Goal: Task Accomplishment & Management: Use online tool/utility

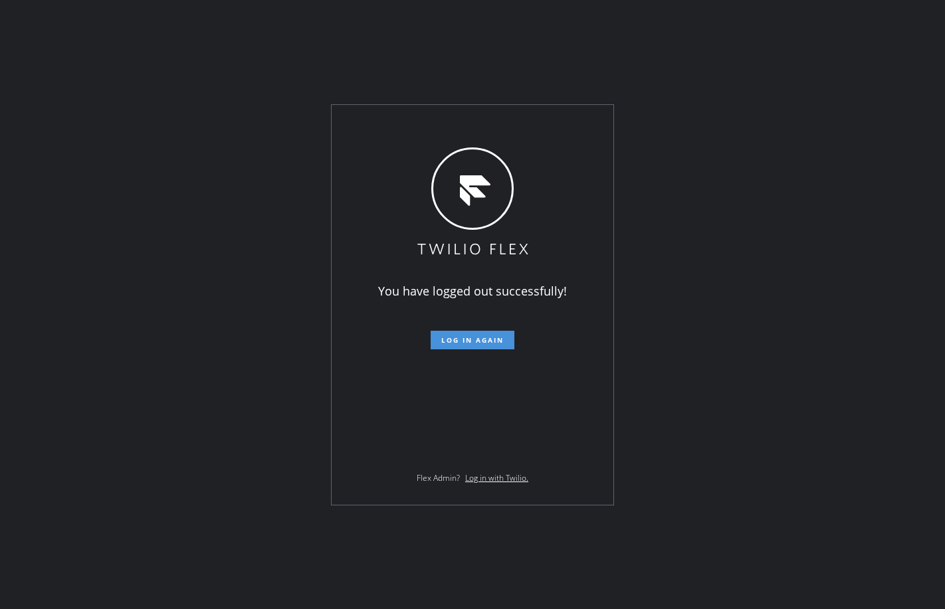
click at [468, 341] on span "Log in again" at bounding box center [472, 340] width 62 height 9
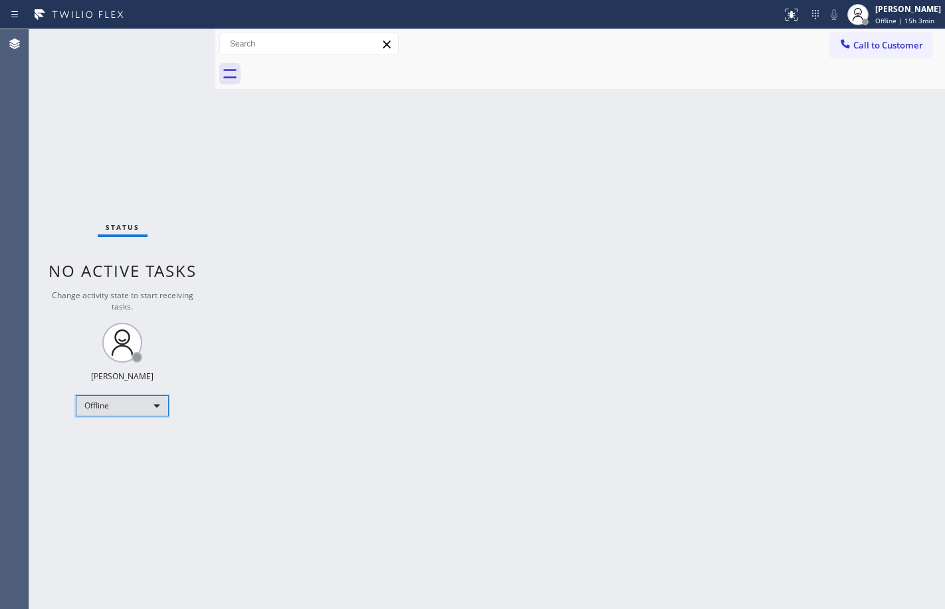
click at [114, 399] on div "Offline" at bounding box center [122, 405] width 93 height 21
click at [114, 440] on li "Available" at bounding box center [121, 441] width 90 height 16
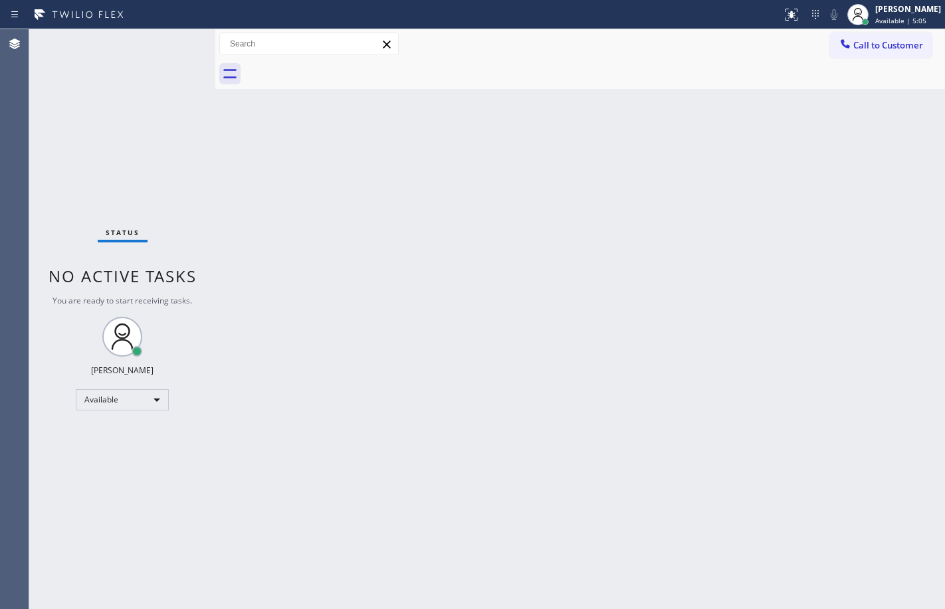
click at [187, 164] on div "Status No active tasks You are ready to start receiving tasks. [PERSON_NAME] Av…" at bounding box center [122, 319] width 186 height 580
click at [168, 160] on div "Status No active tasks You are ready to start receiving tasks. [PERSON_NAME] Av…" at bounding box center [122, 319] width 186 height 580
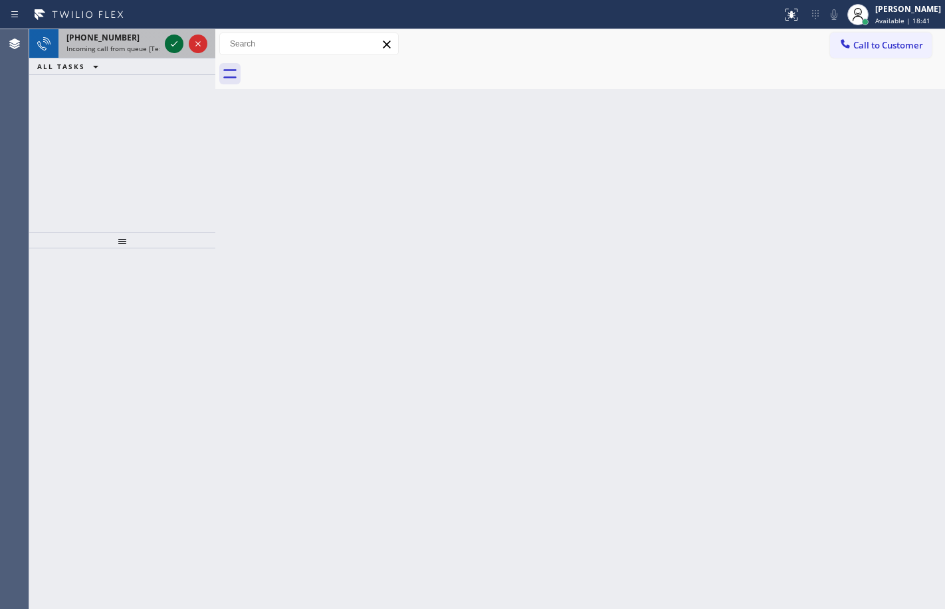
click at [174, 50] on icon at bounding box center [174, 44] width 16 height 16
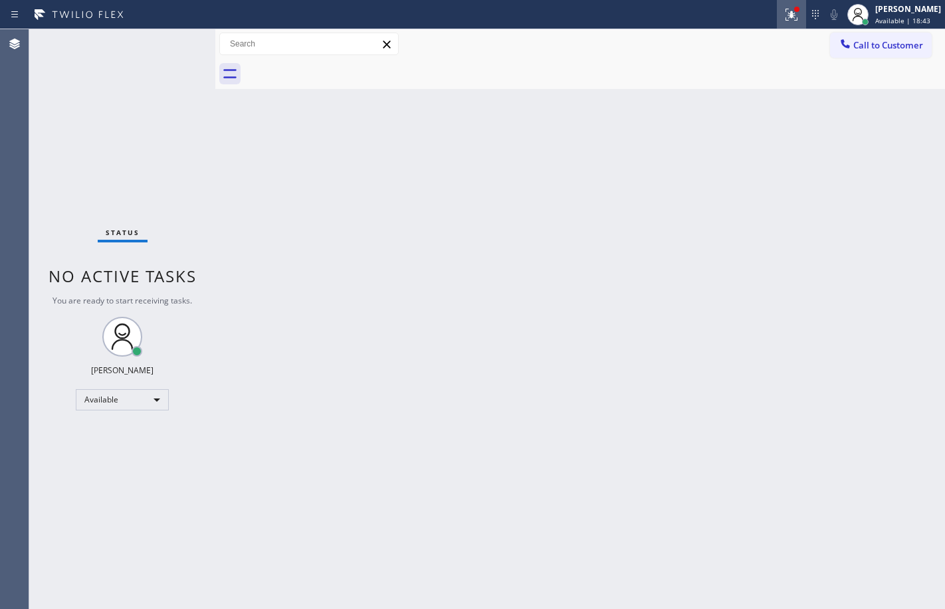
click at [777, 13] on div at bounding box center [791, 15] width 29 height 16
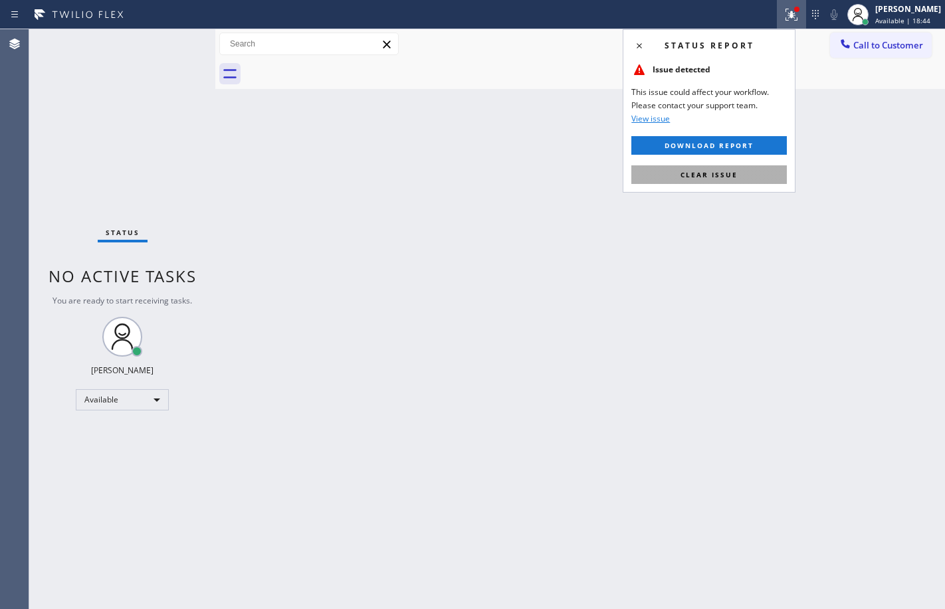
click at [728, 175] on span "Clear issue" at bounding box center [709, 174] width 57 height 9
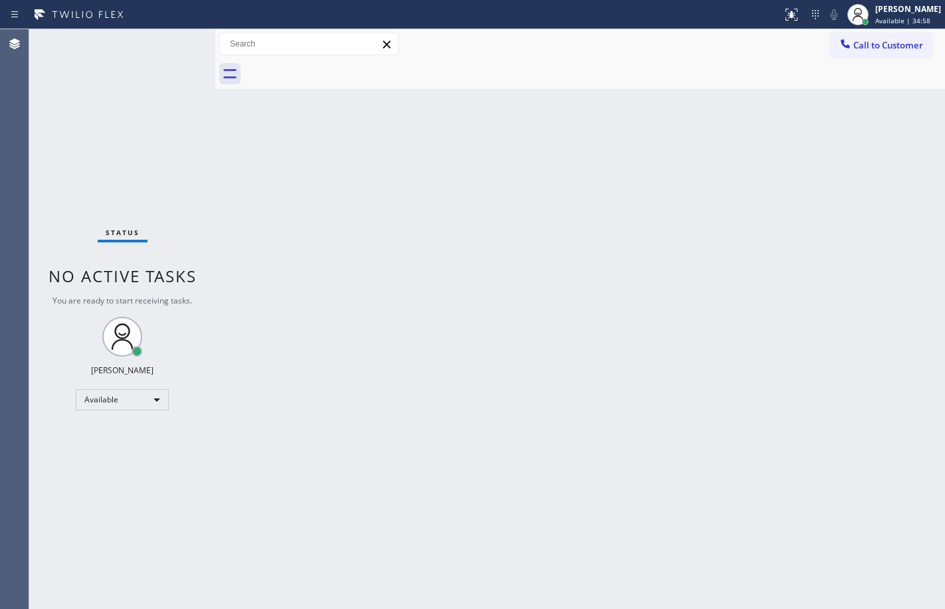
click at [96, 156] on div "Status No active tasks You are ready to start receiving tasks. [PERSON_NAME] Av…" at bounding box center [122, 319] width 186 height 580
click at [252, 175] on div "Back to Dashboard Change Sender ID Customers Technicians Select a contact Outbo…" at bounding box center [580, 319] width 730 height 580
click at [173, 168] on div "Status No active tasks You are ready to start receiving tasks. [PERSON_NAME] Av…" at bounding box center [122, 319] width 186 height 580
click at [155, 161] on div "Status No active tasks You are ready to start receiving tasks. [PERSON_NAME] Av…" at bounding box center [122, 319] width 186 height 580
click at [150, 409] on div "Available" at bounding box center [122, 399] width 93 height 21
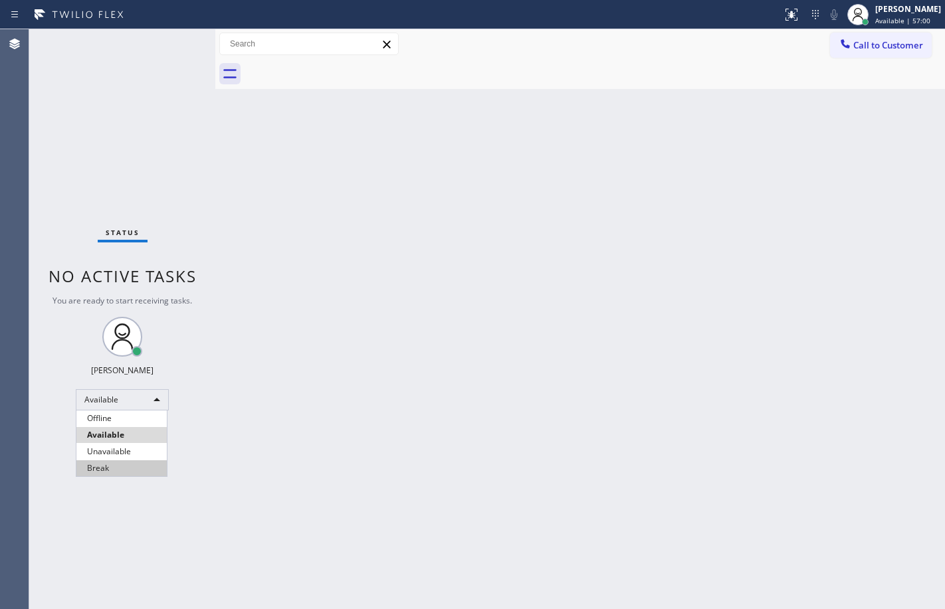
click at [124, 468] on li "Break" at bounding box center [121, 469] width 90 height 16
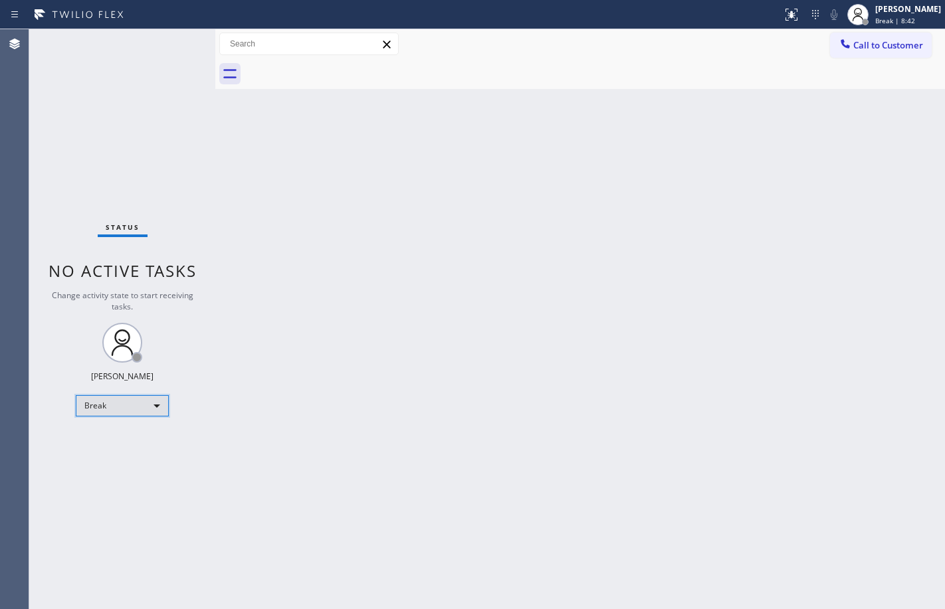
click at [146, 404] on div "Break" at bounding box center [122, 405] width 93 height 21
click at [114, 445] on li "Available" at bounding box center [121, 441] width 90 height 16
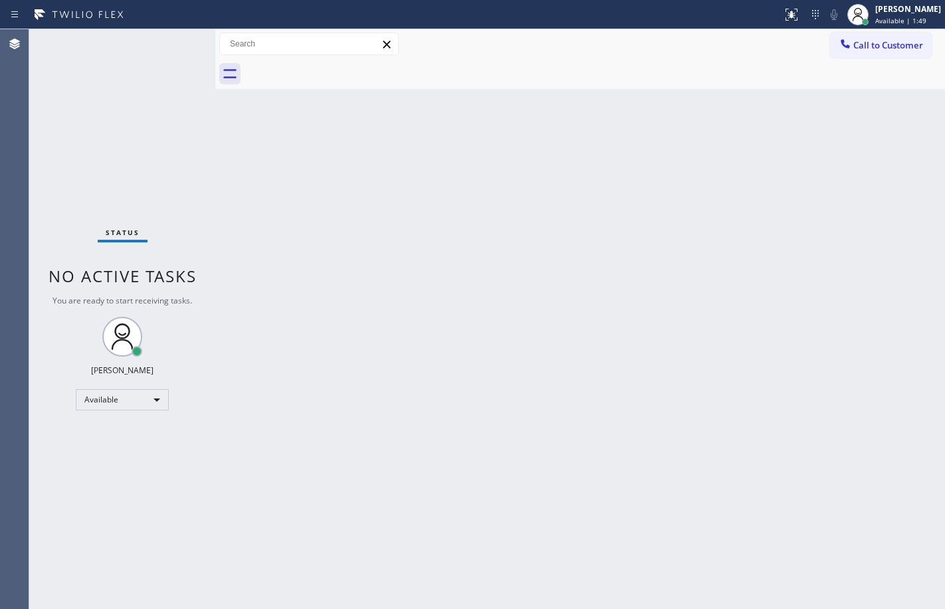
click at [215, 140] on div at bounding box center [215, 319] width 0 height 580
click at [171, 158] on div "Status No active tasks You are ready to start receiving tasks. [PERSON_NAME] Av…" at bounding box center [122, 319] width 186 height 580
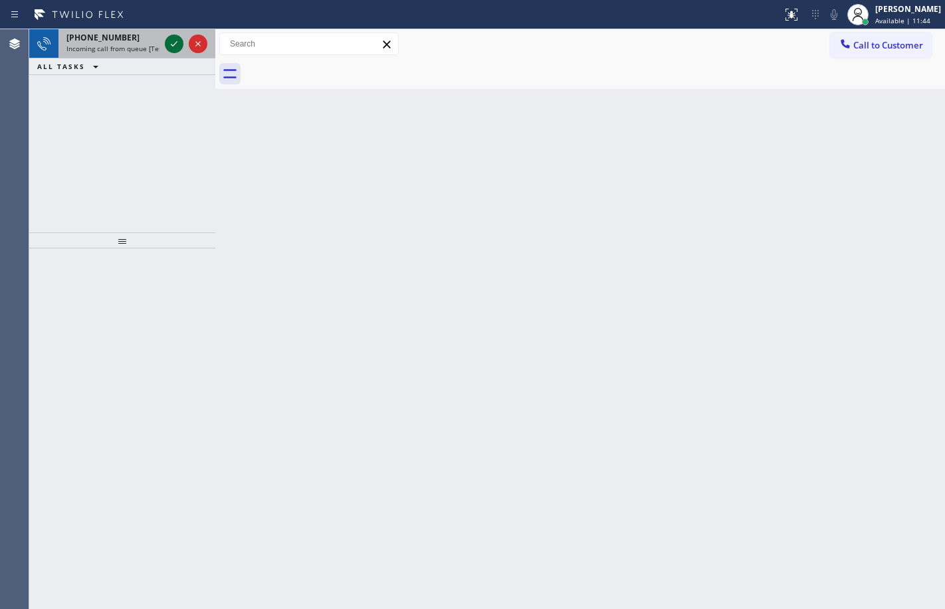
click at [169, 37] on icon at bounding box center [174, 44] width 16 height 16
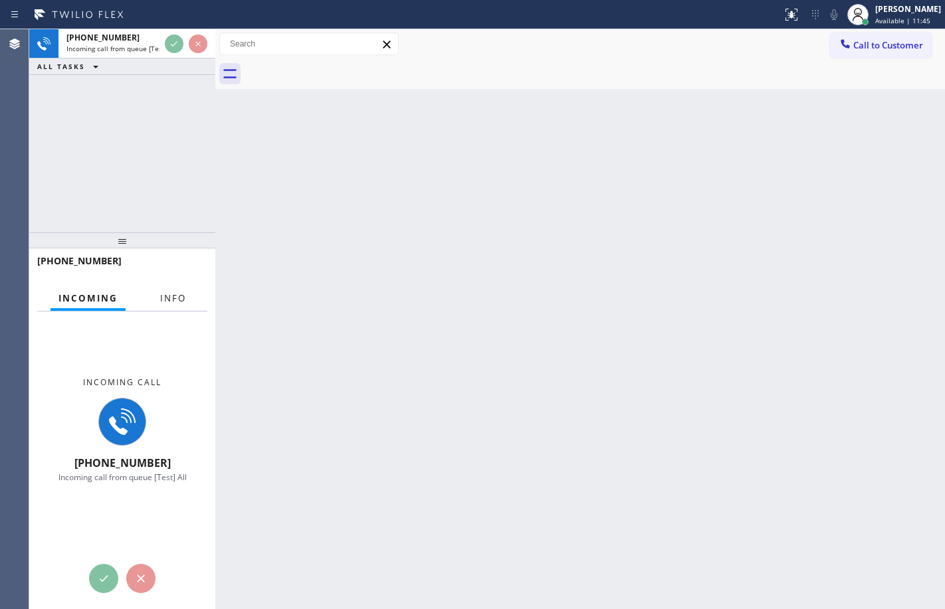
click at [165, 294] on span "Info" at bounding box center [173, 298] width 26 height 12
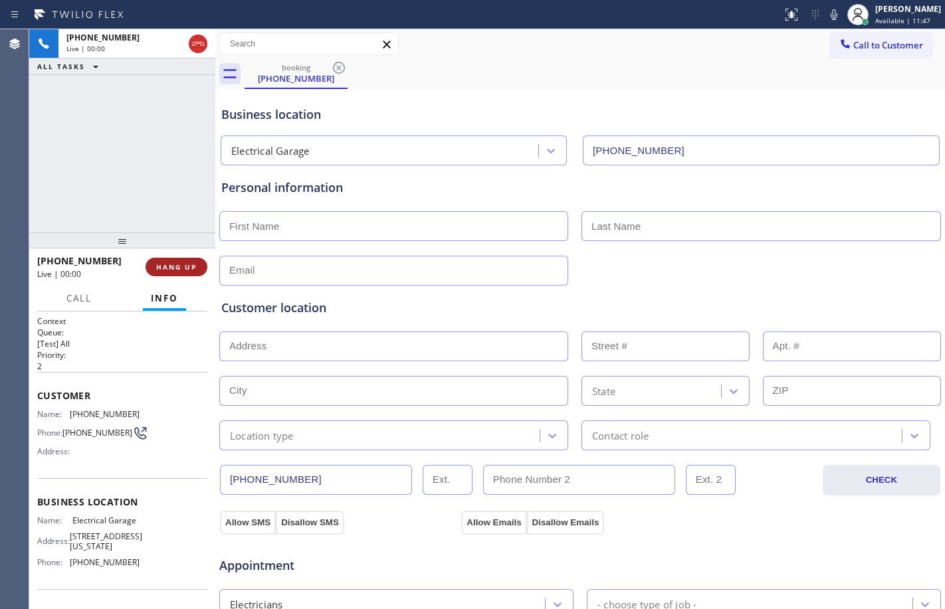
type input "[PHONE_NUMBER]"
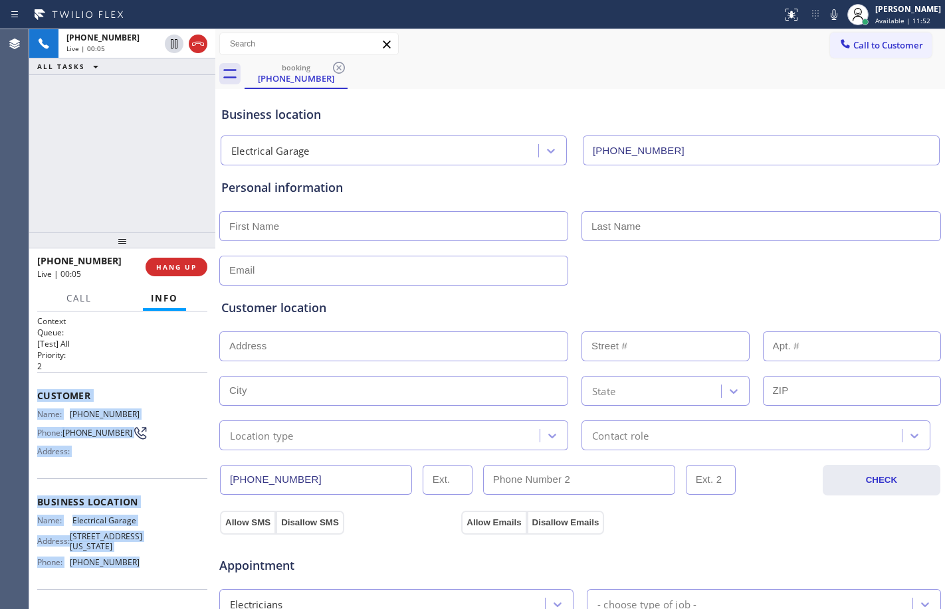
drag, startPoint x: 39, startPoint y: 392, endPoint x: 147, endPoint y: 584, distance: 220.2
click at [147, 584] on div "Context Queue: [Test] All Priority: 2 Customer Name: [PHONE_NUMBER] Phone: [PHO…" at bounding box center [122, 503] width 170 height 374
copy div "Customer Name: [PHONE_NUMBER] Phone: [PHONE_NUMBER] Address: Business location …"
click at [169, 267] on span "HANG UP" at bounding box center [176, 267] width 41 height 9
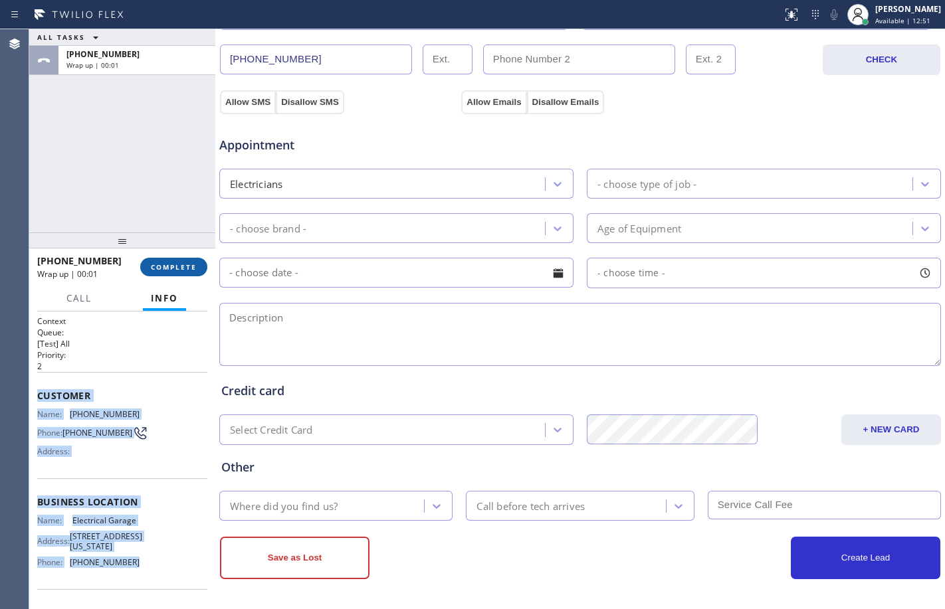
click at [185, 266] on span "COMPLETE" at bounding box center [174, 267] width 46 height 9
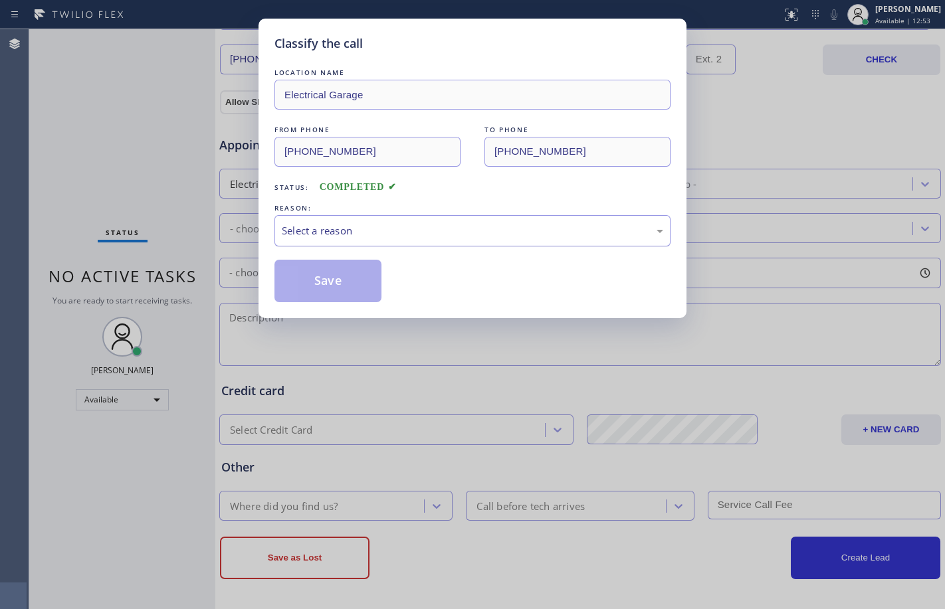
click at [397, 232] on div "Select a reason" at bounding box center [472, 230] width 381 height 15
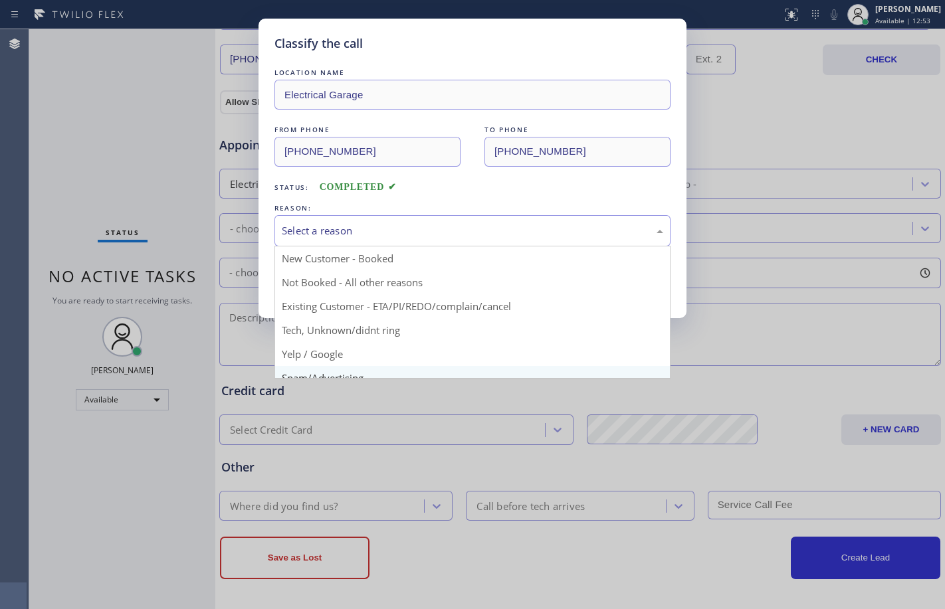
scroll to position [84, 0]
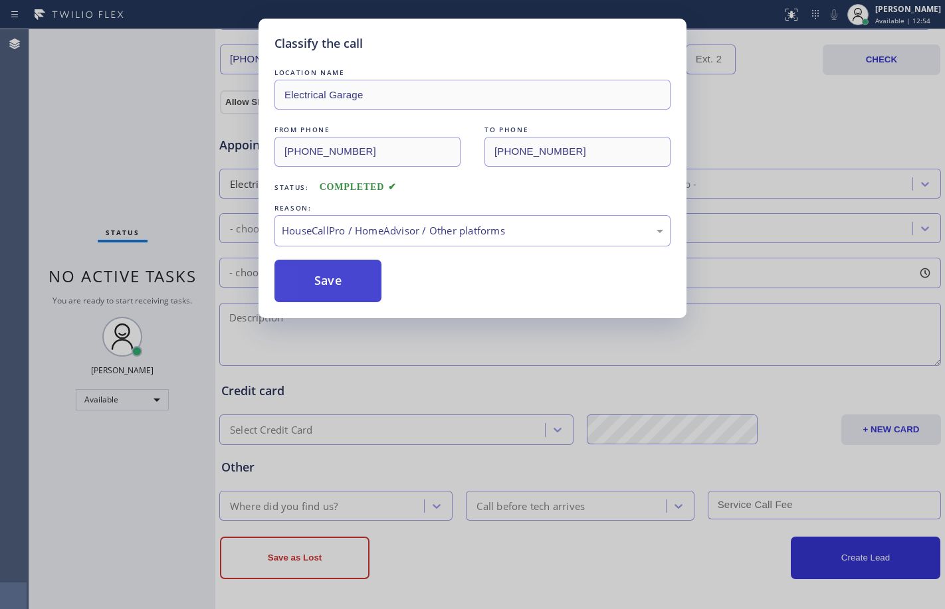
click at [319, 299] on button "Save" at bounding box center [327, 281] width 107 height 43
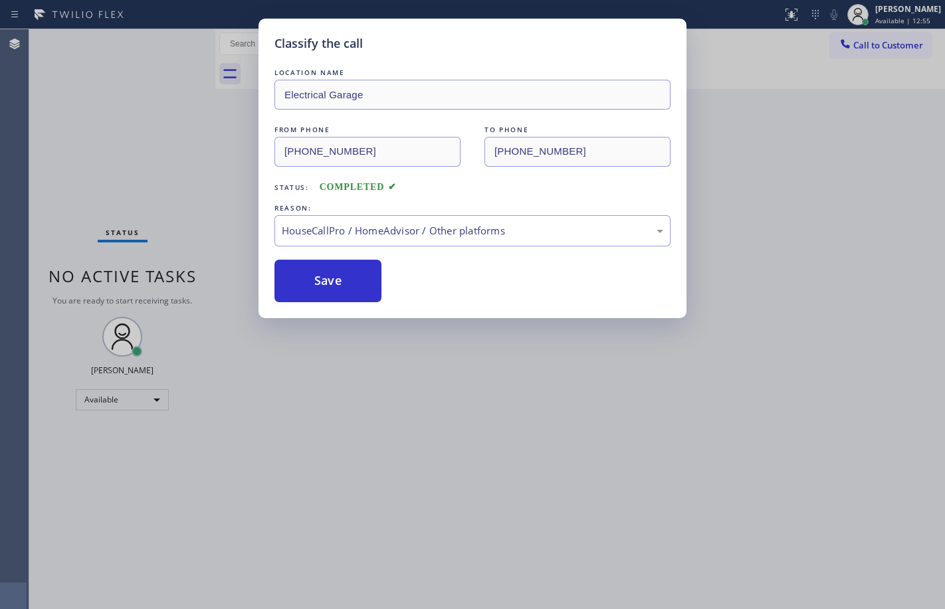
scroll to position [0, 0]
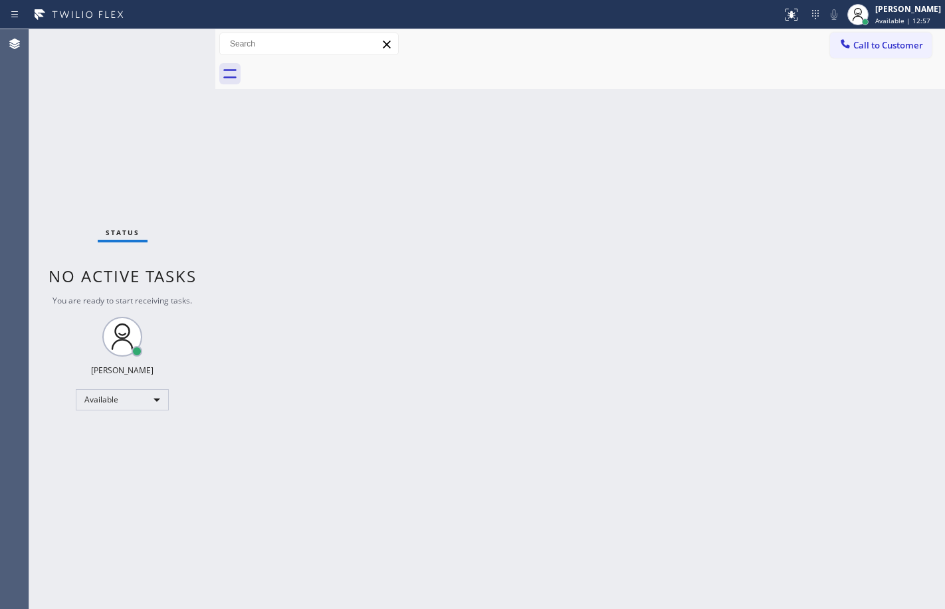
click at [507, 292] on div "Back to Dashboard Change Sender ID Customers Technicians Select a contact Outbo…" at bounding box center [580, 319] width 730 height 580
click at [257, 259] on div "Back to Dashboard Change Sender ID Customers Technicians Select a contact Outbo…" at bounding box center [580, 319] width 730 height 580
click at [465, 584] on div "Back to Dashboard Change Sender ID Customers Technicians Select a contact Outbo…" at bounding box center [580, 319] width 730 height 580
click at [167, 48] on div "Status No active tasks You are ready to start receiving tasks. [PERSON_NAME] Av…" at bounding box center [122, 319] width 186 height 580
click at [316, 591] on div "Back to Dashboard Change Sender ID Customers Technicians Select a contact Outbo…" at bounding box center [580, 319] width 730 height 580
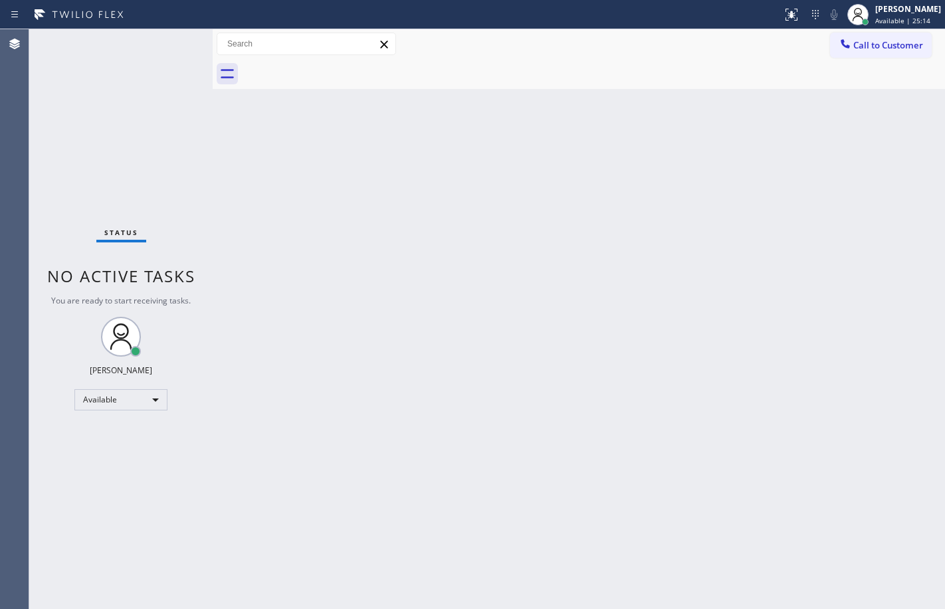
drag, startPoint x: 216, startPoint y: 393, endPoint x: -3, endPoint y: 405, distance: 219.6
click at [0, 405] on html "Status report No issues detected If you experience an issue, please download th…" at bounding box center [472, 304] width 945 height 609
drag, startPoint x: 211, startPoint y: 232, endPoint x: 129, endPoint y: 163, distance: 107.6
click at [129, 163] on div "Status No active tasks You are ready to start receiving tasks. [PERSON_NAME] Av…" at bounding box center [487, 319] width 916 height 580
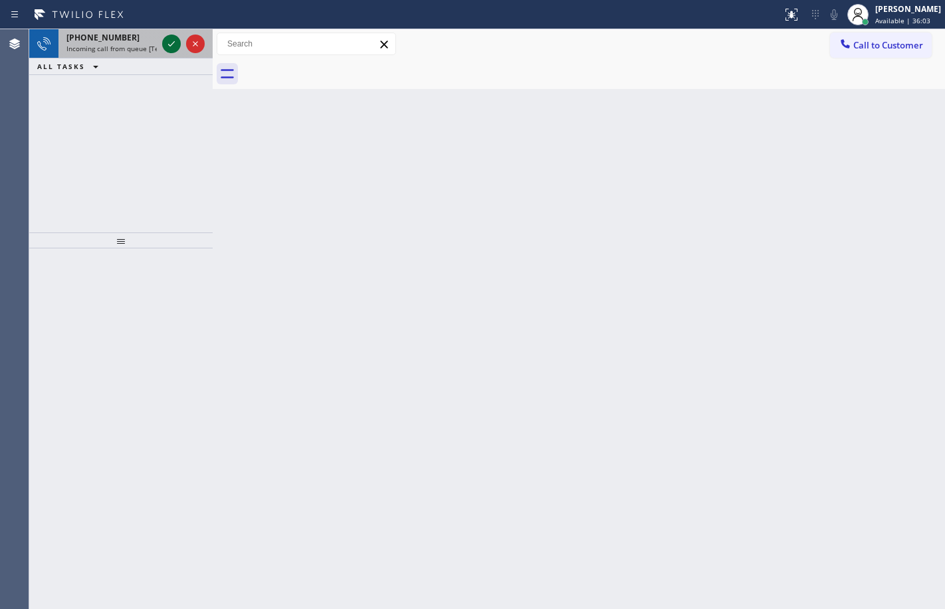
click at [173, 43] on icon at bounding box center [171, 43] width 7 height 5
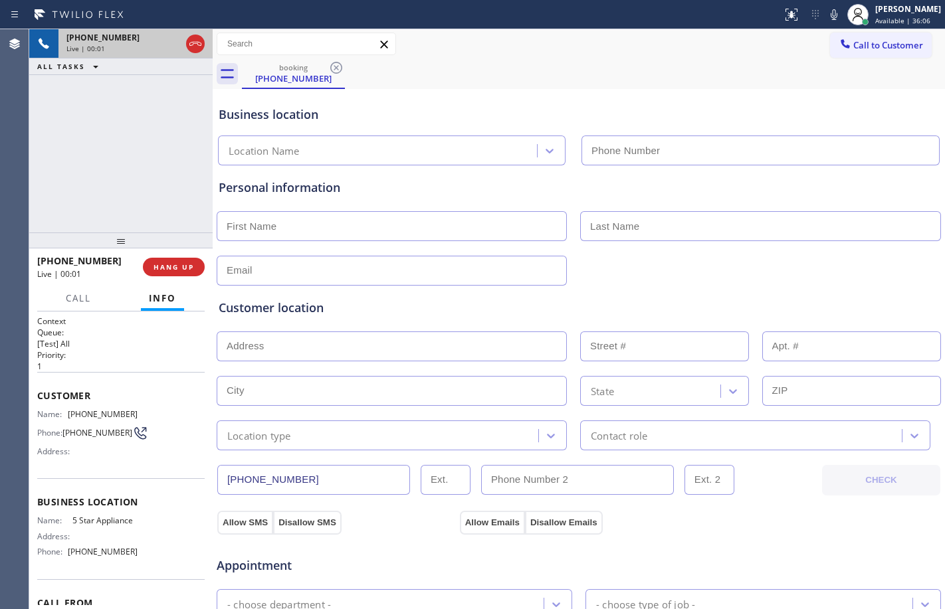
type input "[PHONE_NUMBER]"
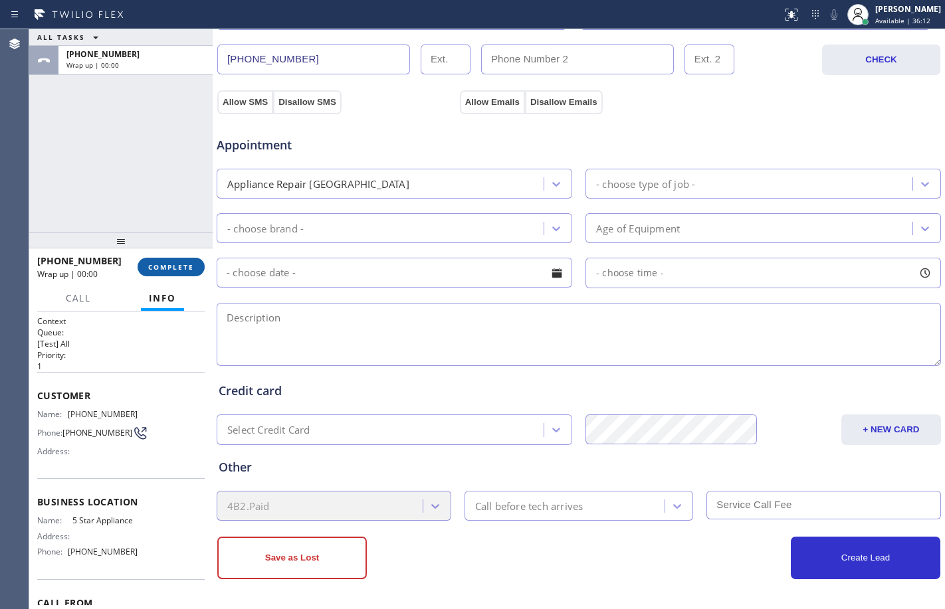
click at [183, 264] on span "COMPLETE" at bounding box center [171, 267] width 46 height 9
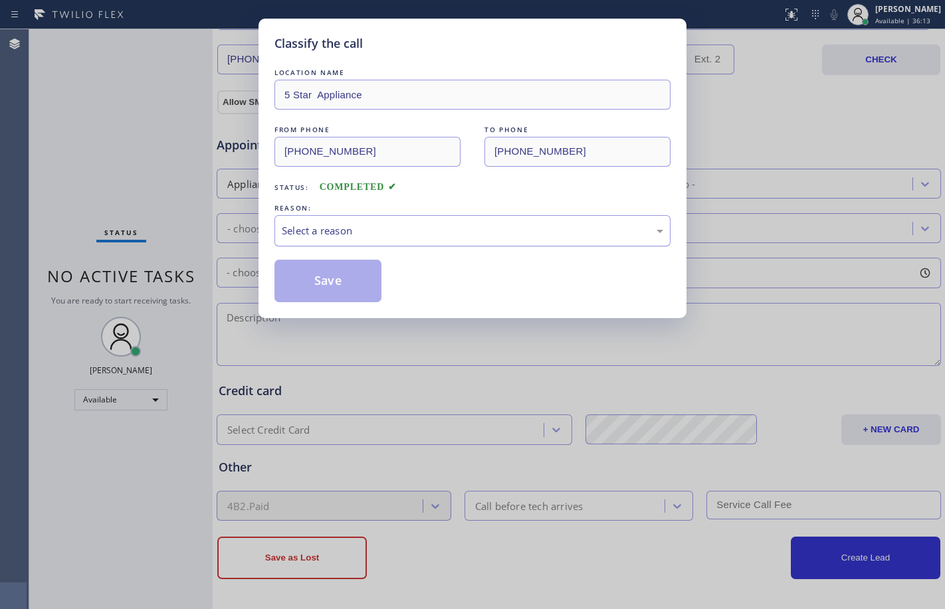
click at [340, 227] on div "Select a reason" at bounding box center [472, 230] width 381 height 15
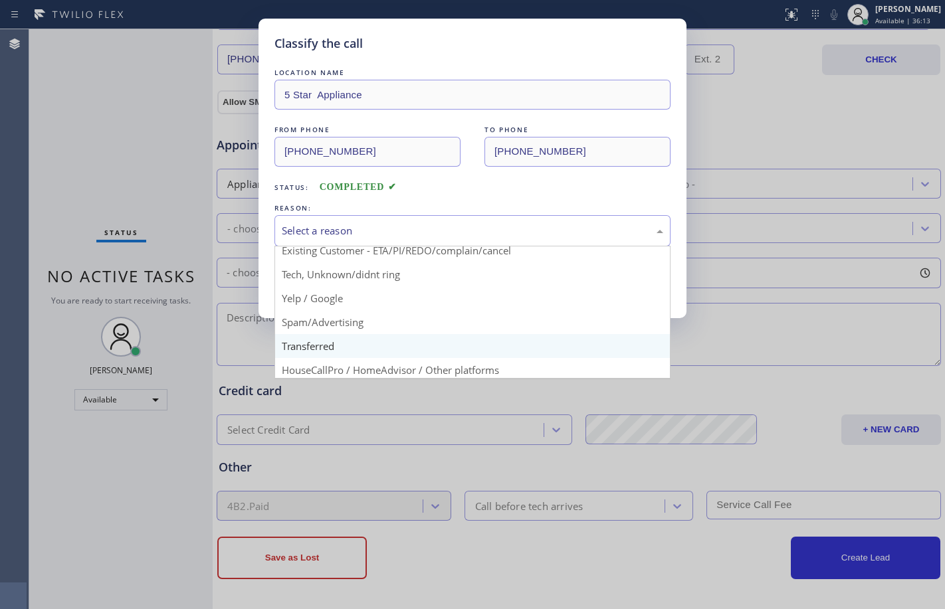
scroll to position [84, 0]
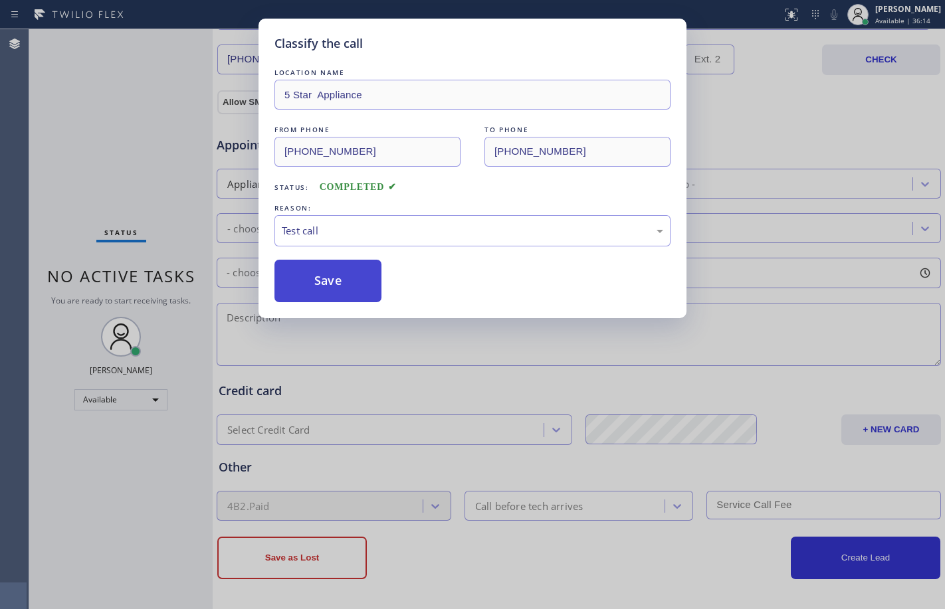
click at [328, 282] on button "Save" at bounding box center [327, 281] width 107 height 43
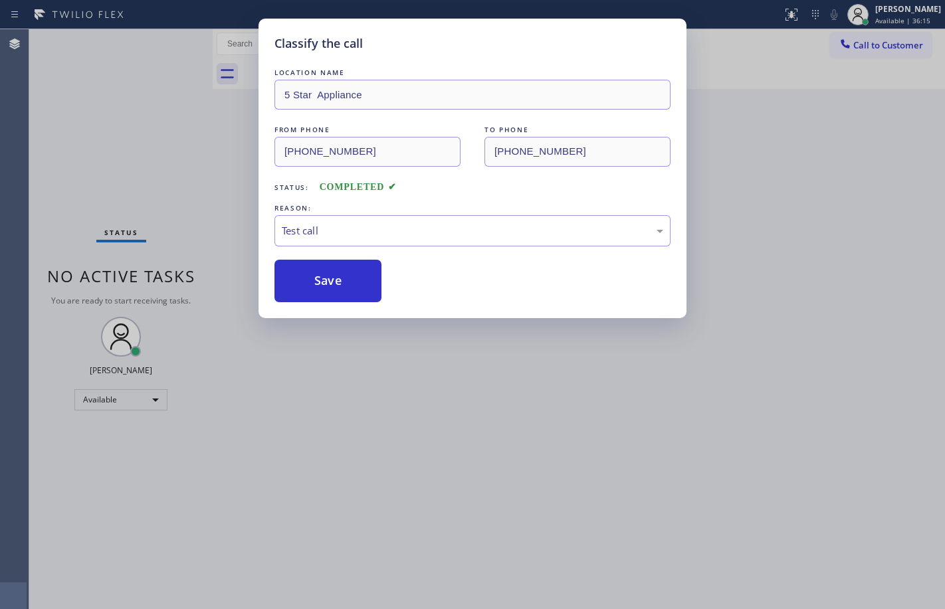
scroll to position [0, 0]
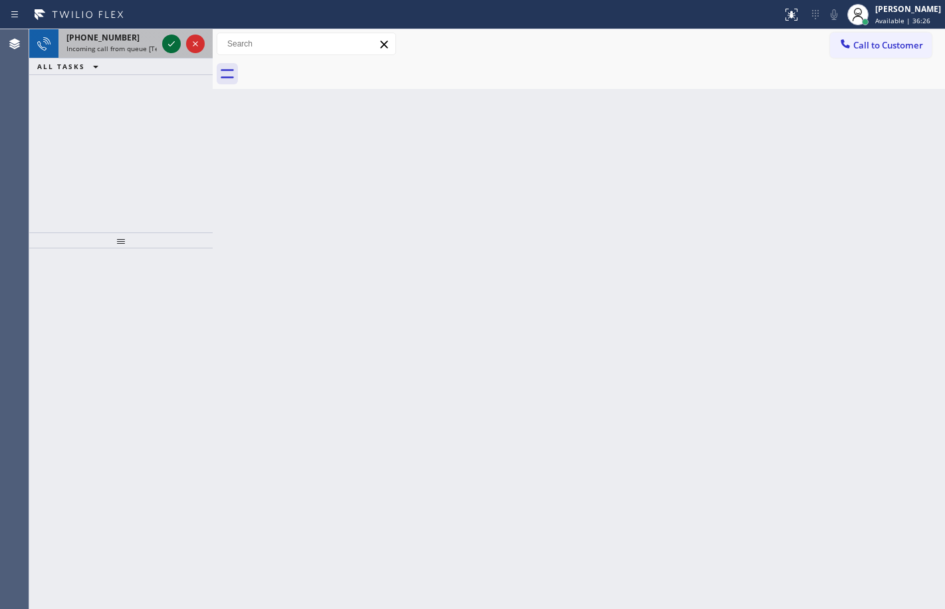
click at [169, 42] on icon at bounding box center [171, 44] width 16 height 16
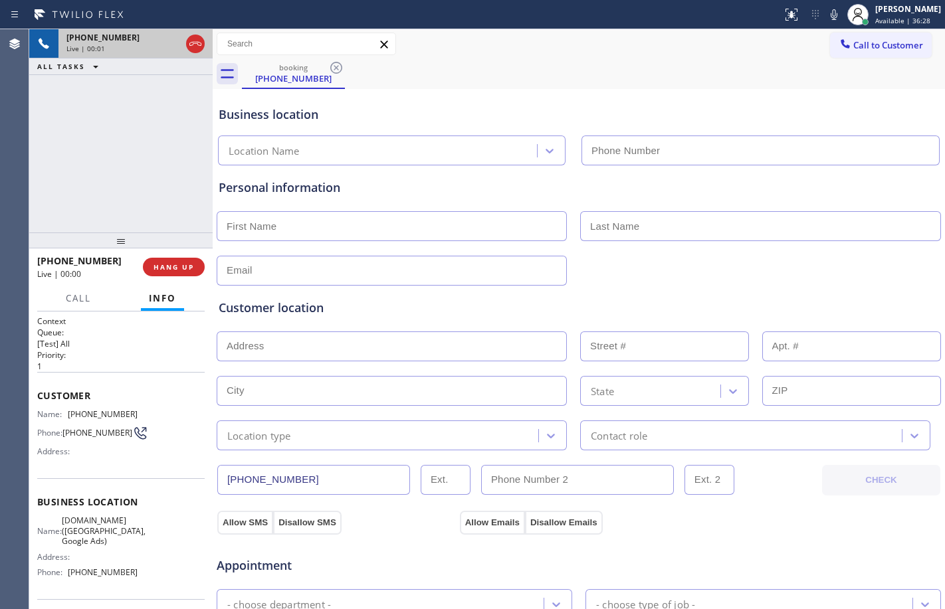
type input "[PHONE_NUMBER]"
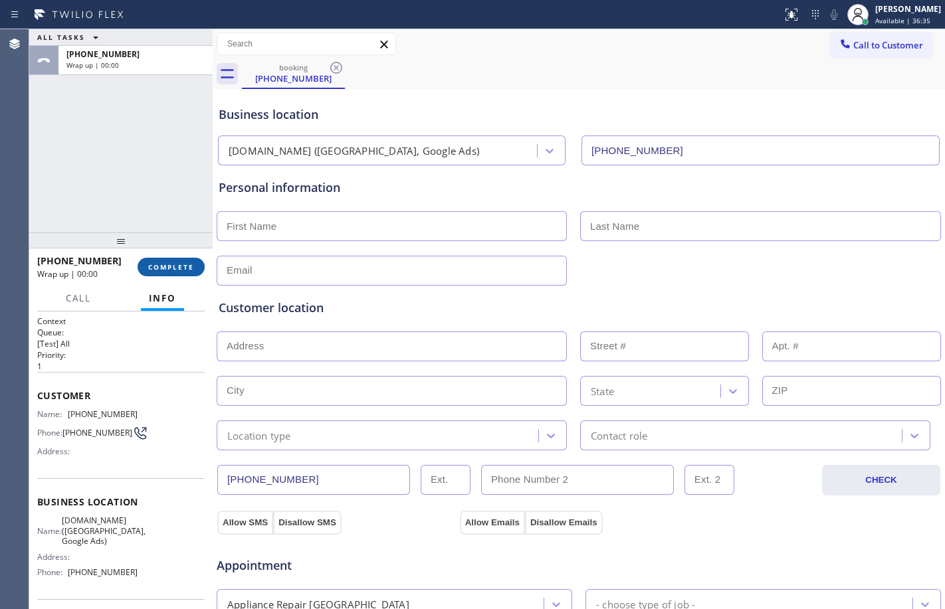
click at [159, 271] on span "COMPLETE" at bounding box center [171, 267] width 46 height 9
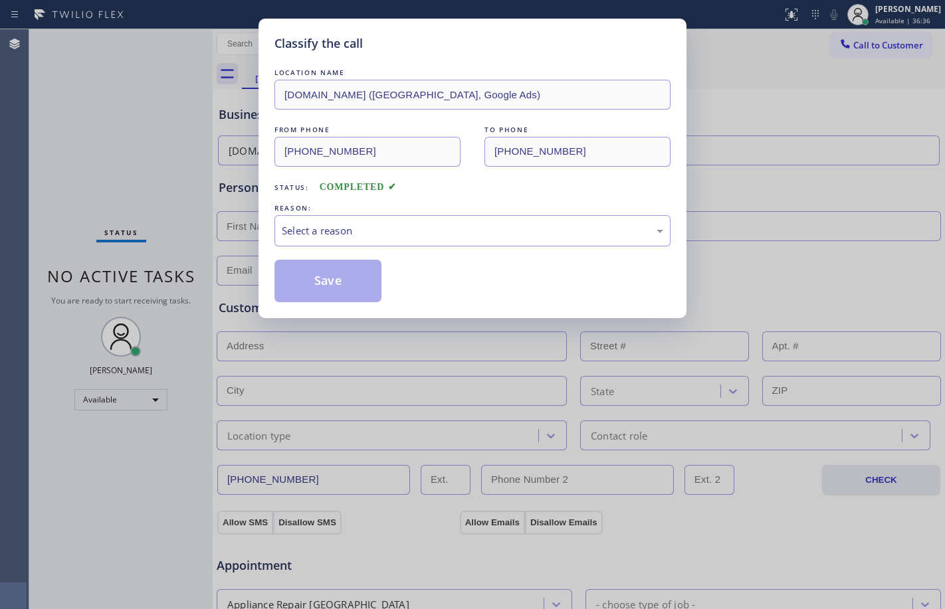
click at [478, 267] on div "Save" at bounding box center [472, 281] width 396 height 43
click at [474, 225] on div "Select a reason" at bounding box center [472, 230] width 381 height 15
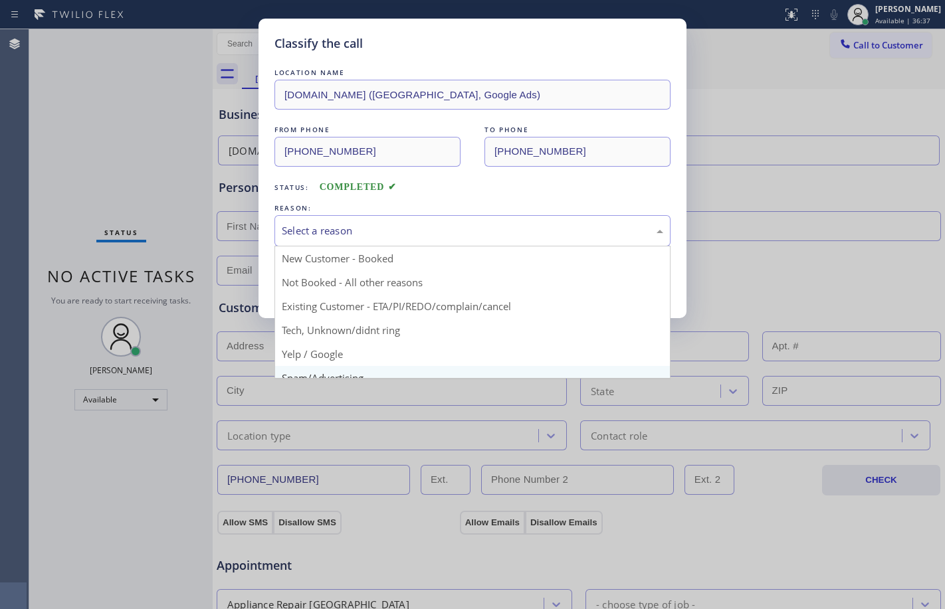
scroll to position [84, 0]
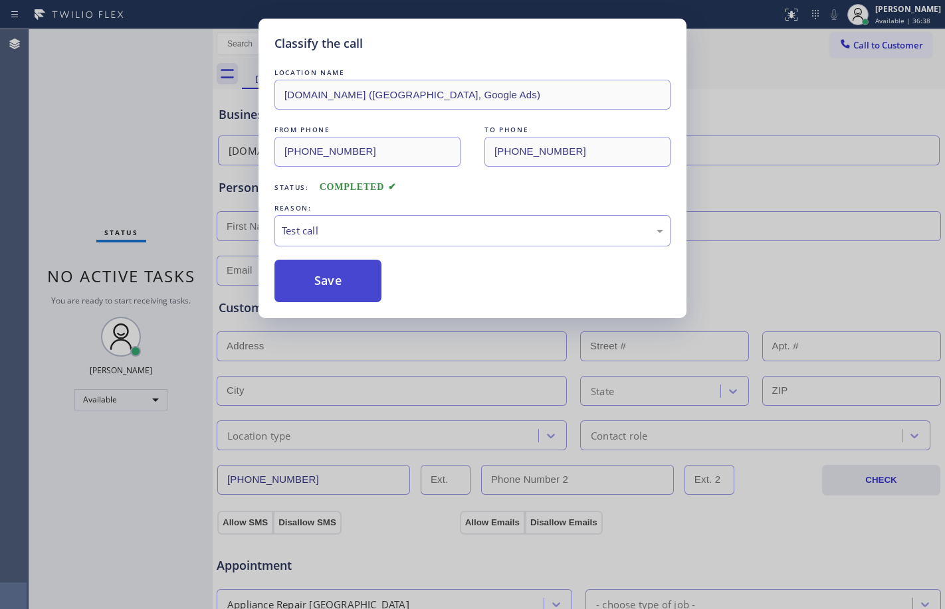
click at [318, 291] on button "Save" at bounding box center [327, 281] width 107 height 43
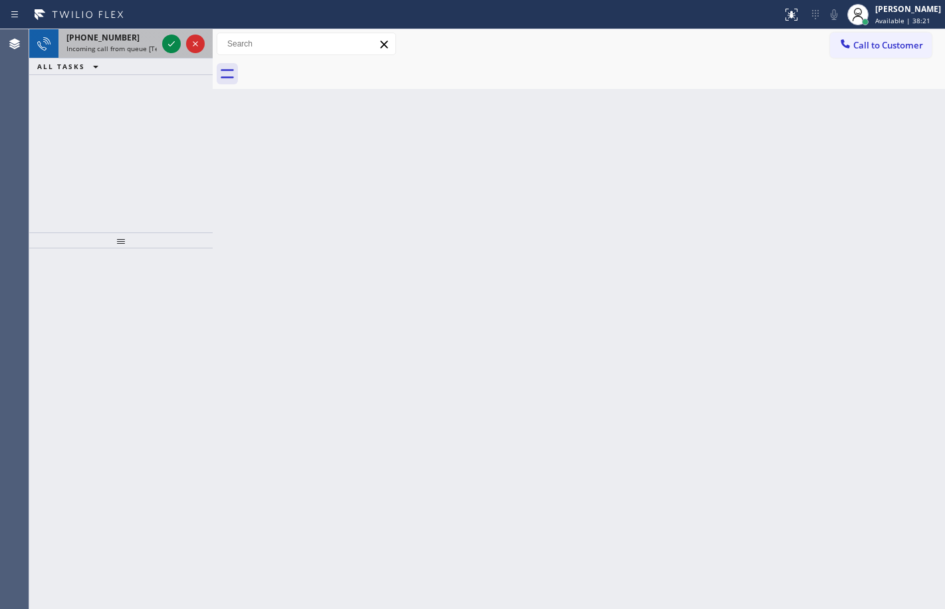
click at [179, 35] on div at bounding box center [183, 43] width 48 height 29
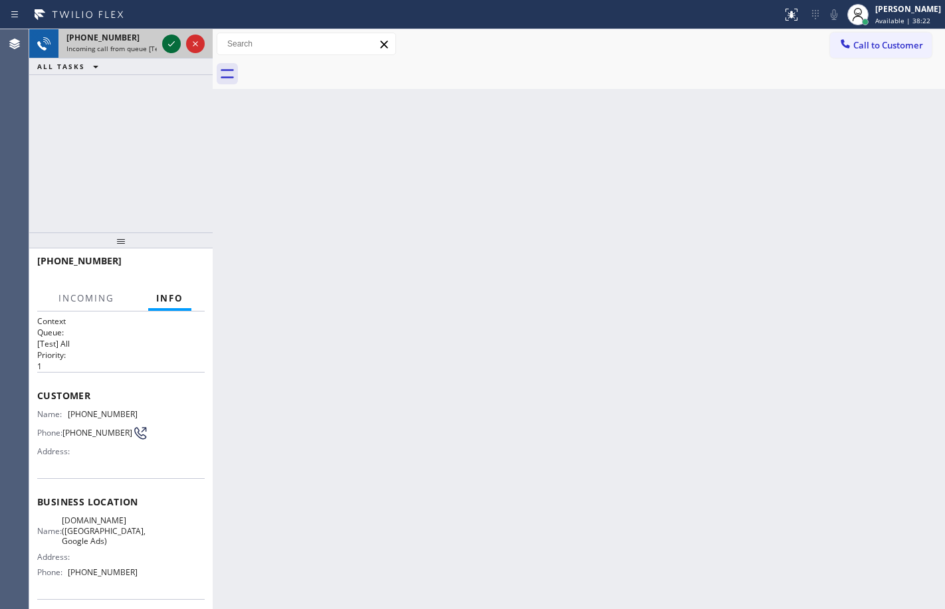
click at [176, 38] on icon at bounding box center [171, 44] width 16 height 16
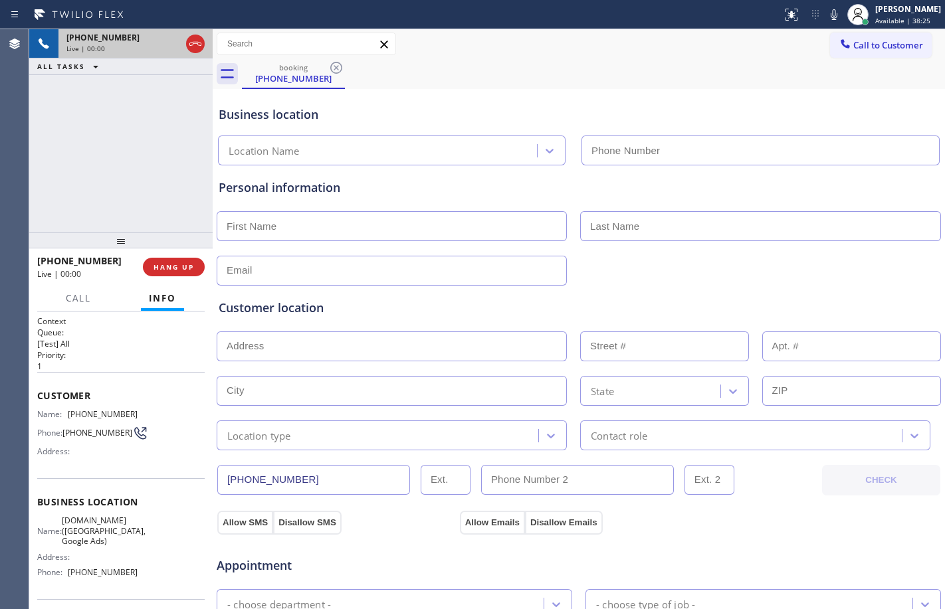
type input "[PHONE_NUMBER]"
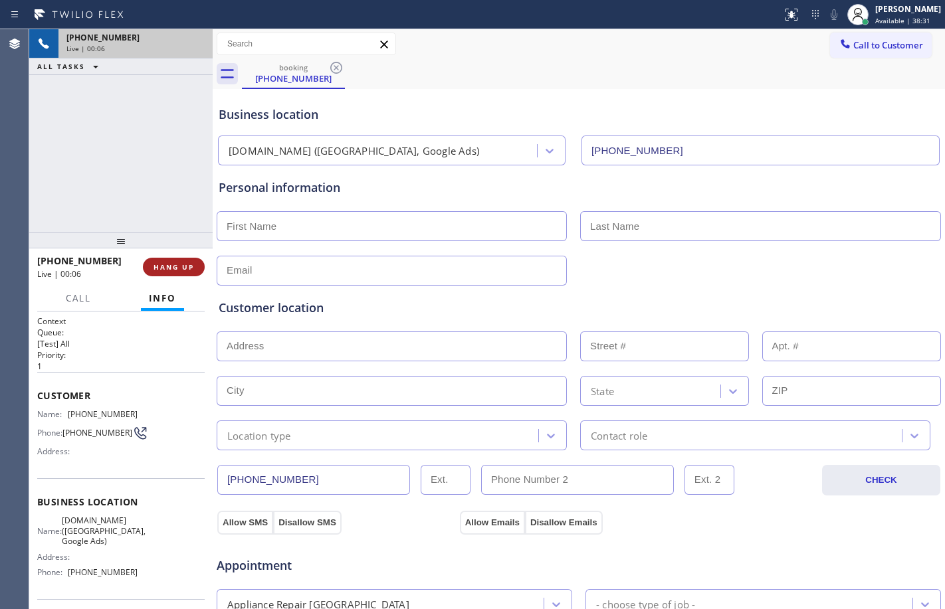
click at [177, 267] on span "HANG UP" at bounding box center [174, 267] width 41 height 9
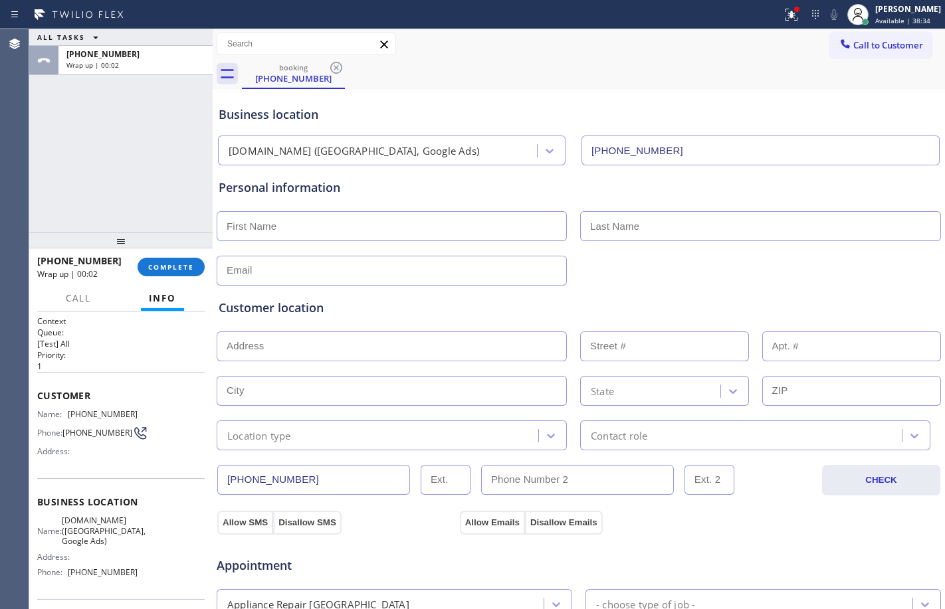
click at [102, 275] on div "Wrap up | 00:02" at bounding box center [82, 273] width 91 height 11
click at [156, 266] on span "COMPLETE" at bounding box center [171, 267] width 46 height 9
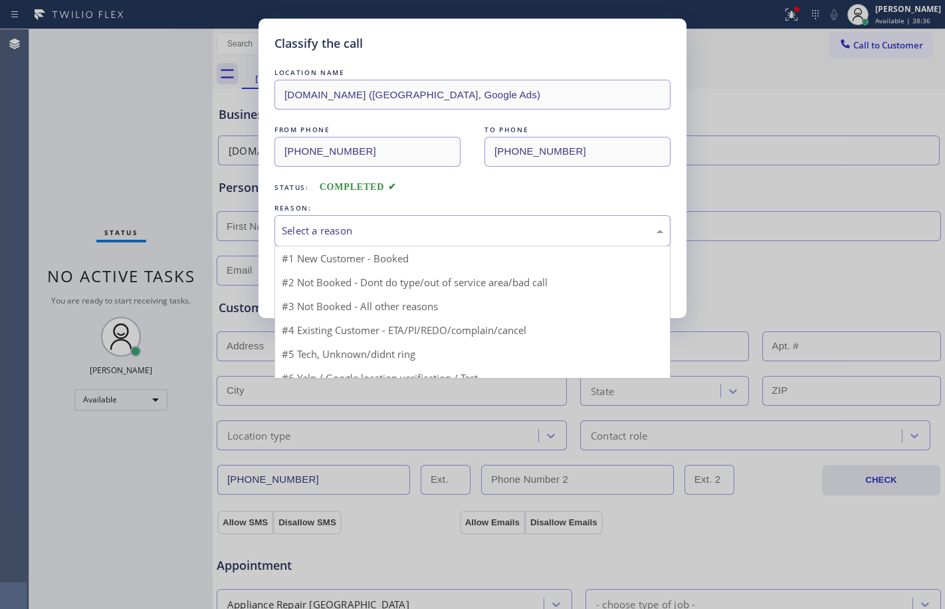
click at [407, 243] on div "Select a reason" at bounding box center [472, 230] width 396 height 31
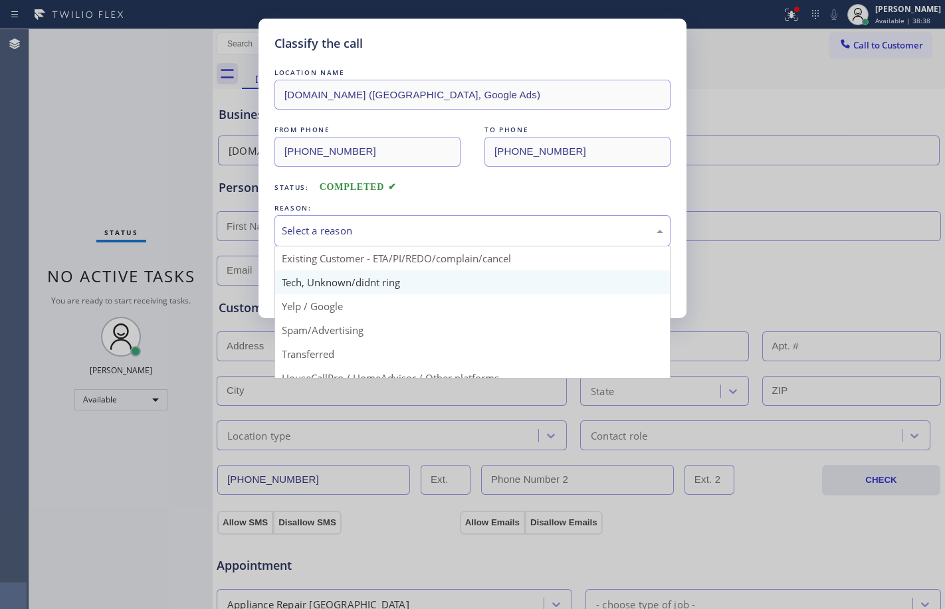
scroll to position [84, 0]
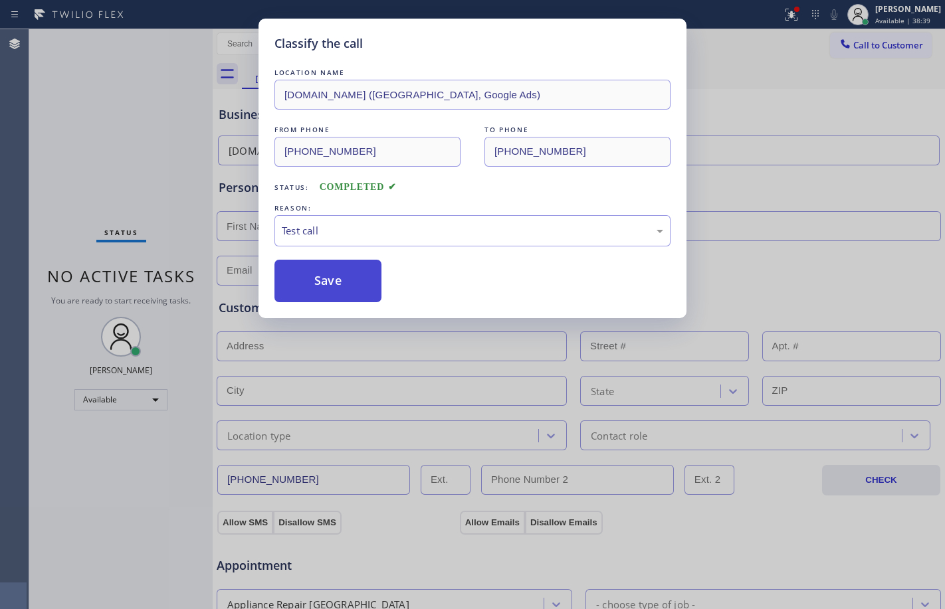
click at [338, 300] on button "Save" at bounding box center [327, 281] width 107 height 43
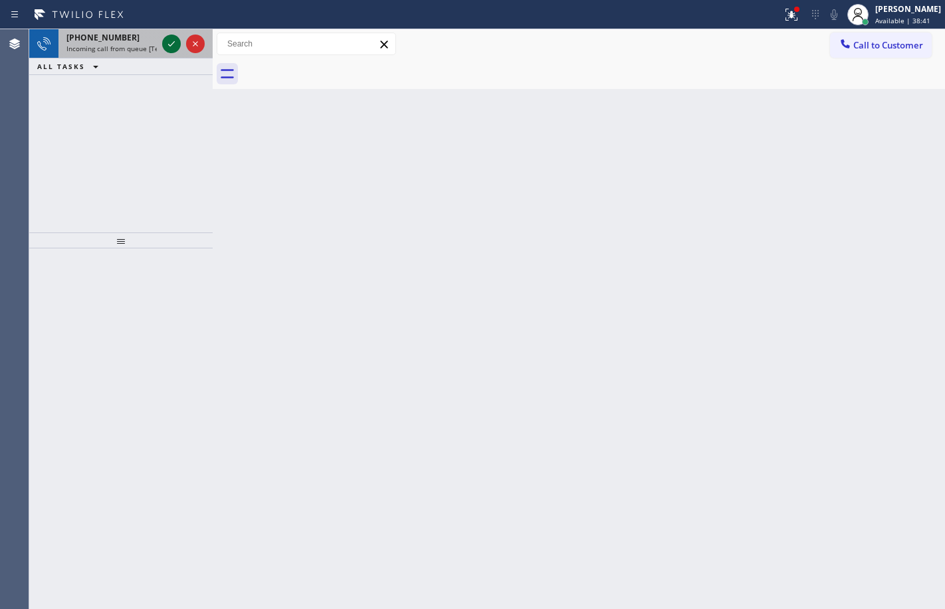
click at [167, 40] on icon at bounding box center [171, 44] width 16 height 16
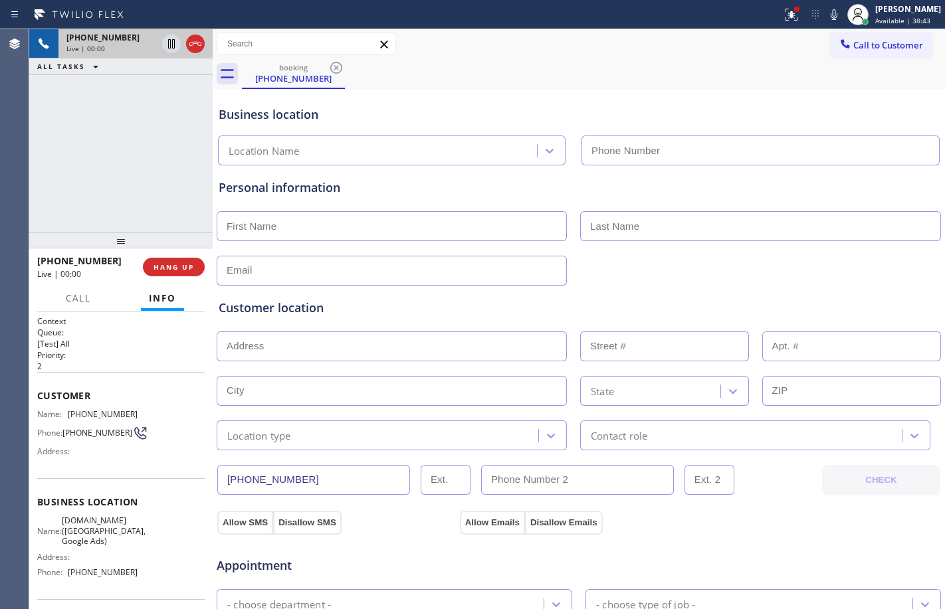
type input "[PHONE_NUMBER]"
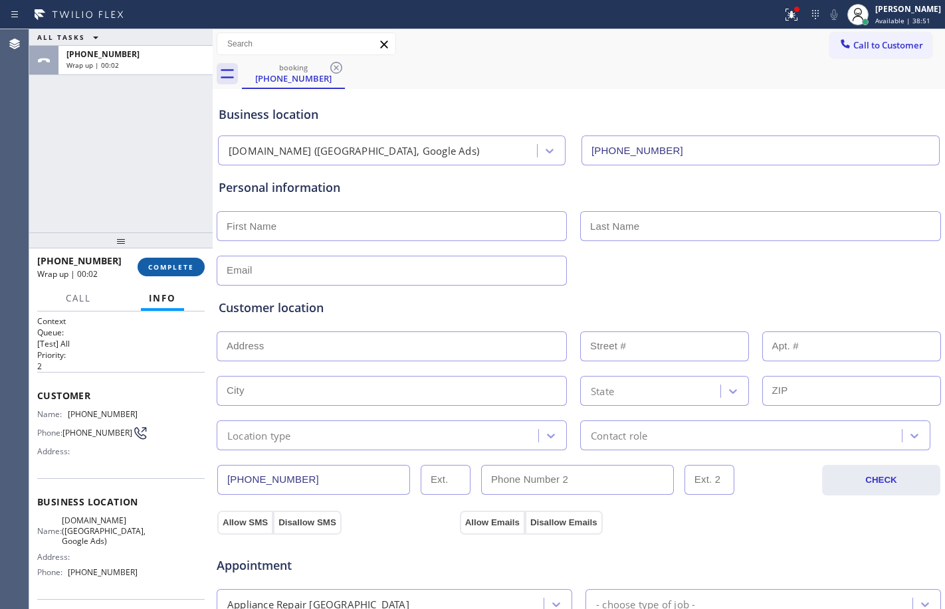
click at [175, 263] on span "COMPLETE" at bounding box center [171, 267] width 46 height 9
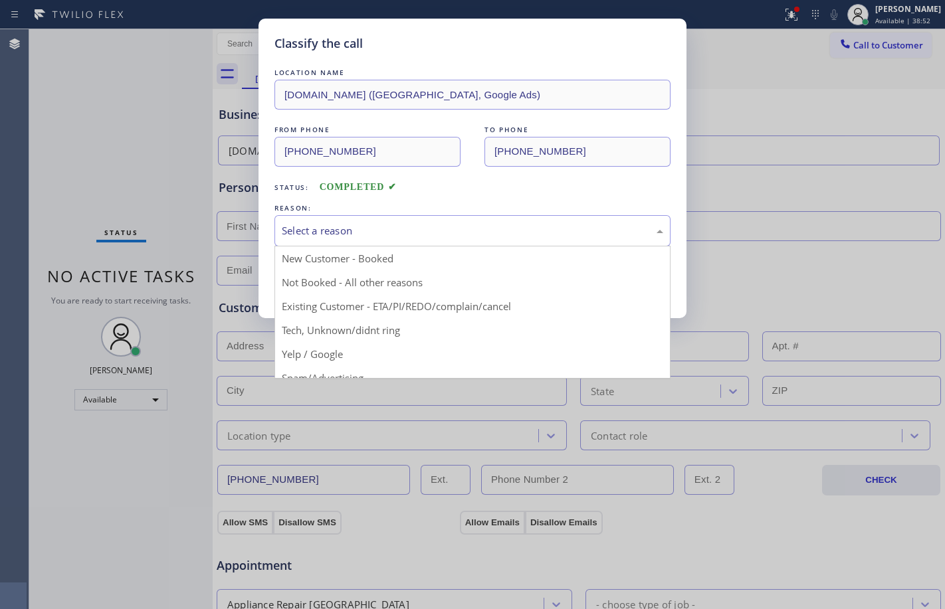
click at [453, 234] on div "Select a reason" at bounding box center [472, 230] width 381 height 15
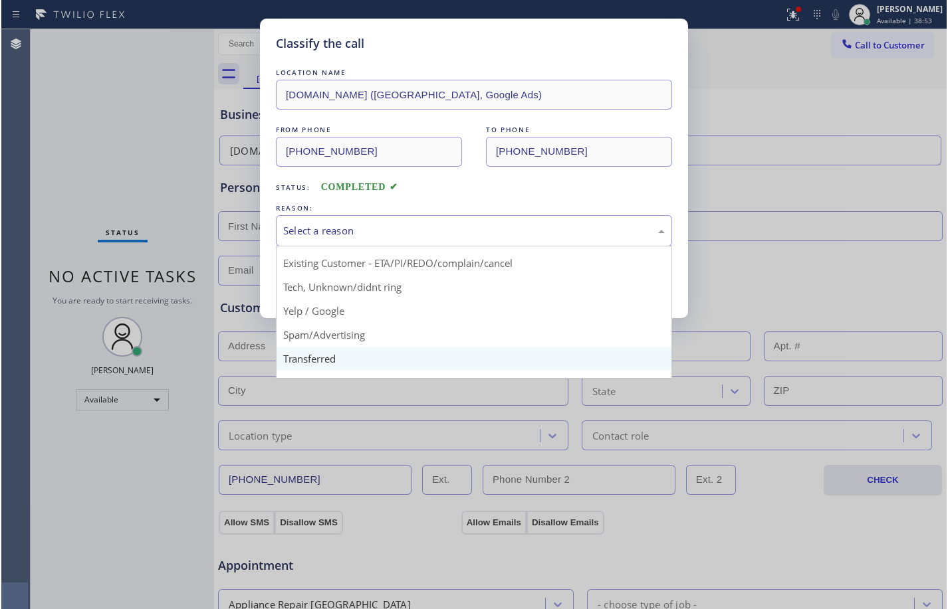
scroll to position [84, 0]
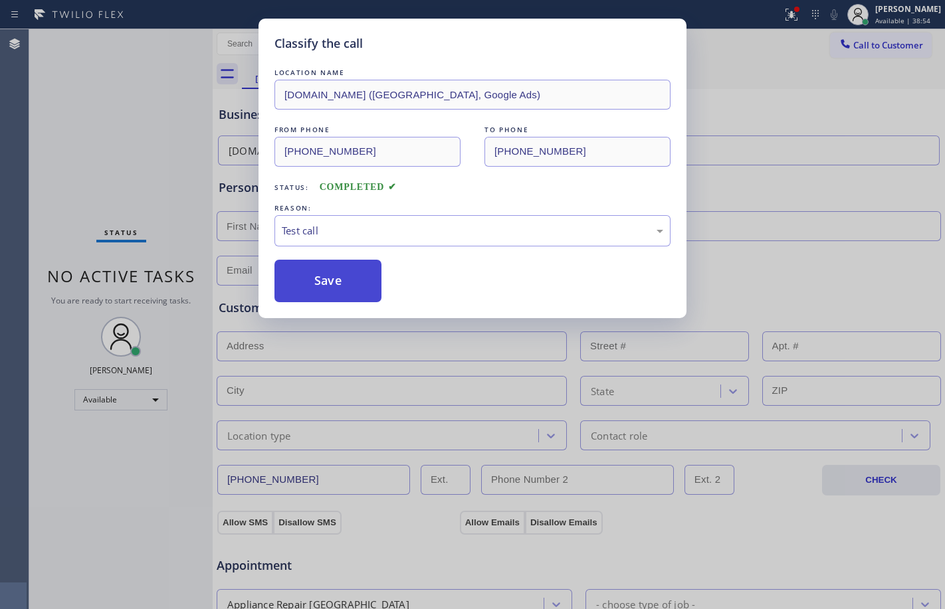
click at [321, 282] on button "Save" at bounding box center [327, 281] width 107 height 43
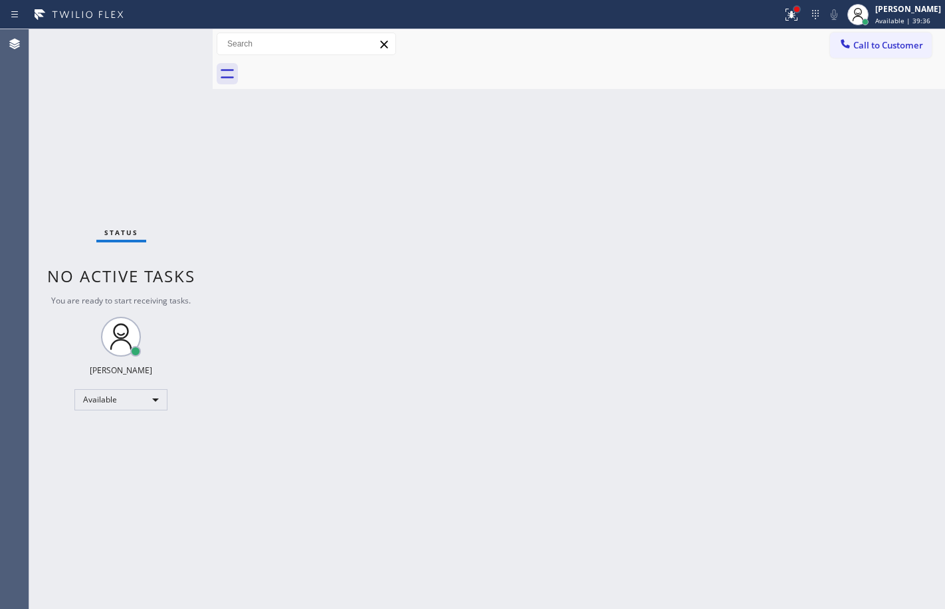
click at [794, 7] on div at bounding box center [796, 9] width 5 height 5
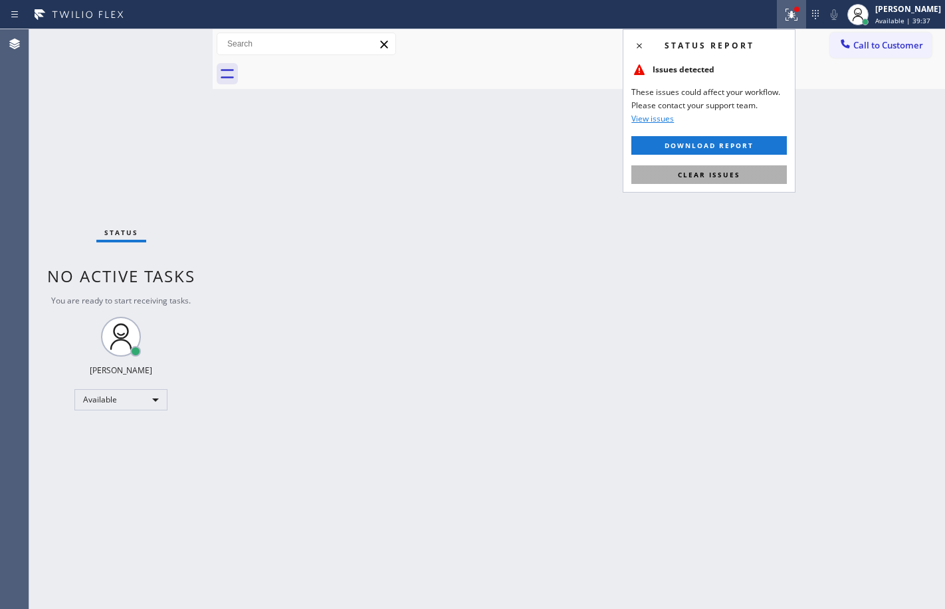
click at [734, 180] on button "Clear issues" at bounding box center [709, 174] width 156 height 19
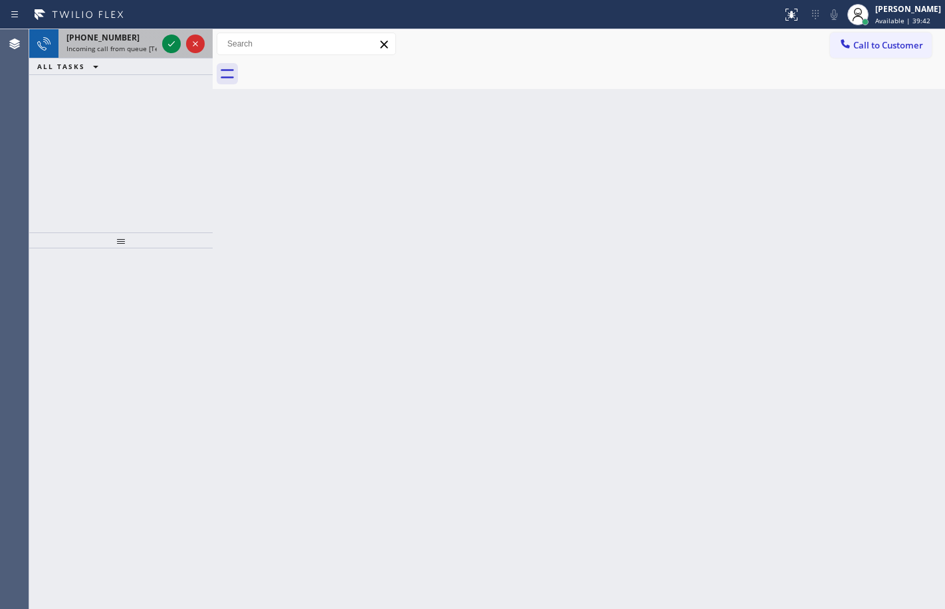
drag, startPoint x: 232, startPoint y: 136, endPoint x: 147, endPoint y: 45, distance: 124.6
click at [221, 134] on div "Back to Dashboard Change Sender ID Customers Technicians Select a contact Outbo…" at bounding box center [579, 319] width 732 height 580
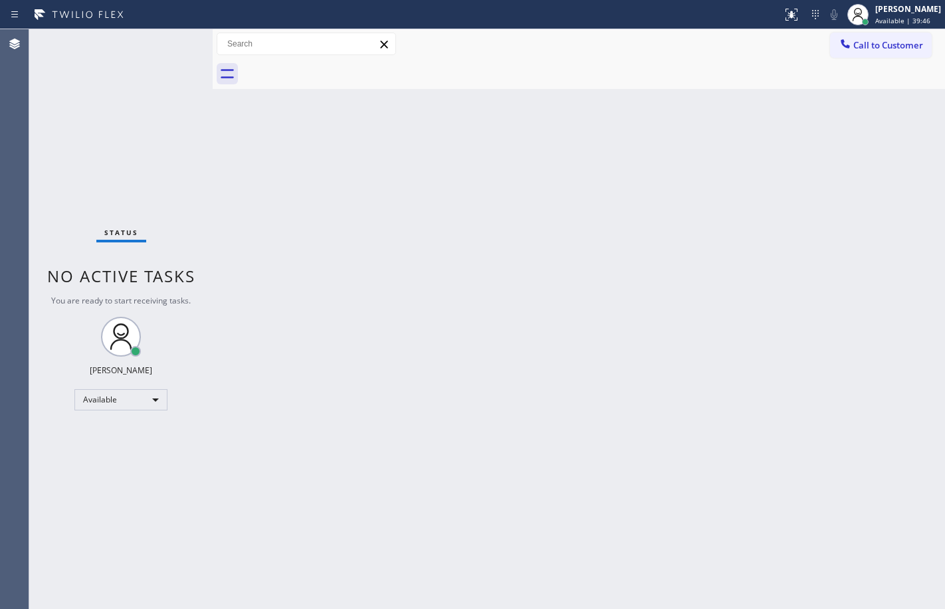
click at [173, 44] on div "Status No active tasks You are ready to start receiving tasks. [PERSON_NAME] Av…" at bounding box center [120, 319] width 183 height 580
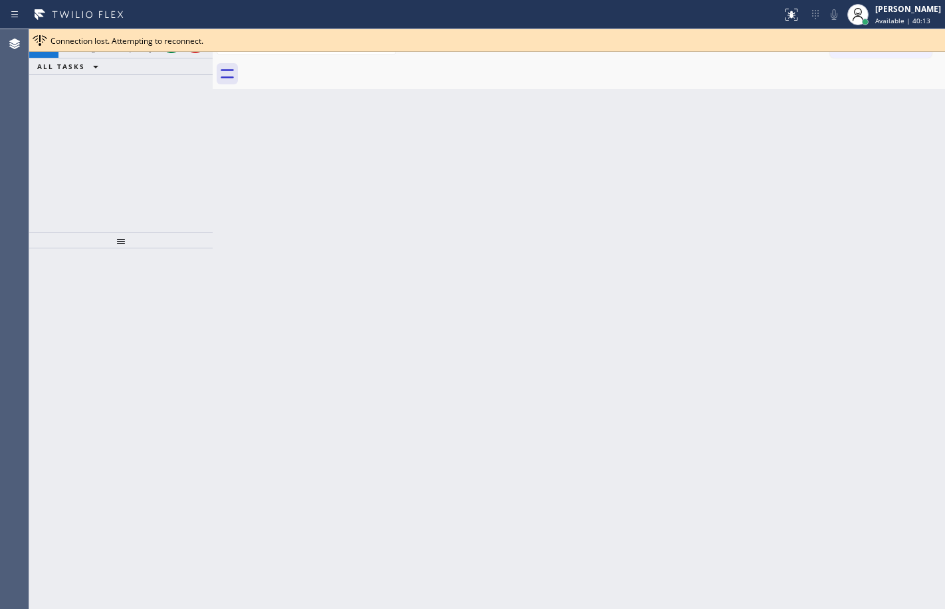
drag, startPoint x: 245, startPoint y: 113, endPoint x: 185, endPoint y: 142, distance: 66.0
click at [244, 117] on div "Back to Dashboard Change Sender ID Customers Technicians Select a contact Outbo…" at bounding box center [579, 319] width 732 height 580
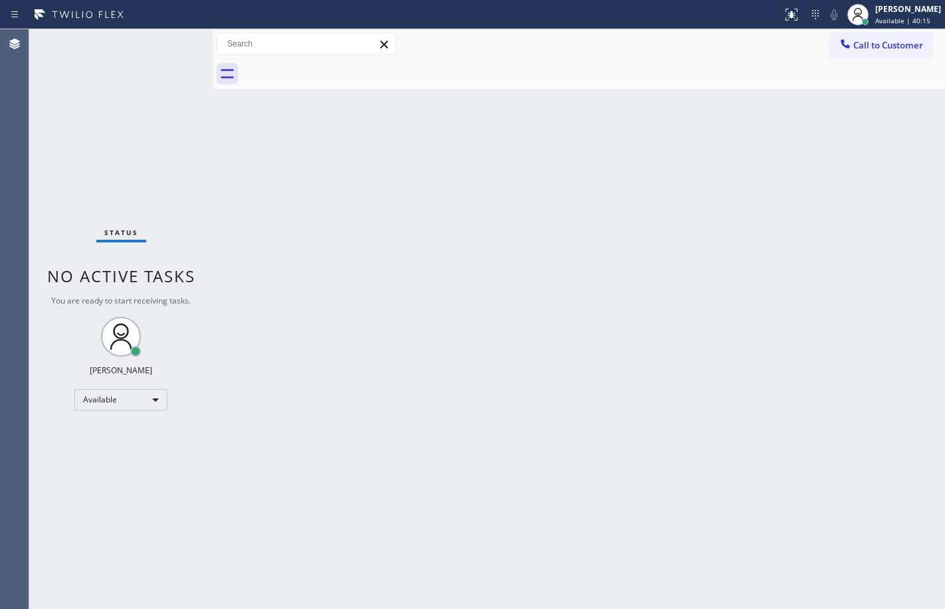
click at [177, 46] on div "Status No active tasks You are ready to start receiving tasks. [PERSON_NAME] Av…" at bounding box center [120, 319] width 183 height 580
click at [223, 126] on div "Back to Dashboard Change Sender ID Customers Technicians Select a contact Outbo…" at bounding box center [579, 319] width 732 height 580
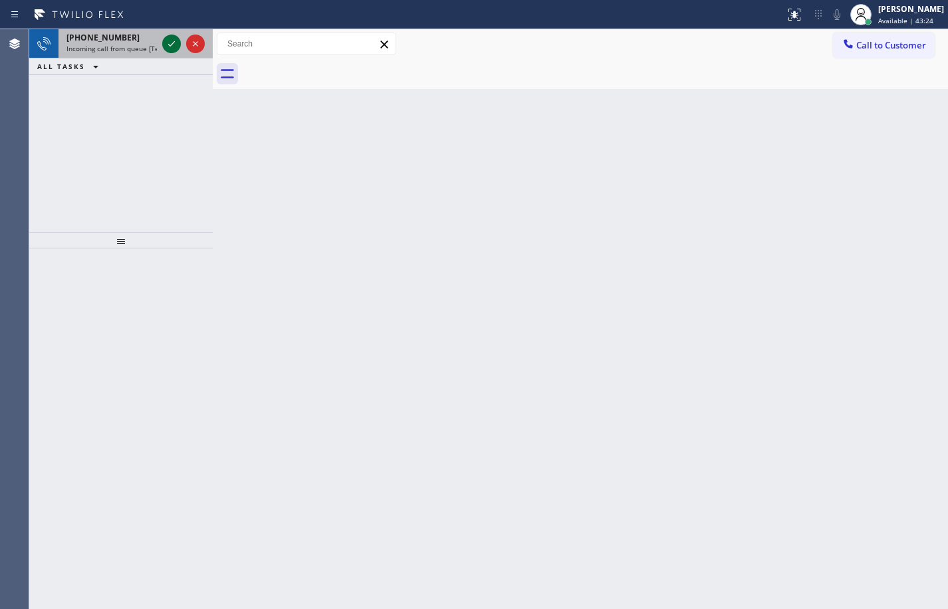
click at [163, 43] on icon at bounding box center [171, 44] width 16 height 16
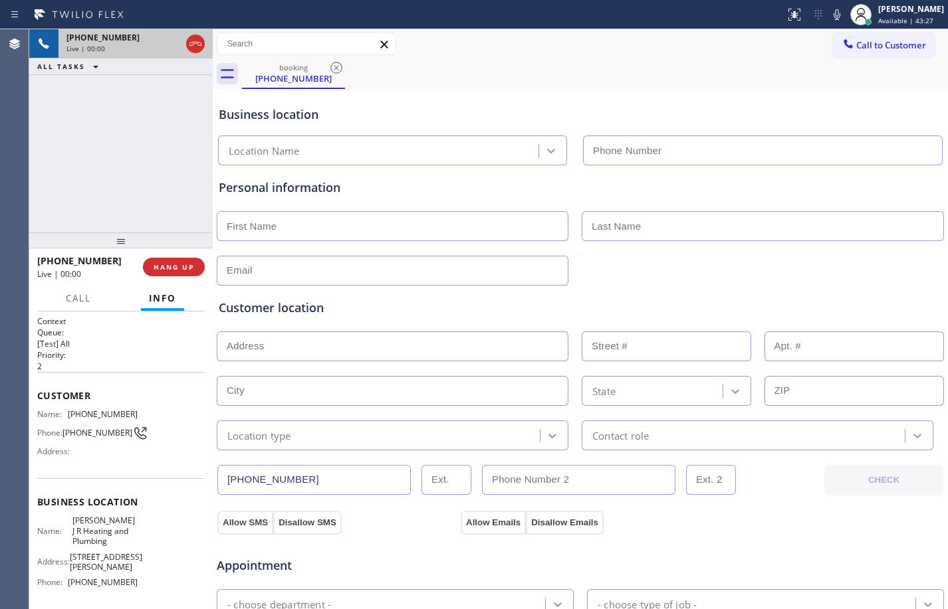
type input "[PHONE_NUMBER]"
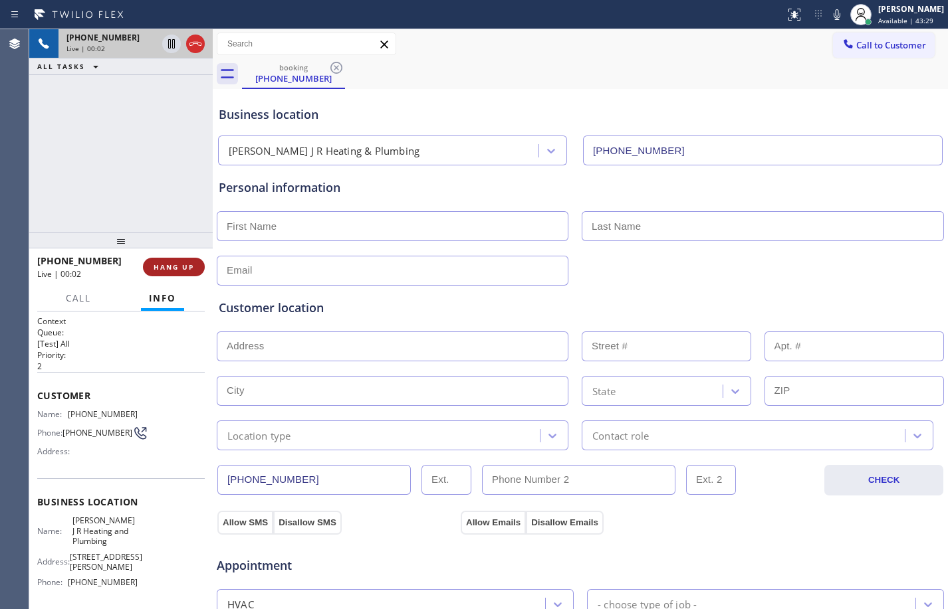
click at [188, 261] on button "HANG UP" at bounding box center [174, 267] width 62 height 19
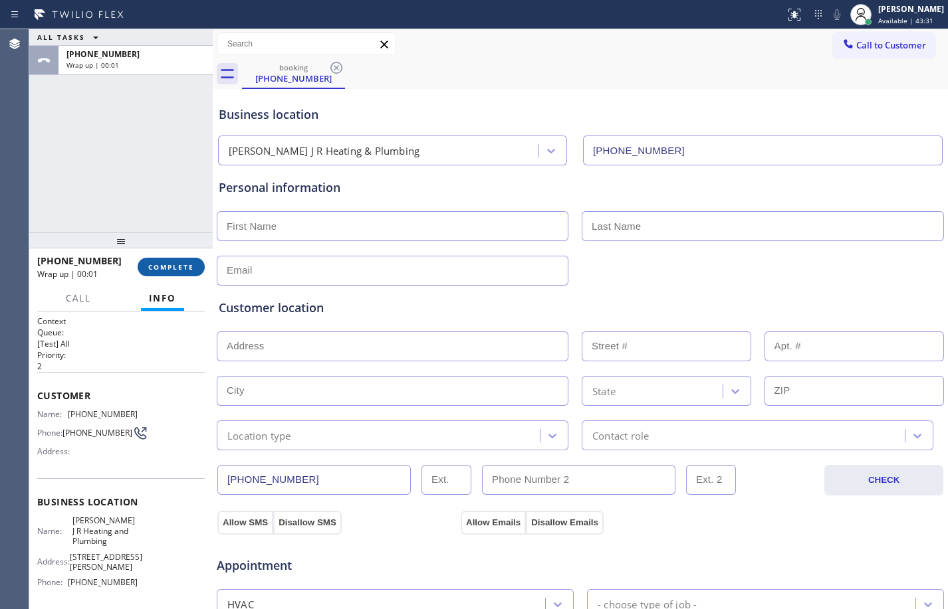
click at [185, 266] on span "COMPLETE" at bounding box center [171, 267] width 46 height 9
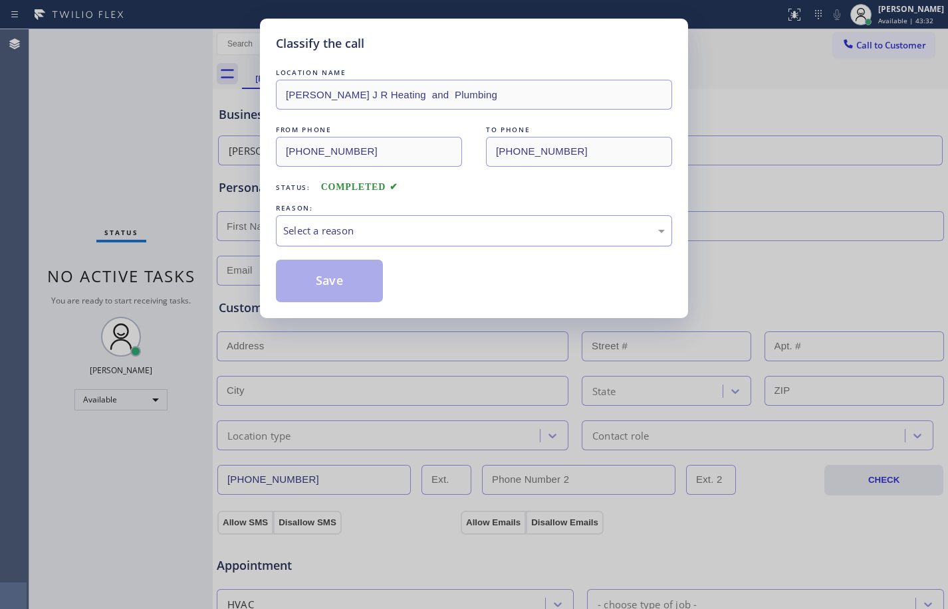
click at [452, 226] on div "Select a reason" at bounding box center [473, 230] width 381 height 15
click at [351, 282] on button "Save" at bounding box center [329, 281] width 107 height 43
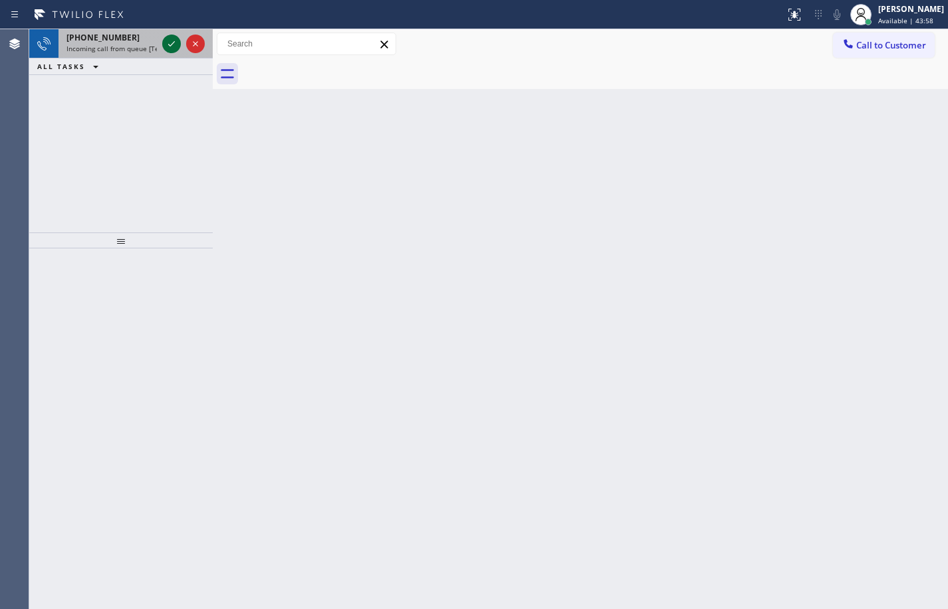
click at [165, 45] on icon at bounding box center [171, 44] width 16 height 16
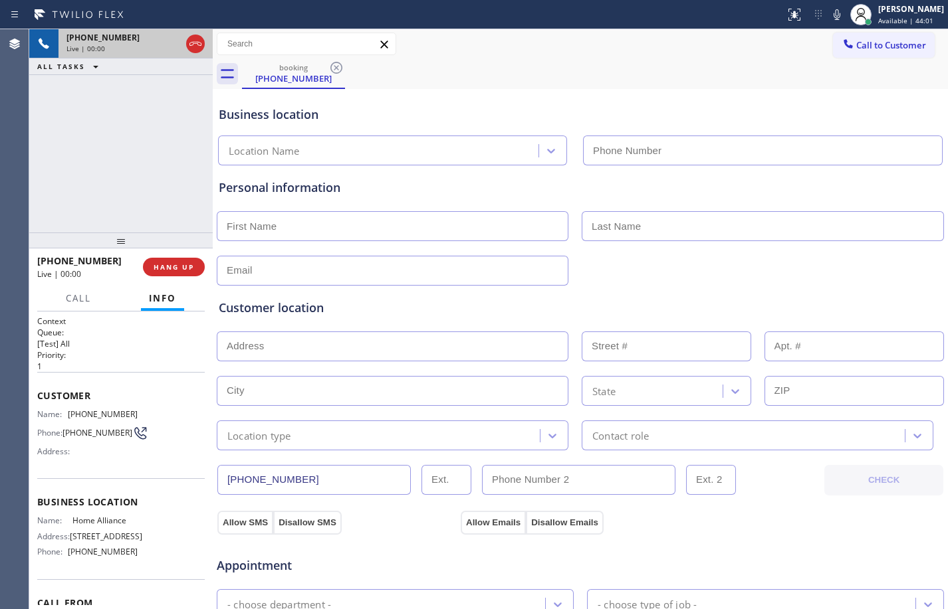
type input "[PHONE_NUMBER]"
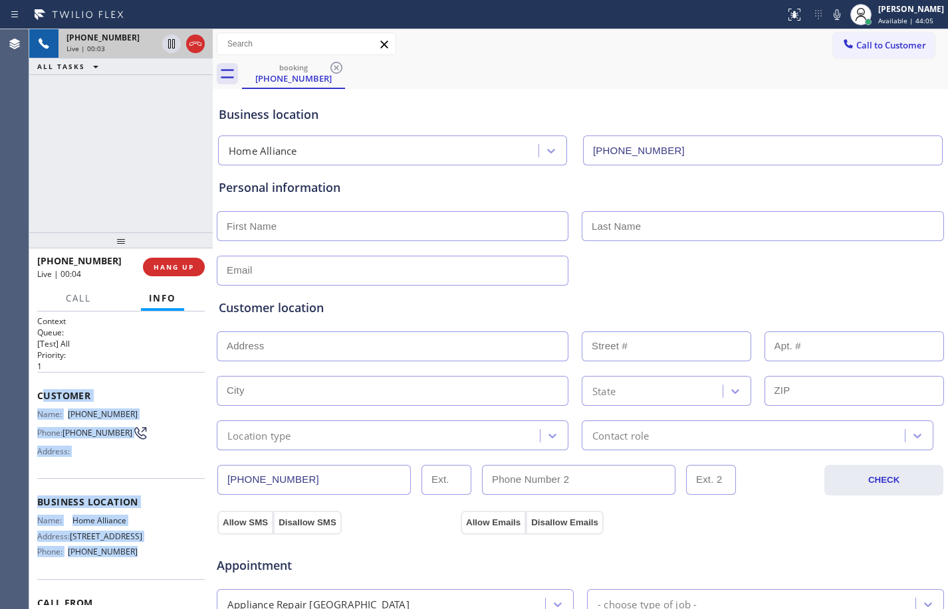
drag, startPoint x: 41, startPoint y: 397, endPoint x: 141, endPoint y: 570, distance: 200.1
click at [141, 570] on div "Context Queue: [Test] All Priority: 1 Customer Name: [PHONE_NUMBER] Phone: [PHO…" at bounding box center [120, 498] width 167 height 364
click at [100, 492] on div "Business location Name: Home Alliance Address: [STREET_ADDRESS] Phone: [PHONE_N…" at bounding box center [120, 528] width 167 height 100
drag, startPoint x: 36, startPoint y: 399, endPoint x: 126, endPoint y: 570, distance: 193.8
click at [126, 570] on div "Context Queue: [Test] All Priority: 1 Customer Name: [PHONE_NUMBER] Phone: [PHO…" at bounding box center [120, 461] width 183 height 298
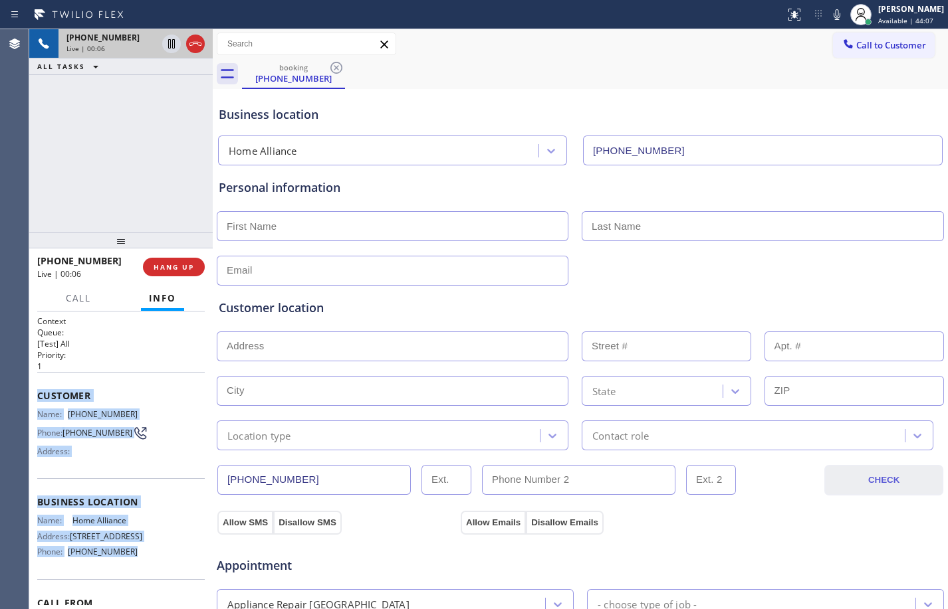
copy div "Customer Name: [PHONE_NUMBER] Phone: [PHONE_NUMBER] Address: Business location …"
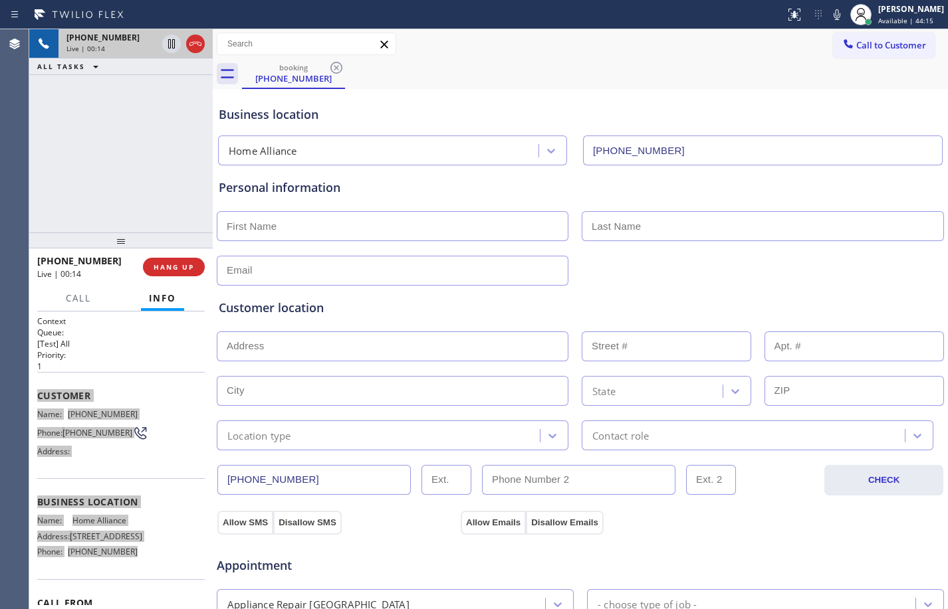
scroll to position [421, 0]
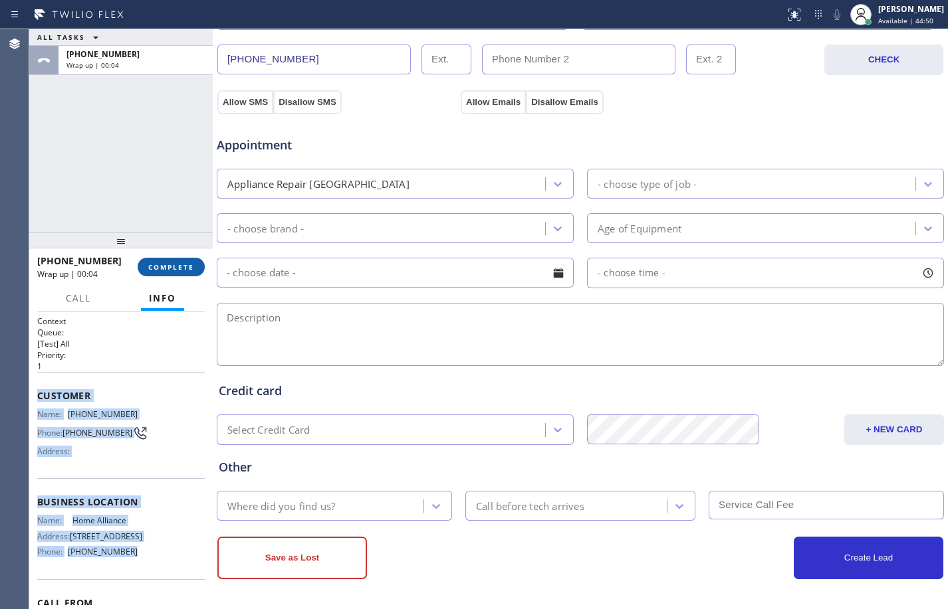
click at [188, 272] on button "COMPLETE" at bounding box center [171, 267] width 67 height 19
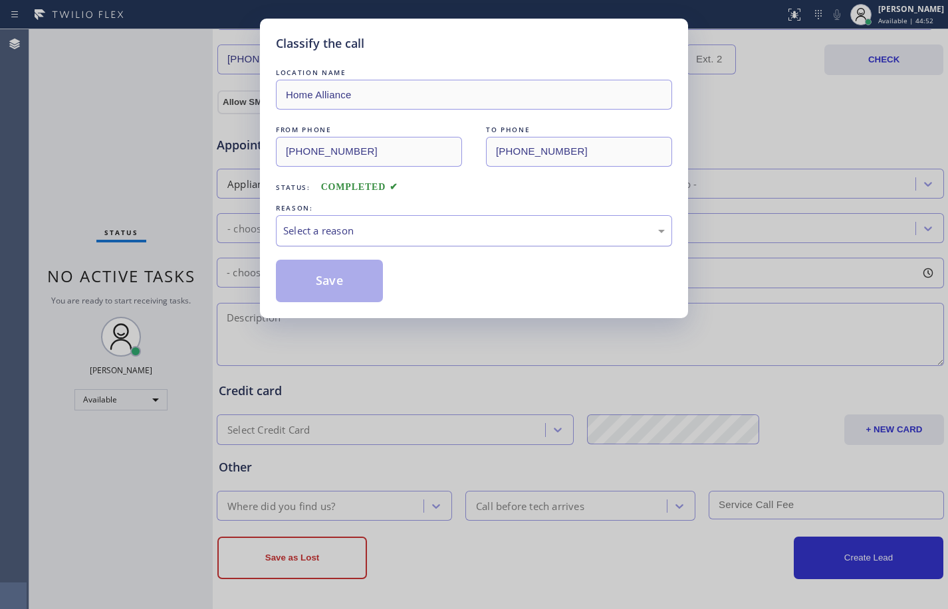
click at [417, 227] on div "Select a reason" at bounding box center [473, 230] width 381 height 15
click at [354, 284] on button "Save" at bounding box center [329, 281] width 107 height 43
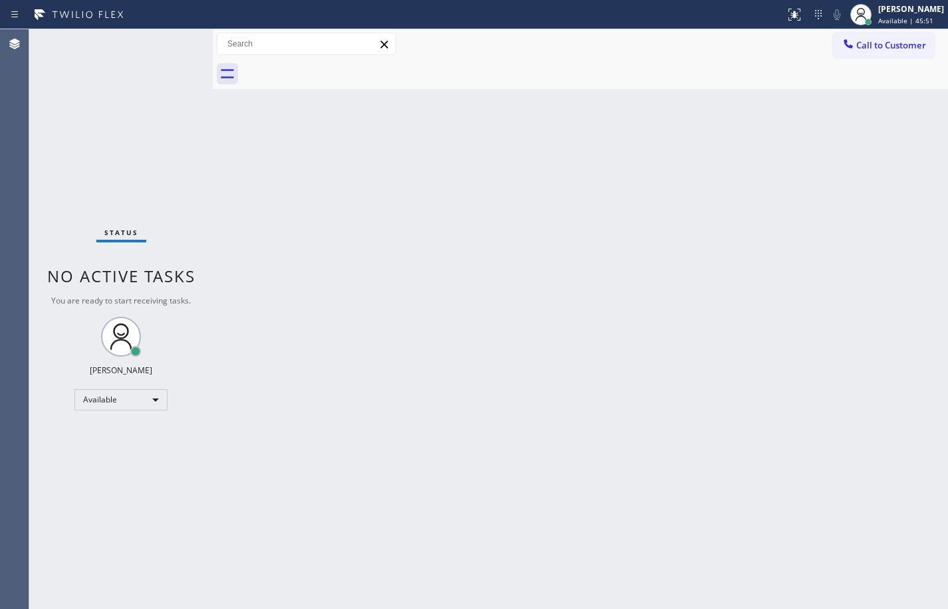
click at [218, 213] on div "Back to Dashboard Change Sender ID Customers Technicians Select a contact Outbo…" at bounding box center [580, 319] width 735 height 580
click at [165, 44] on div "Status No active tasks You are ready to start receiving tasks. [PERSON_NAME] Av…" at bounding box center [120, 319] width 183 height 580
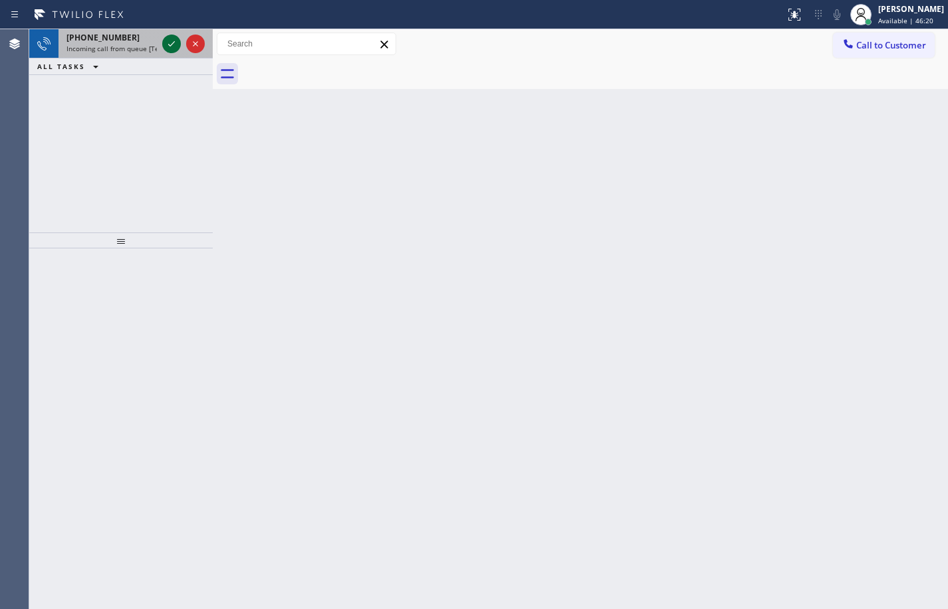
click at [165, 43] on icon at bounding box center [171, 44] width 16 height 16
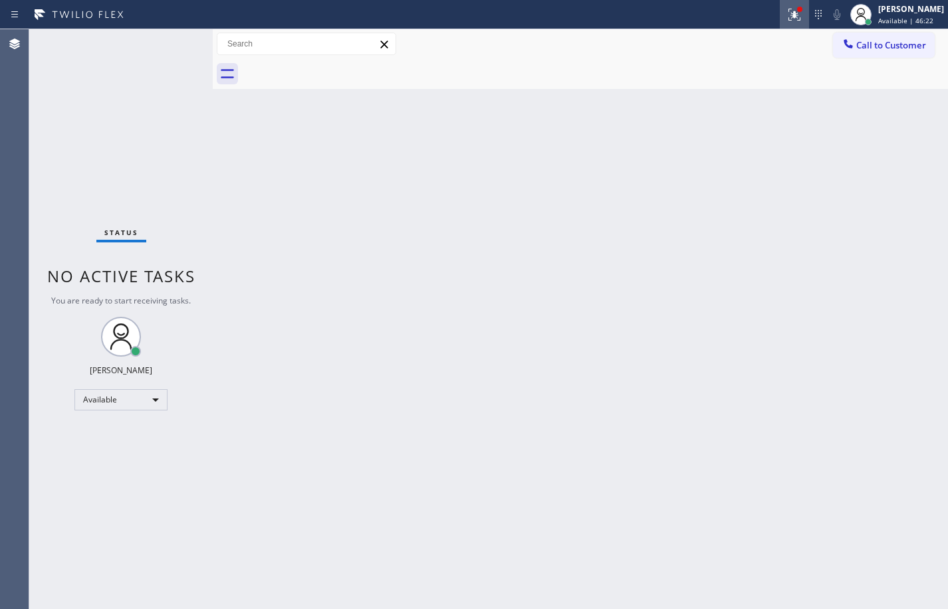
click at [788, 17] on icon at bounding box center [794, 15] width 12 height 12
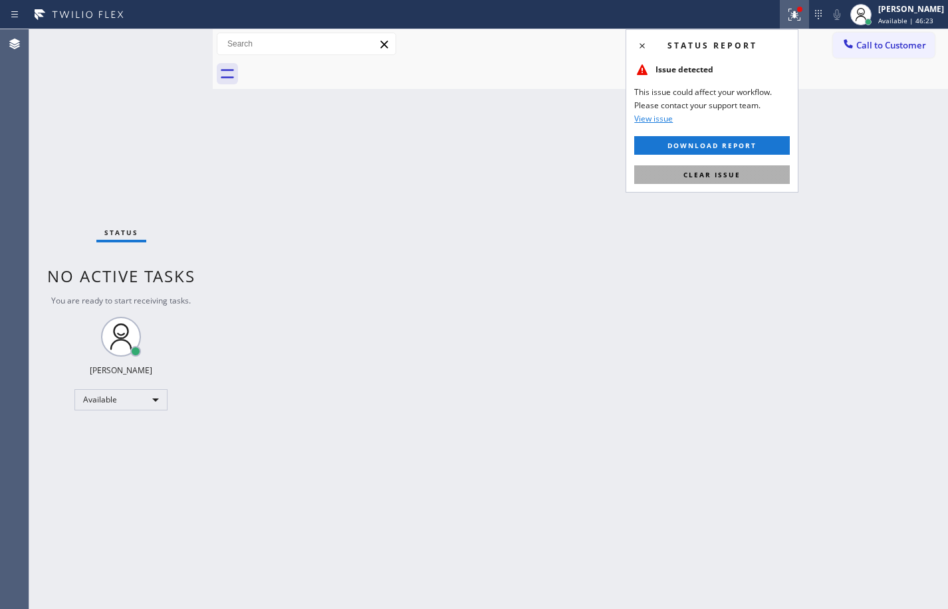
click at [776, 178] on button "Clear issue" at bounding box center [712, 174] width 156 height 19
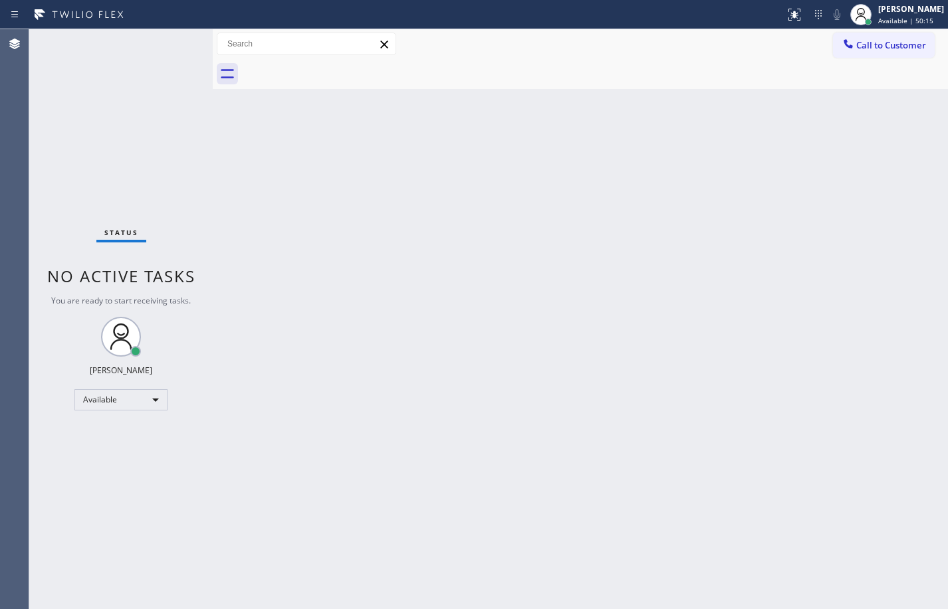
click at [228, 238] on div "Back to Dashboard Change Sender ID Customers Technicians Select a contact Outbo…" at bounding box center [580, 319] width 735 height 580
click at [136, 389] on div "Available" at bounding box center [120, 399] width 93 height 21
click at [133, 465] on li "Break" at bounding box center [120, 469] width 90 height 16
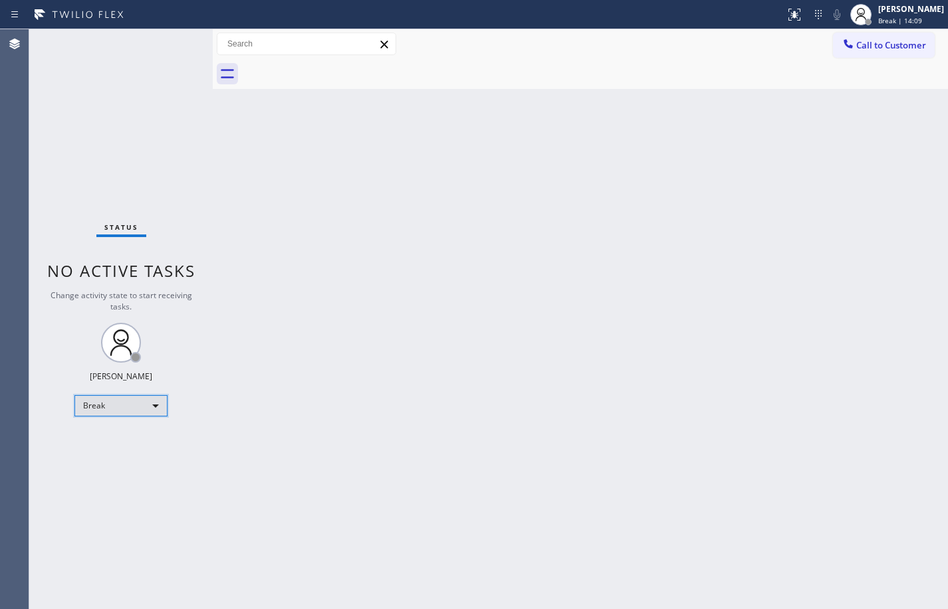
click at [141, 411] on div "Break" at bounding box center [120, 405] width 93 height 21
click at [125, 443] on li "Available" at bounding box center [120, 441] width 90 height 16
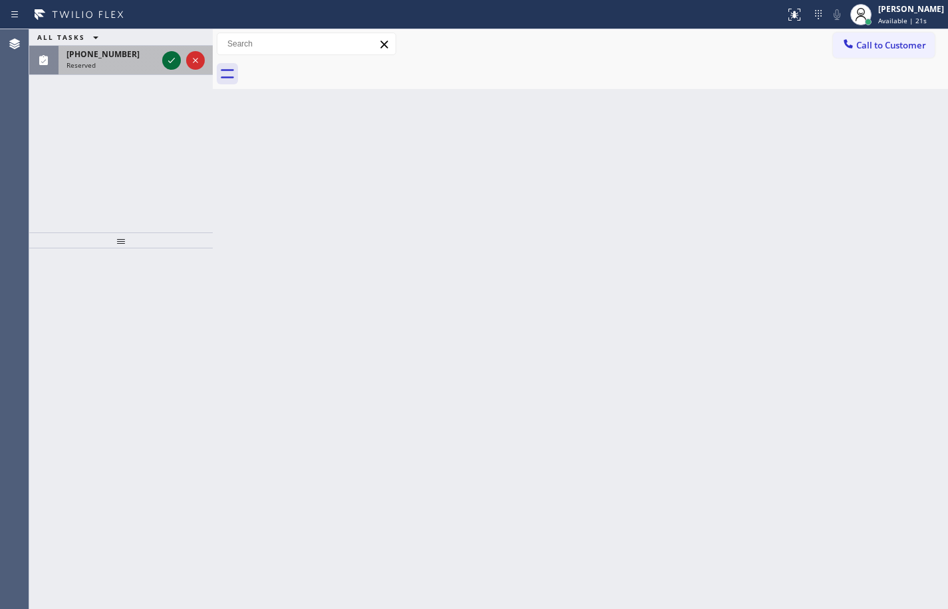
click at [165, 59] on icon at bounding box center [171, 61] width 16 height 16
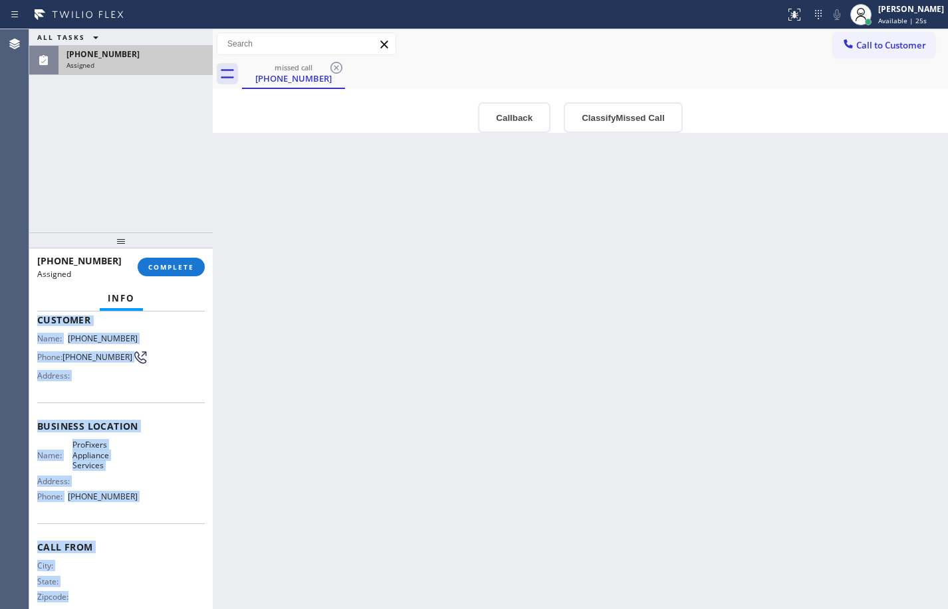
scroll to position [100, 0]
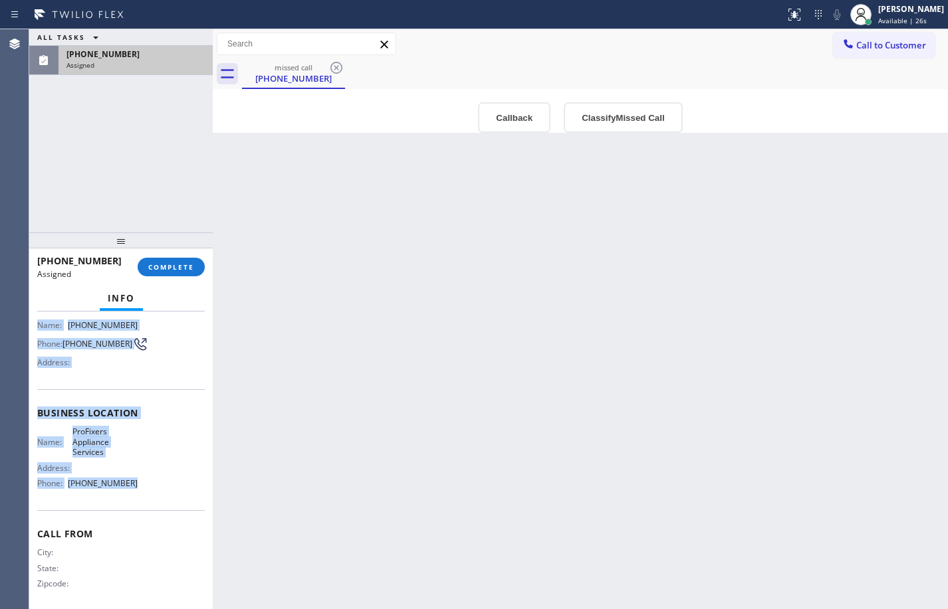
drag, startPoint x: 36, startPoint y: 411, endPoint x: 179, endPoint y: 496, distance: 166.5
click at [179, 496] on div "Context Queue: [Test] All Priority: 0 Task Age: Customer Name: [PHONE_NUMBER] P…" at bounding box center [120, 461] width 183 height 298
copy div "Customer Name: [PHONE_NUMBER] Phone: [PHONE_NUMBER] Address: Business location …"
click at [183, 274] on button "COMPLETE" at bounding box center [171, 267] width 67 height 19
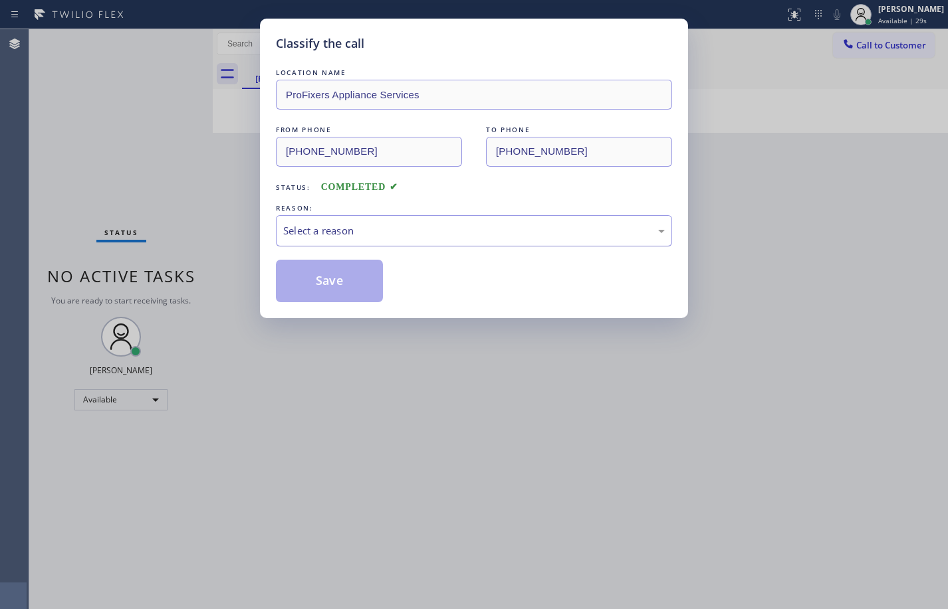
click at [504, 229] on div "Select a reason" at bounding box center [473, 230] width 381 height 15
click at [355, 300] on button "Save" at bounding box center [329, 281] width 107 height 43
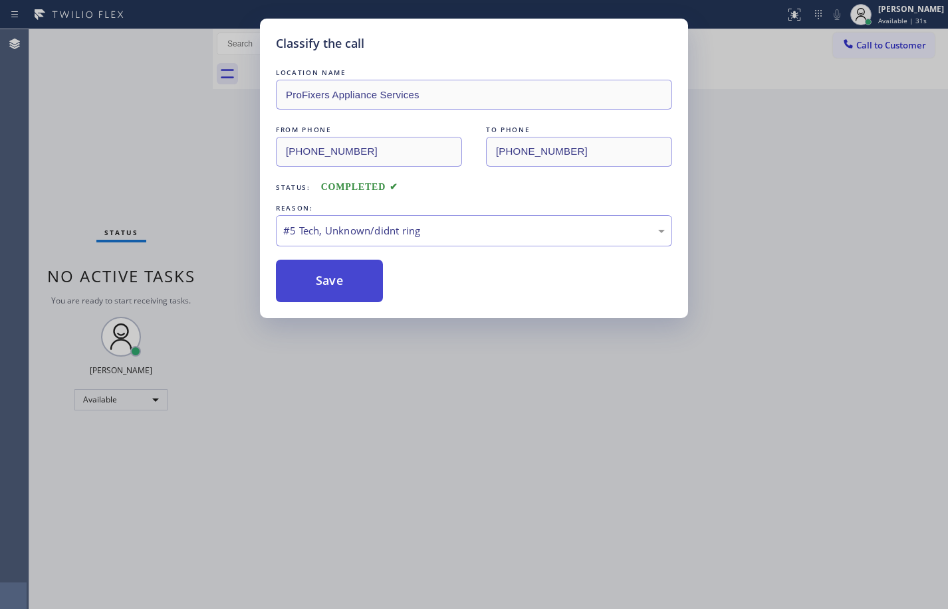
click at [344, 278] on button "Save" at bounding box center [329, 281] width 107 height 43
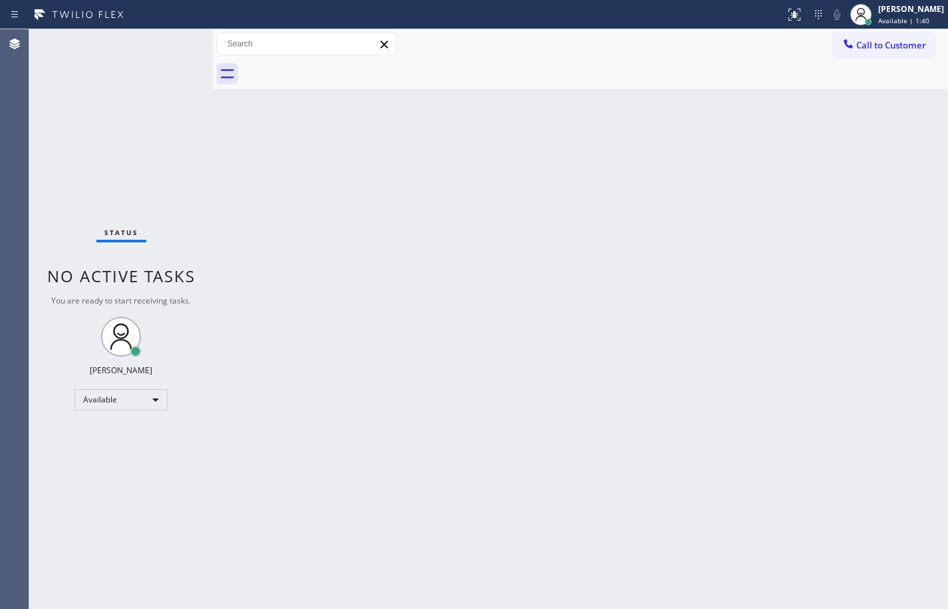
click at [193, 343] on div "Status No active tasks You are ready to start receiving tasks. [PERSON_NAME] Av…" at bounding box center [120, 319] width 183 height 580
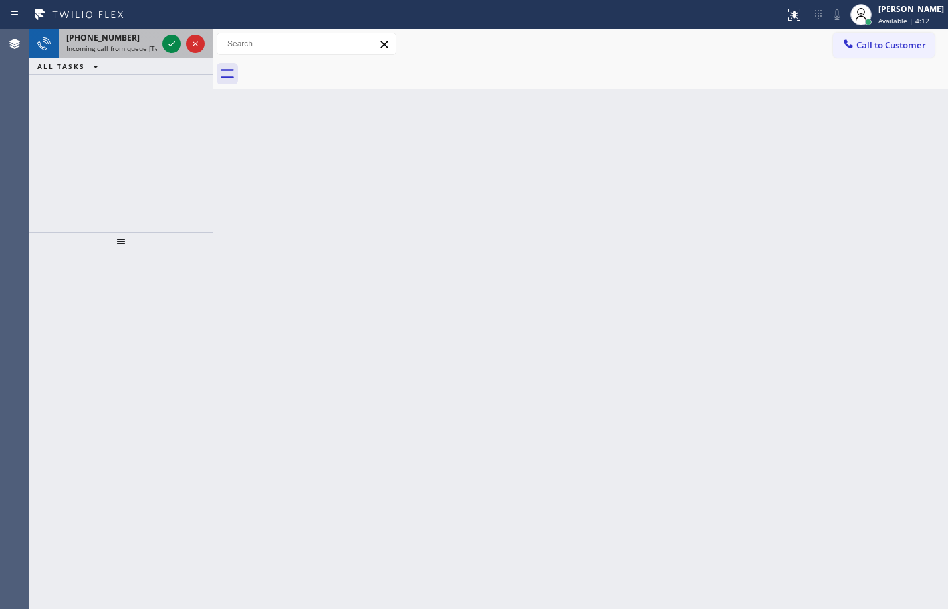
click at [169, 53] on div at bounding box center [183, 43] width 48 height 29
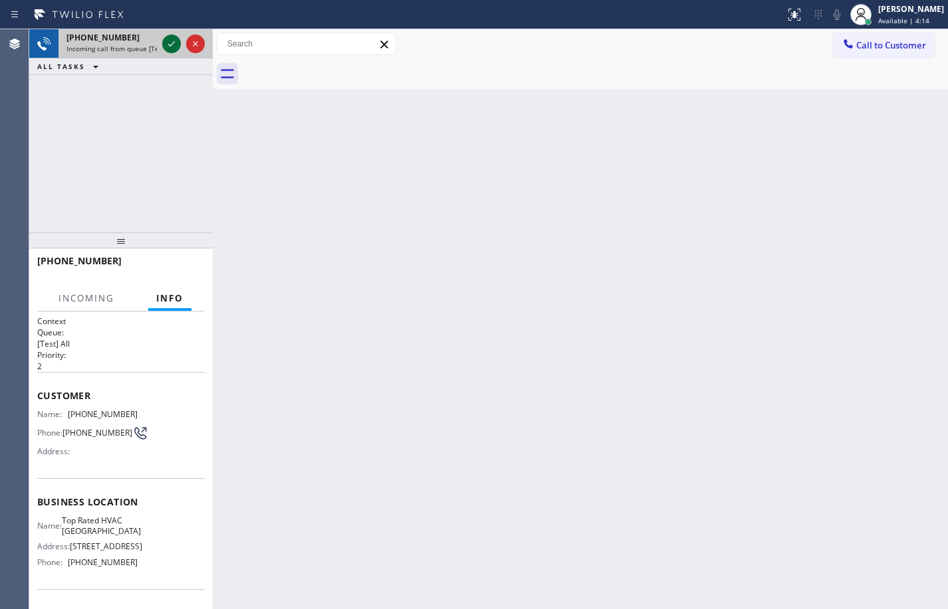
click at [171, 38] on icon at bounding box center [171, 44] width 16 height 16
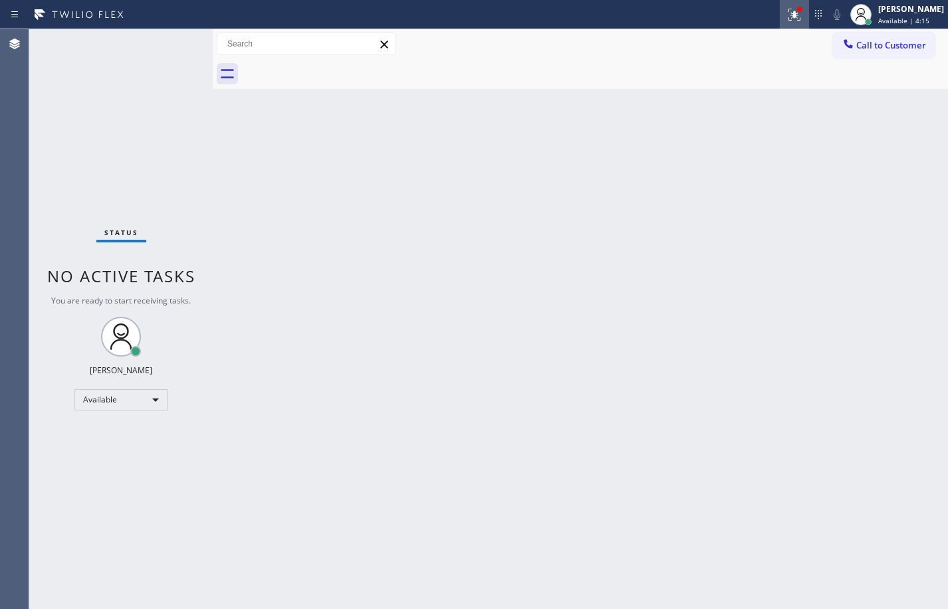
click at [780, 21] on div at bounding box center [794, 15] width 29 height 16
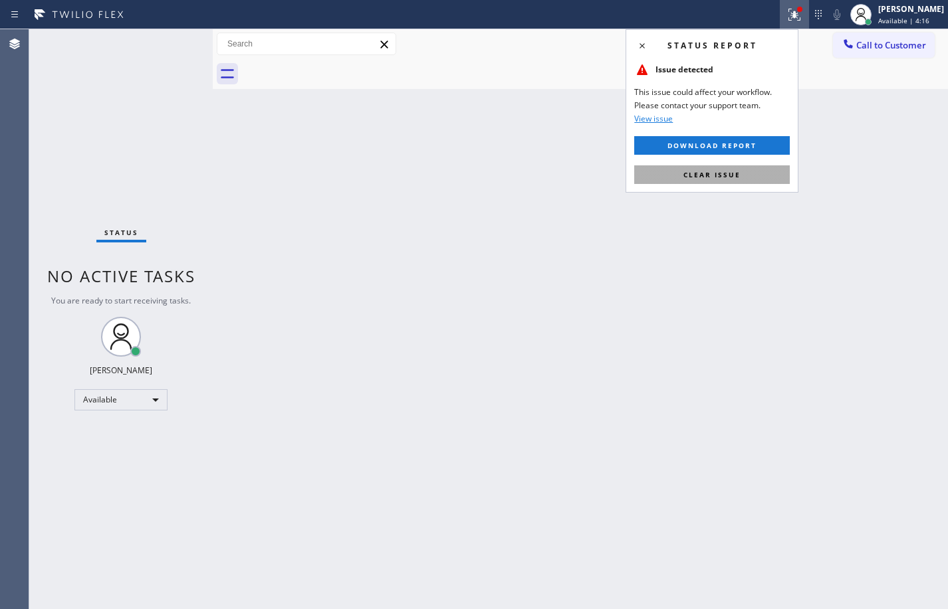
click at [692, 167] on button "Clear issue" at bounding box center [712, 174] width 156 height 19
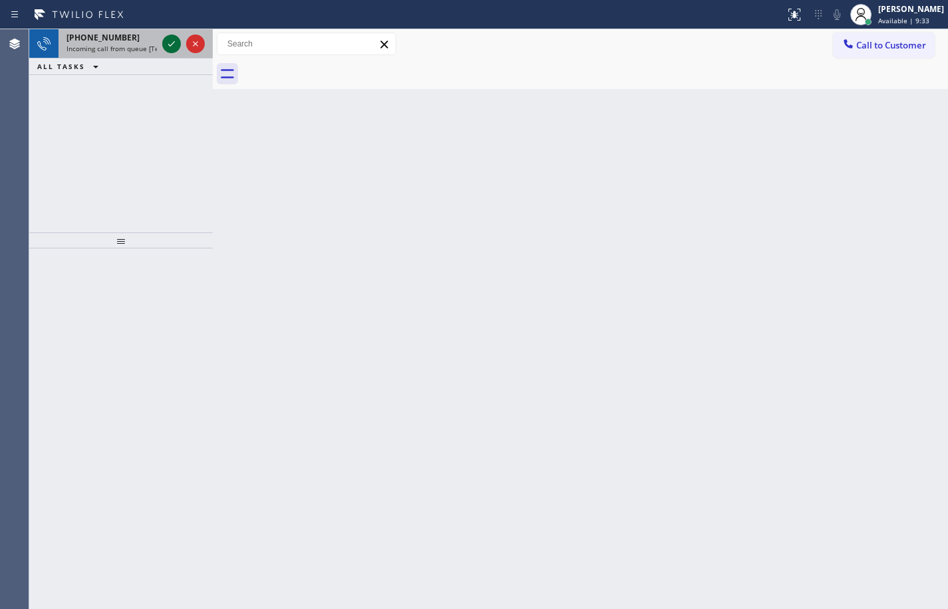
click at [170, 43] on icon at bounding box center [171, 44] width 16 height 16
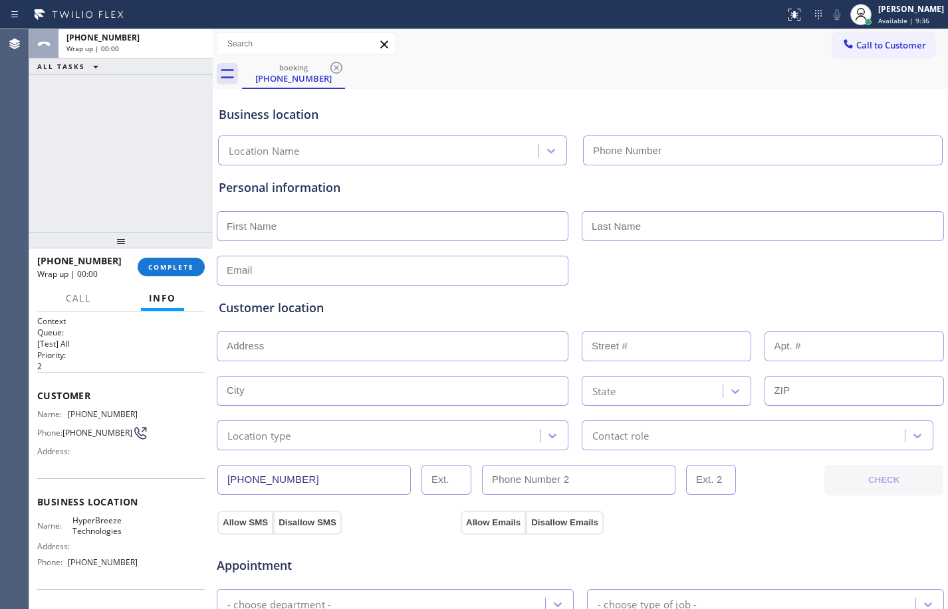
type input "[PHONE_NUMBER]"
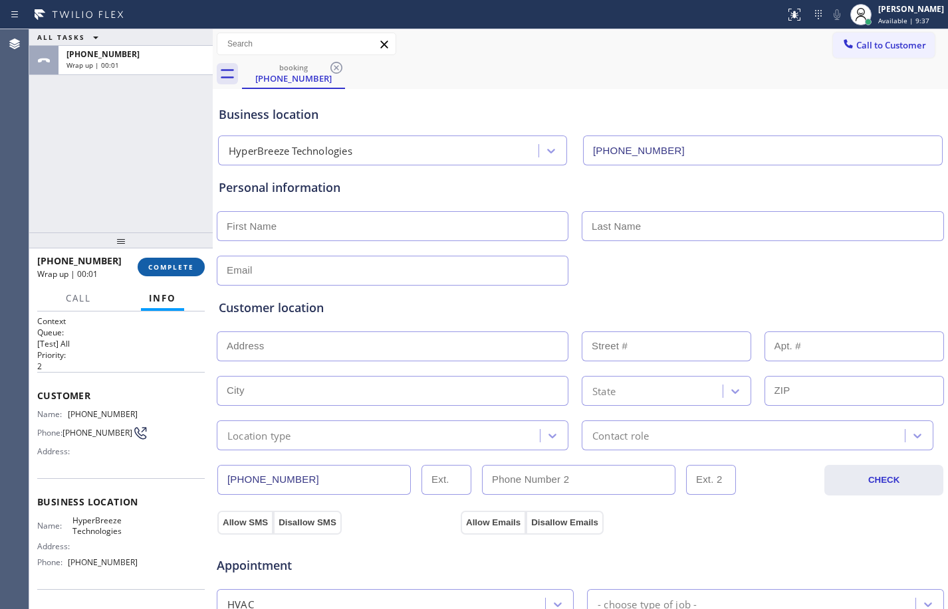
click at [191, 267] on span "COMPLETE" at bounding box center [171, 267] width 46 height 9
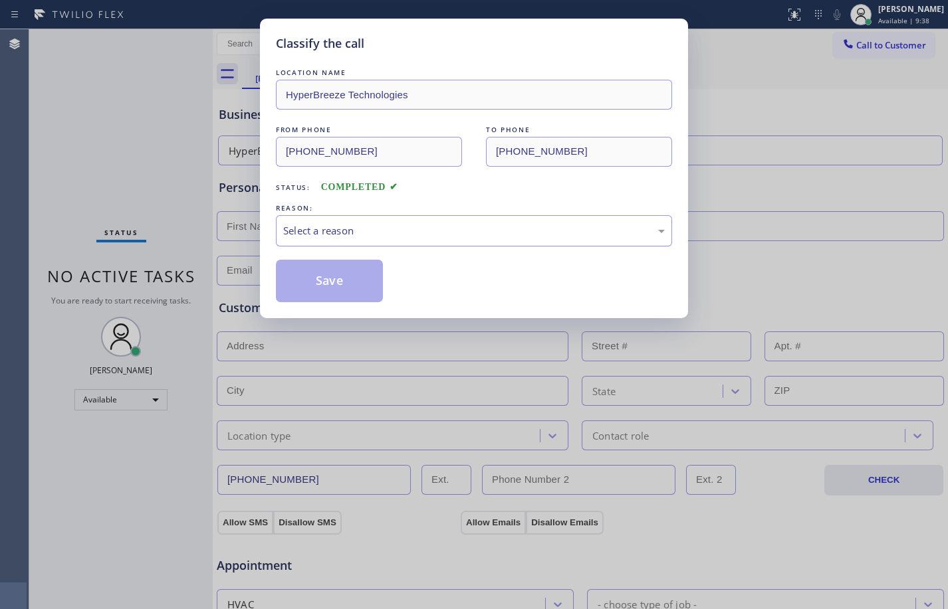
click at [357, 239] on div "Select a reason" at bounding box center [474, 230] width 396 height 31
click at [344, 285] on button "Save" at bounding box center [329, 281] width 107 height 43
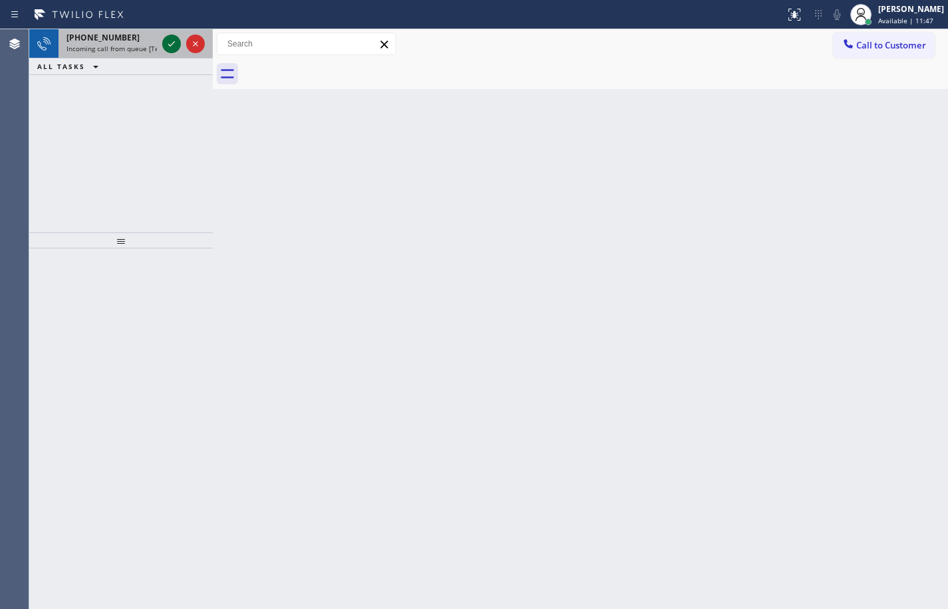
click at [172, 41] on icon at bounding box center [171, 44] width 16 height 16
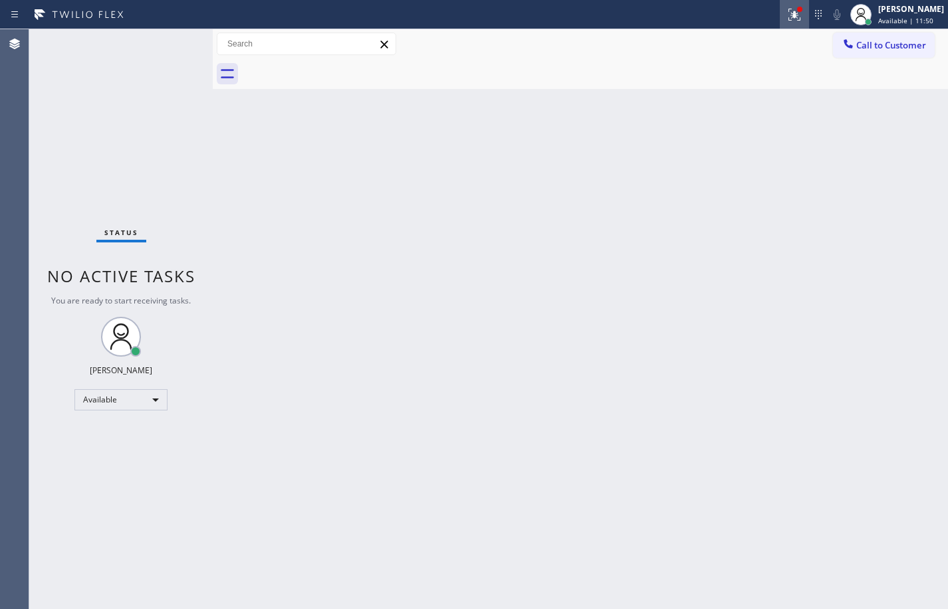
click at [792, 26] on button at bounding box center [794, 14] width 29 height 29
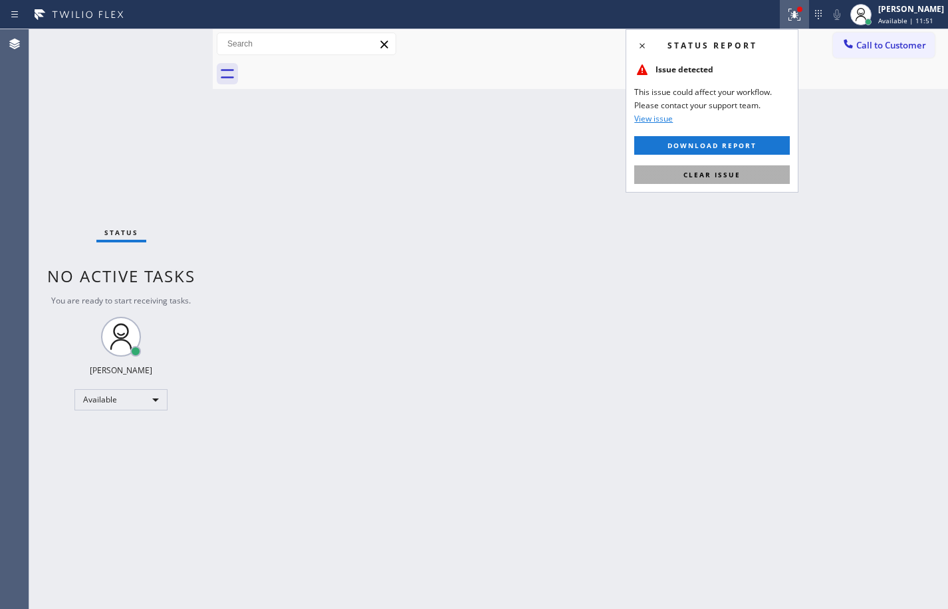
click at [695, 183] on button "Clear issue" at bounding box center [712, 174] width 156 height 19
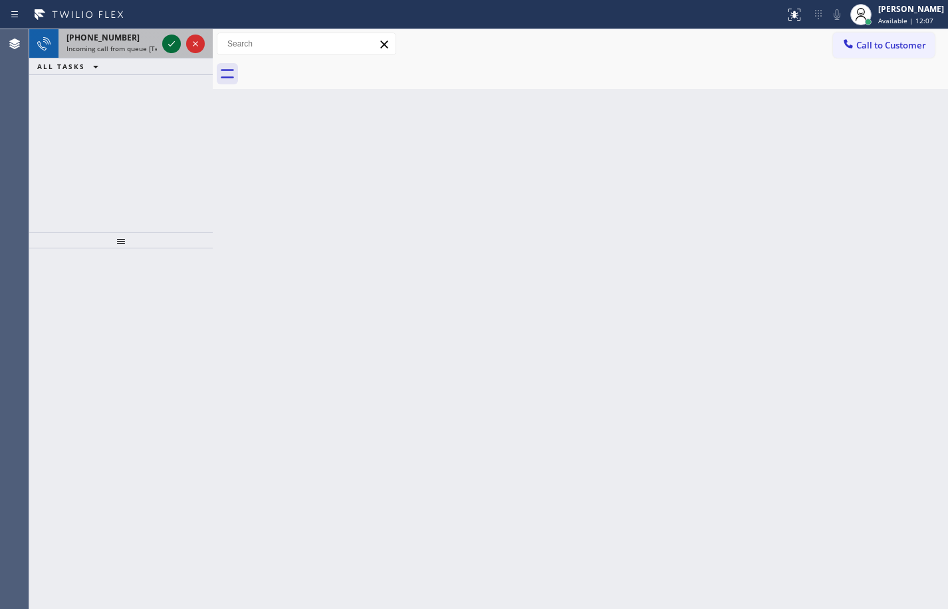
click at [164, 43] on icon at bounding box center [171, 44] width 16 height 16
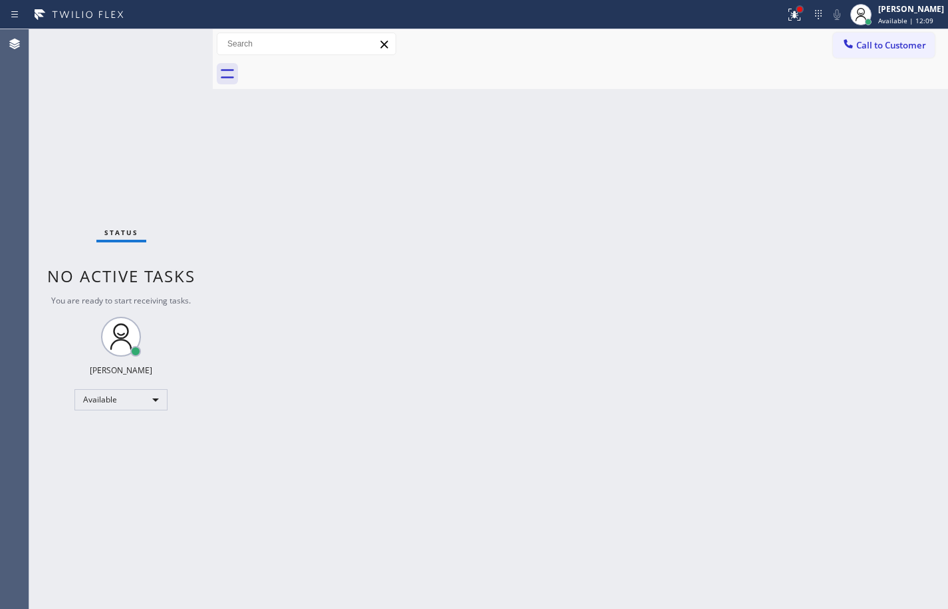
click at [795, 11] on div at bounding box center [799, 9] width 8 height 8
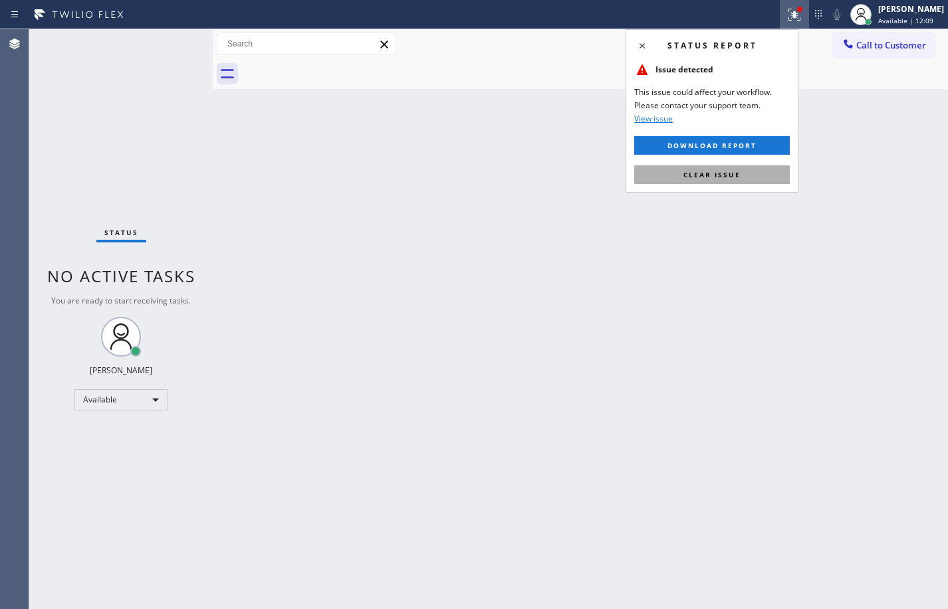
click at [708, 179] on span "Clear issue" at bounding box center [711, 174] width 57 height 9
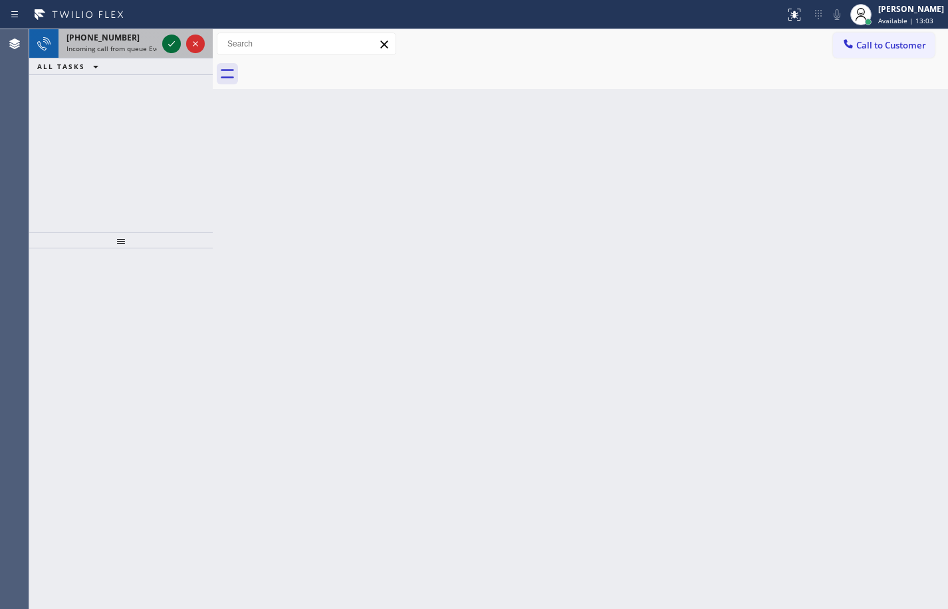
click at [166, 52] on button at bounding box center [171, 44] width 19 height 19
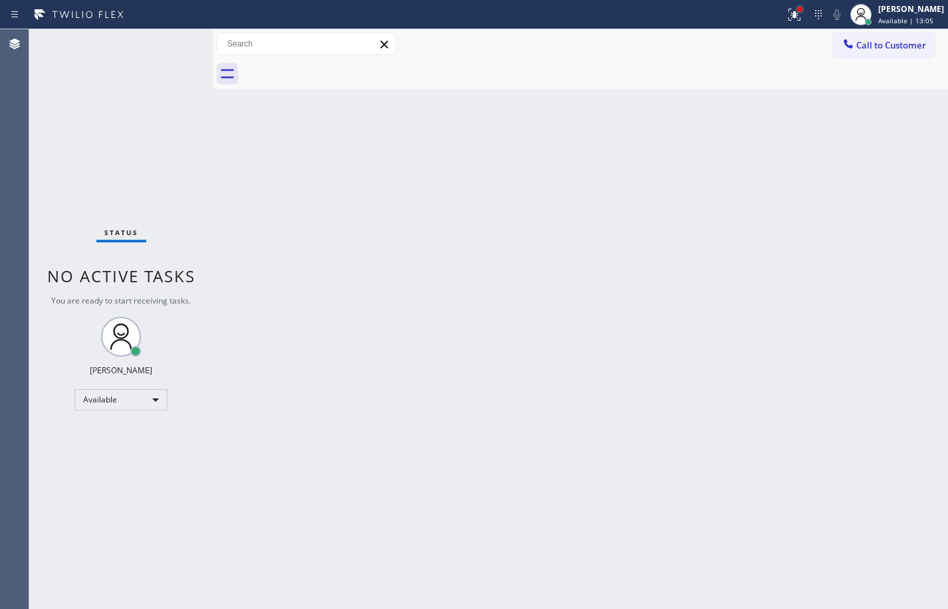
click at [795, 12] on div at bounding box center [799, 9] width 8 height 8
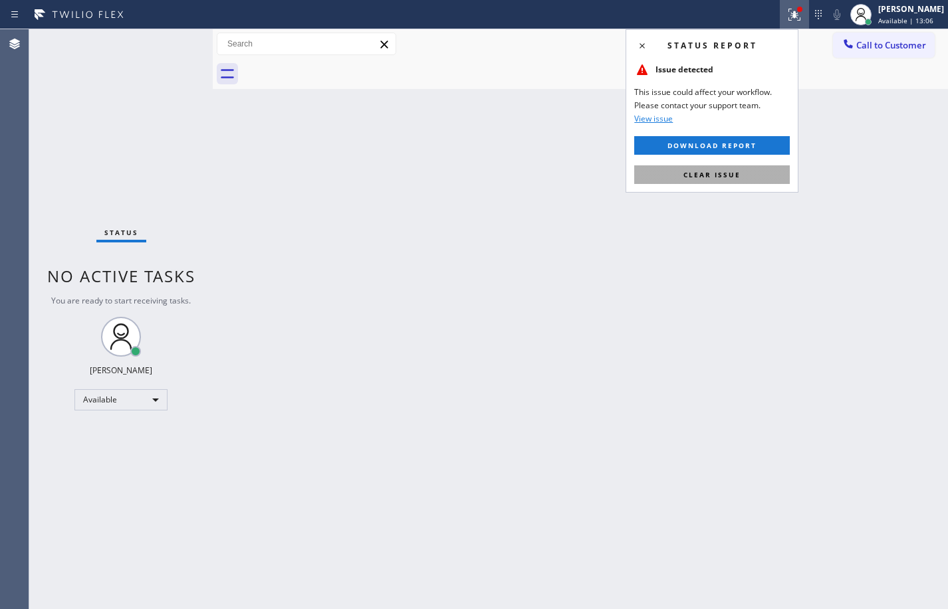
click at [747, 169] on button "Clear issue" at bounding box center [712, 174] width 156 height 19
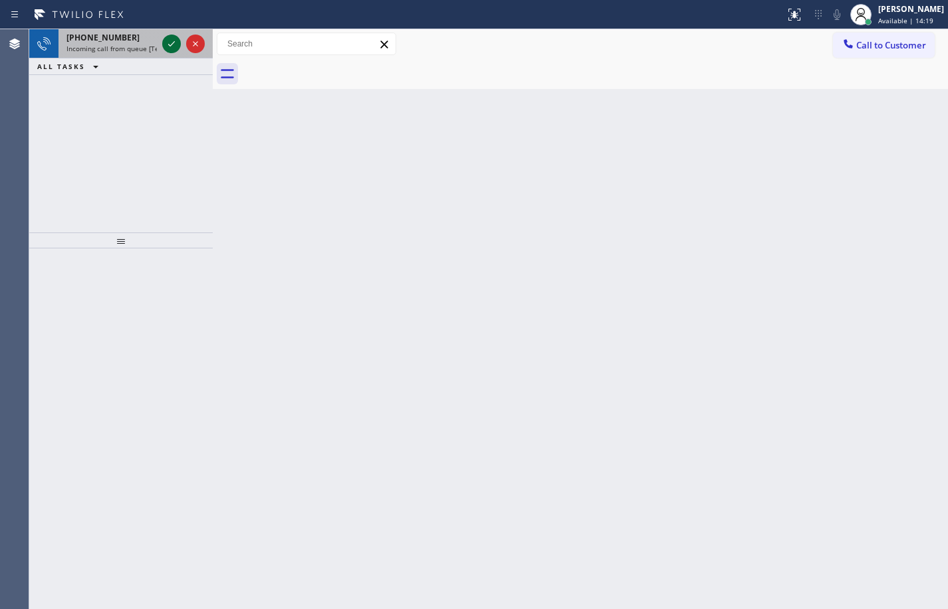
click at [173, 44] on icon at bounding box center [171, 44] width 16 height 16
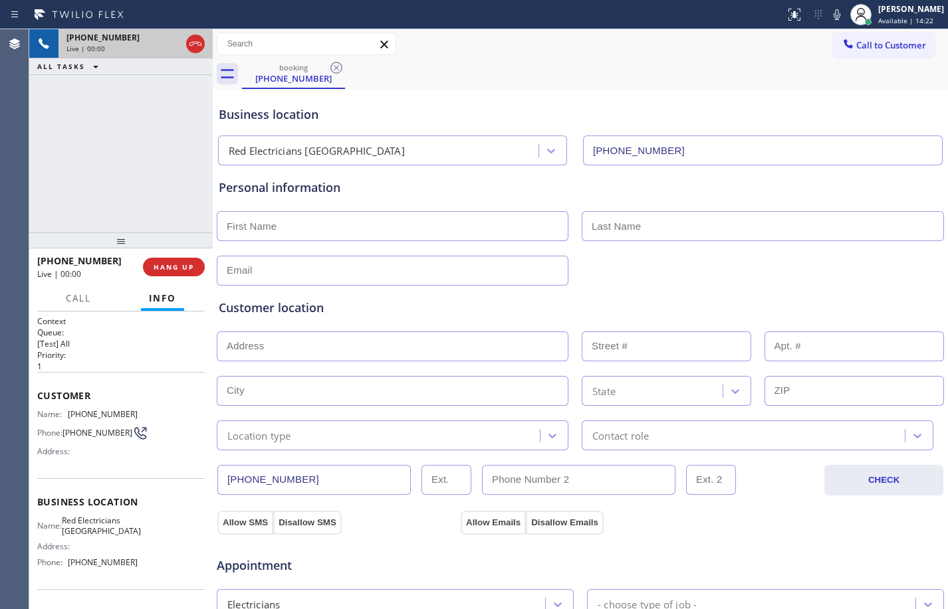
type input "[PHONE_NUMBER]"
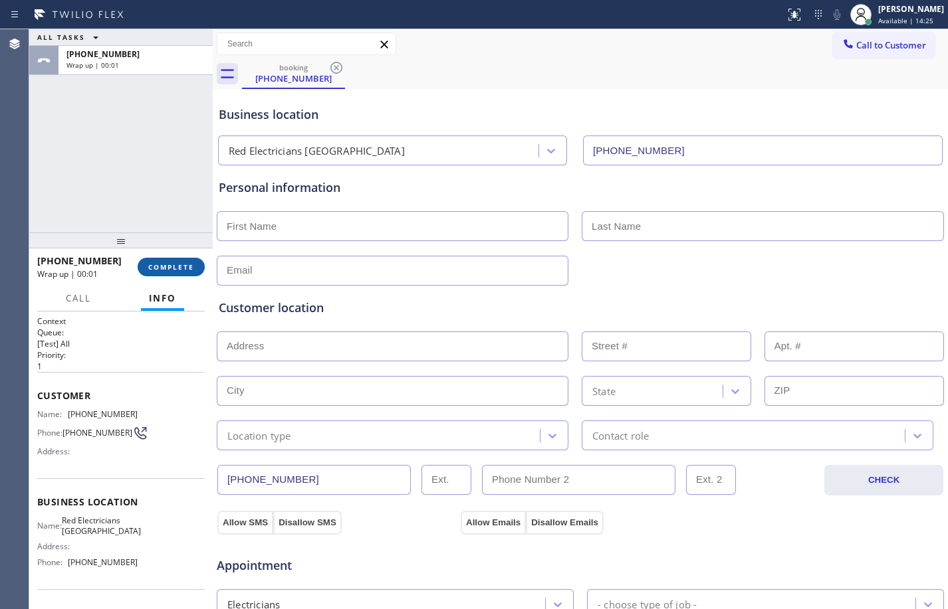
click at [187, 272] on button "COMPLETE" at bounding box center [171, 267] width 67 height 19
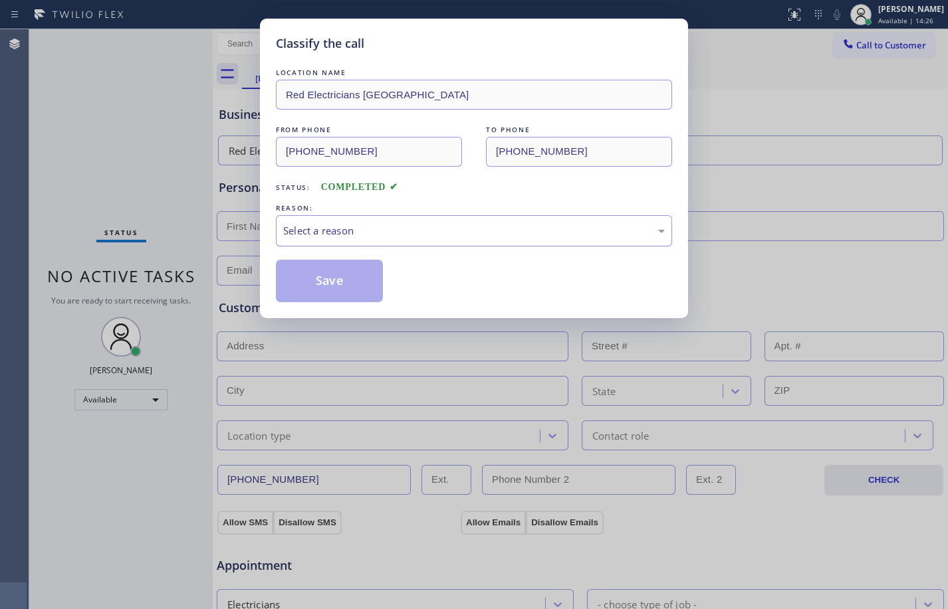
click at [492, 227] on div "Select a reason" at bounding box center [473, 230] width 381 height 15
click at [334, 279] on button "Save" at bounding box center [329, 281] width 107 height 43
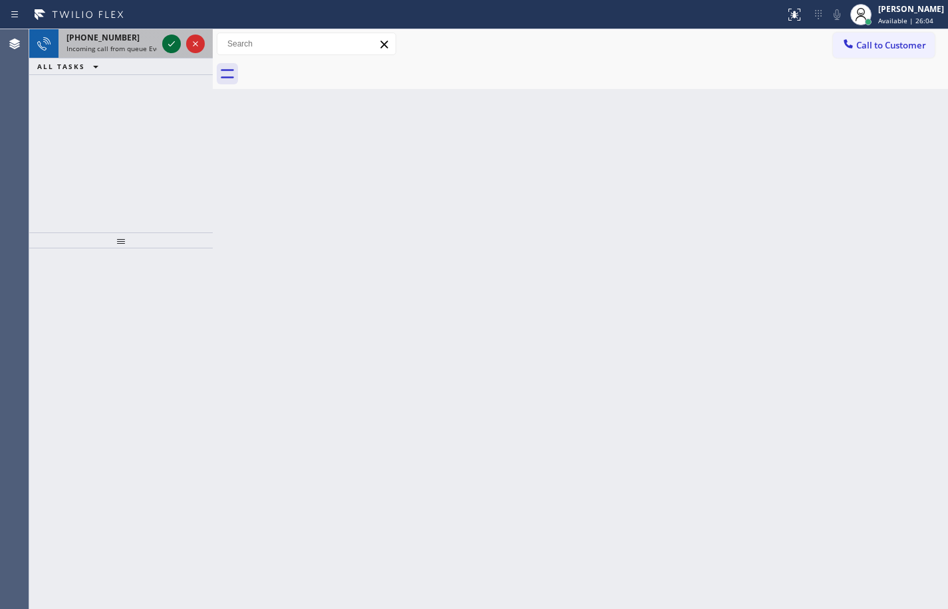
click at [169, 50] on icon at bounding box center [171, 44] width 16 height 16
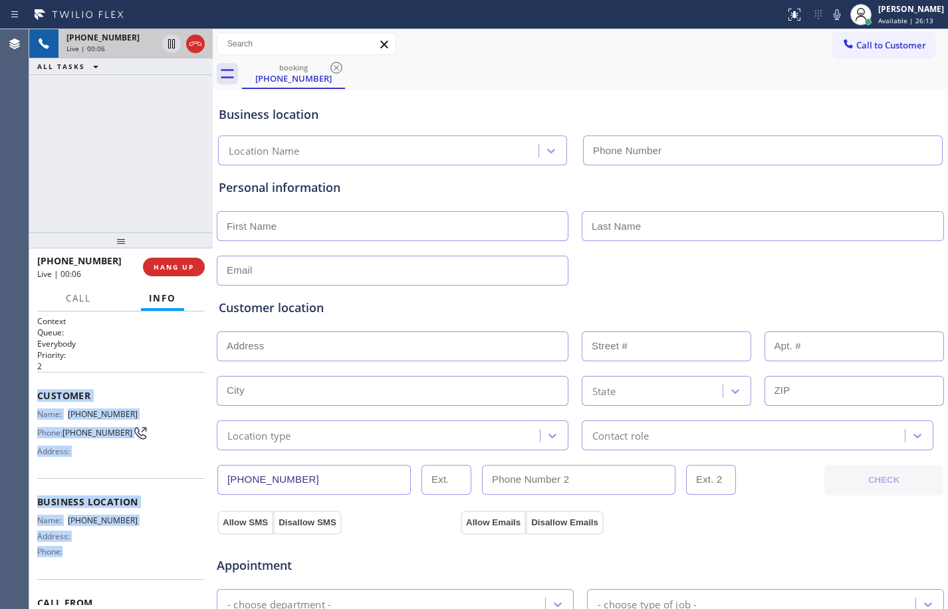
drag, startPoint x: 36, startPoint y: 394, endPoint x: 134, endPoint y: 552, distance: 185.9
click at [134, 552] on div "Context Queue: Everybody Priority: 2 Customer Name: [PHONE_NUMBER] Phone: [PHON…" at bounding box center [120, 461] width 183 height 298
copy div "Customer Name: [PHONE_NUMBER] Phone: [PHONE_NUMBER] Address: Business location …"
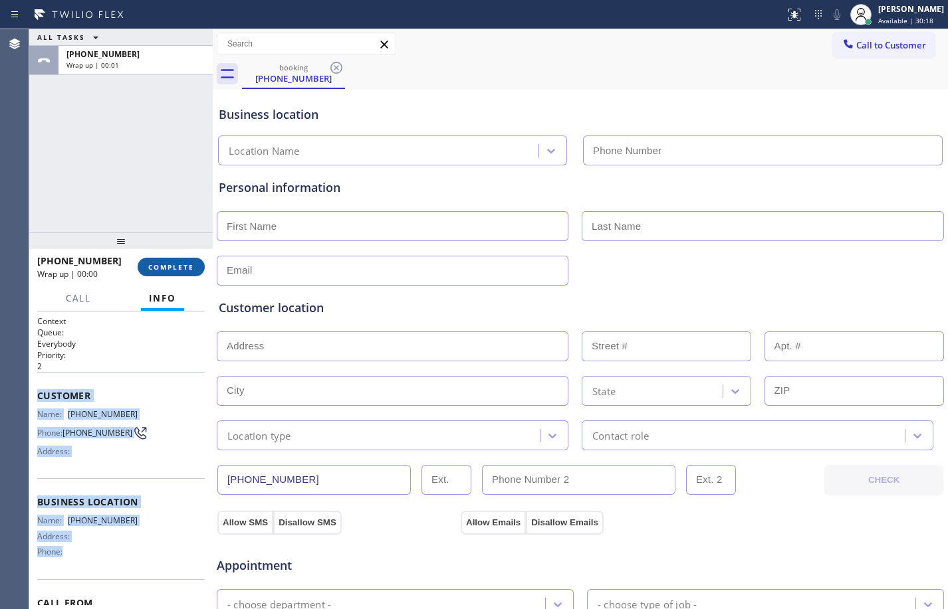
click at [173, 263] on span "COMPLETE" at bounding box center [171, 267] width 46 height 9
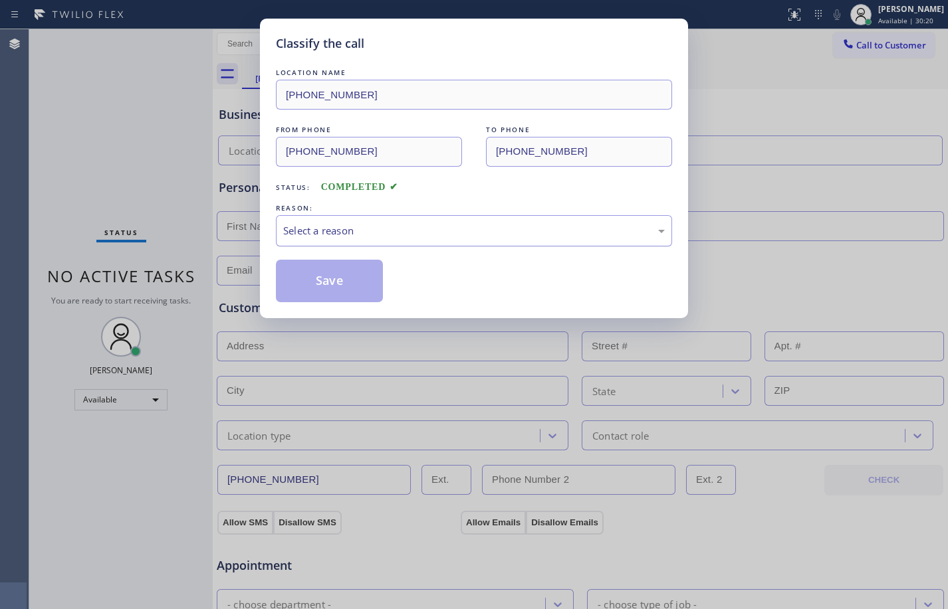
click at [397, 228] on div "Select a reason" at bounding box center [473, 230] width 381 height 15
drag, startPoint x: 325, startPoint y: 280, endPoint x: 337, endPoint y: 282, distance: 12.3
click at [330, 282] on button "Save" at bounding box center [329, 281] width 107 height 43
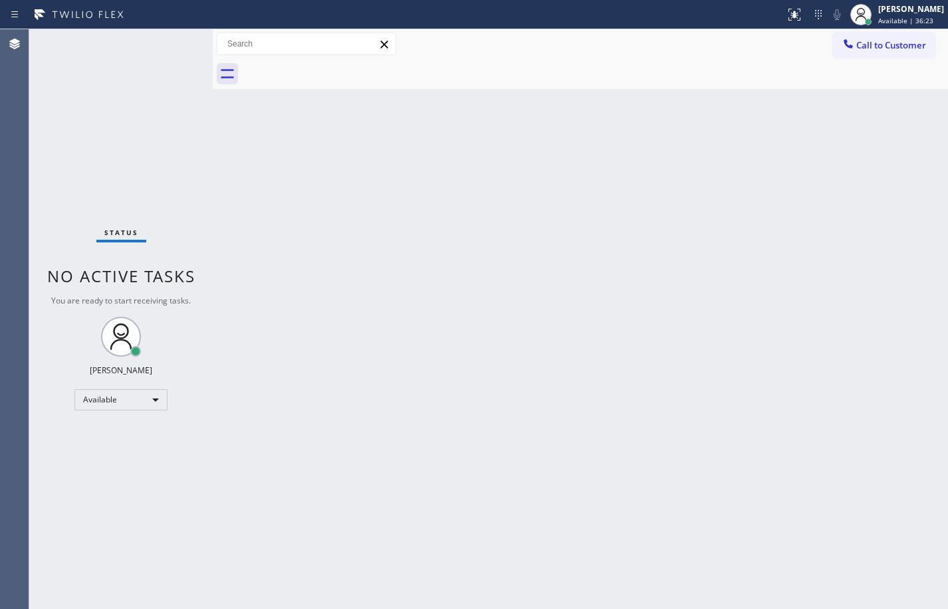
click at [239, 229] on div "Back to Dashboard Change Sender ID Customers Technicians Select a contact Outbo…" at bounding box center [580, 319] width 735 height 580
click at [157, 187] on div "Status No active tasks You are ready to start receiving tasks. [PERSON_NAME] Av…" at bounding box center [120, 319] width 183 height 580
click at [139, 416] on div "Status No active tasks You are ready to start receiving tasks. [PERSON_NAME] Av…" at bounding box center [120, 319] width 183 height 580
click at [152, 403] on div "Available" at bounding box center [120, 399] width 93 height 21
click at [140, 449] on li "Unavailable" at bounding box center [120, 452] width 90 height 16
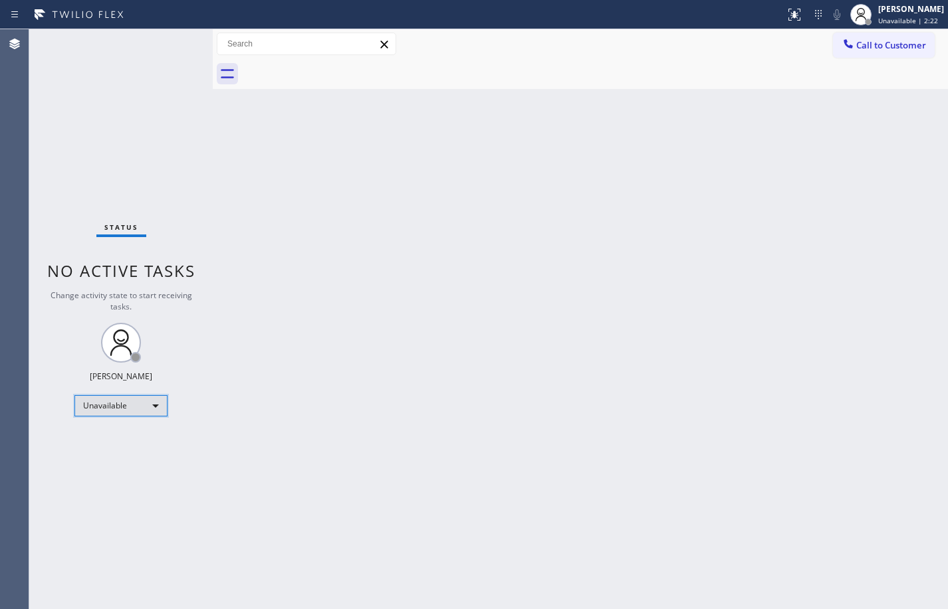
click at [152, 409] on div "Unavailable" at bounding box center [120, 405] width 93 height 21
click at [115, 442] on li "Available" at bounding box center [120, 441] width 90 height 16
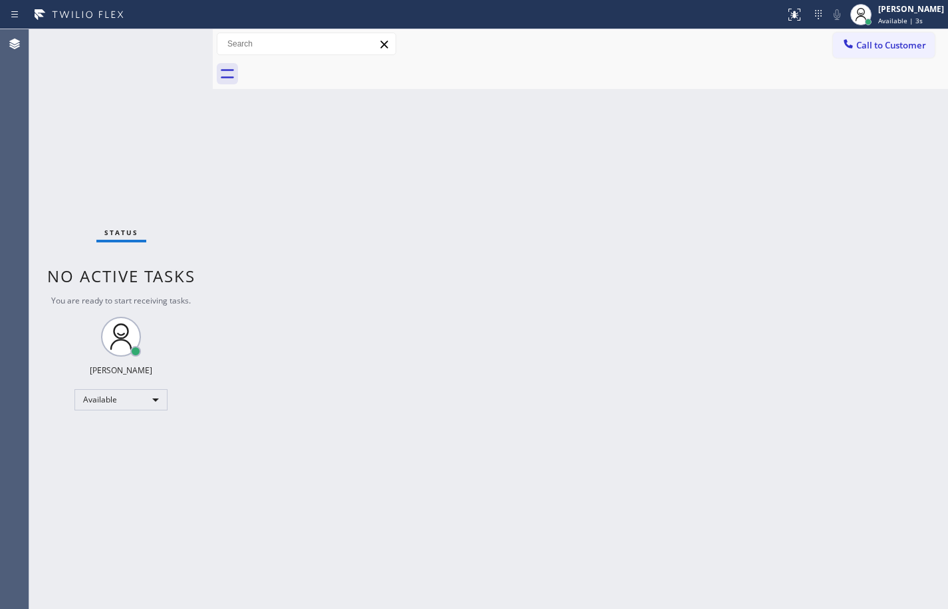
click at [482, 331] on div "Back to Dashboard Change Sender ID Customers Technicians Select a contact Outbo…" at bounding box center [580, 319] width 735 height 580
click at [150, 404] on div "Available" at bounding box center [120, 399] width 93 height 21
click at [130, 449] on li "Unavailable" at bounding box center [120, 452] width 90 height 16
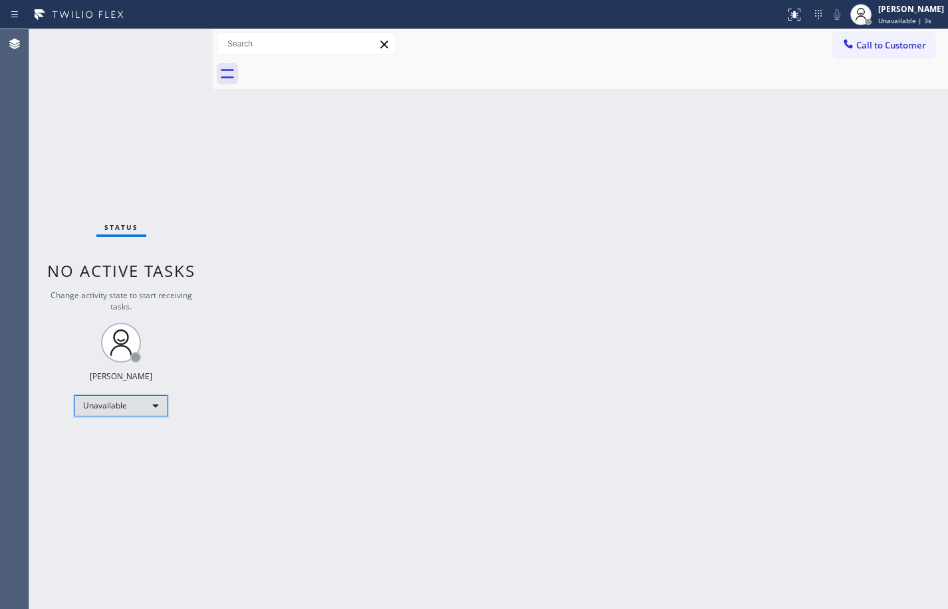
click at [132, 415] on div "Unavailable" at bounding box center [120, 405] width 93 height 21
click at [122, 437] on li "Available" at bounding box center [120, 441] width 90 height 16
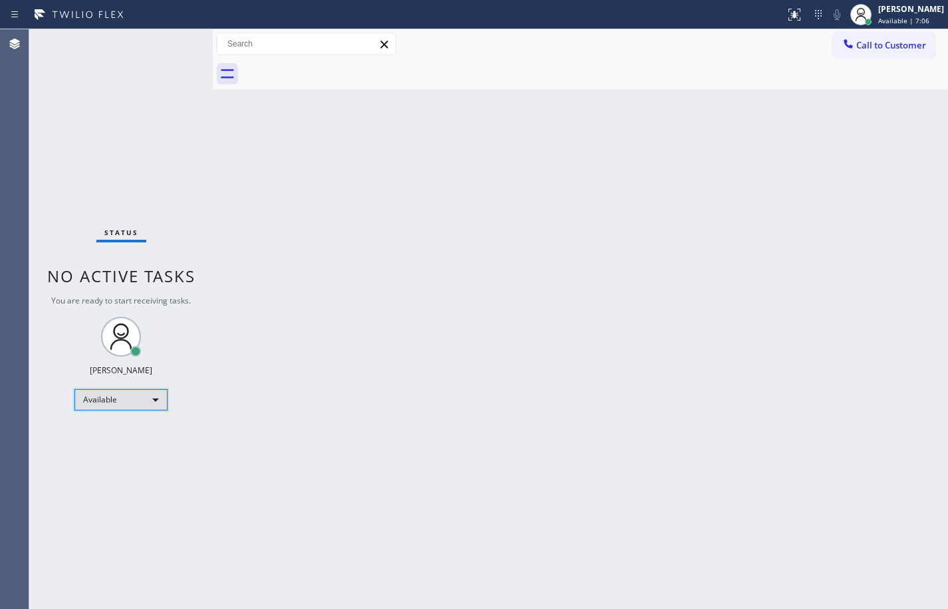
click at [116, 408] on div "Available" at bounding box center [120, 399] width 93 height 21
click at [114, 455] on li "Unavailable" at bounding box center [120, 452] width 90 height 16
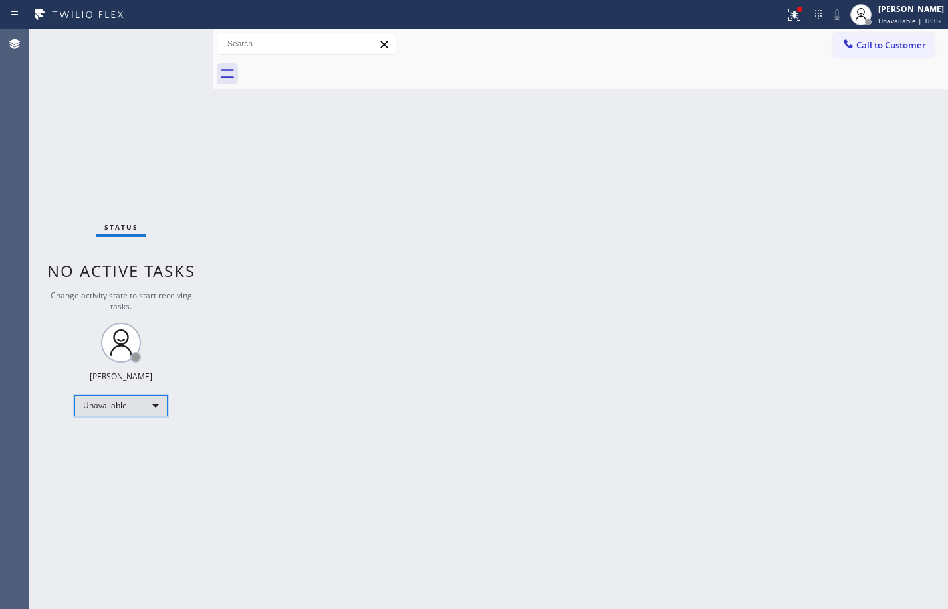
click at [135, 401] on div "Unavailable" at bounding box center [120, 405] width 93 height 21
click at [122, 435] on li "Available" at bounding box center [120, 441] width 90 height 16
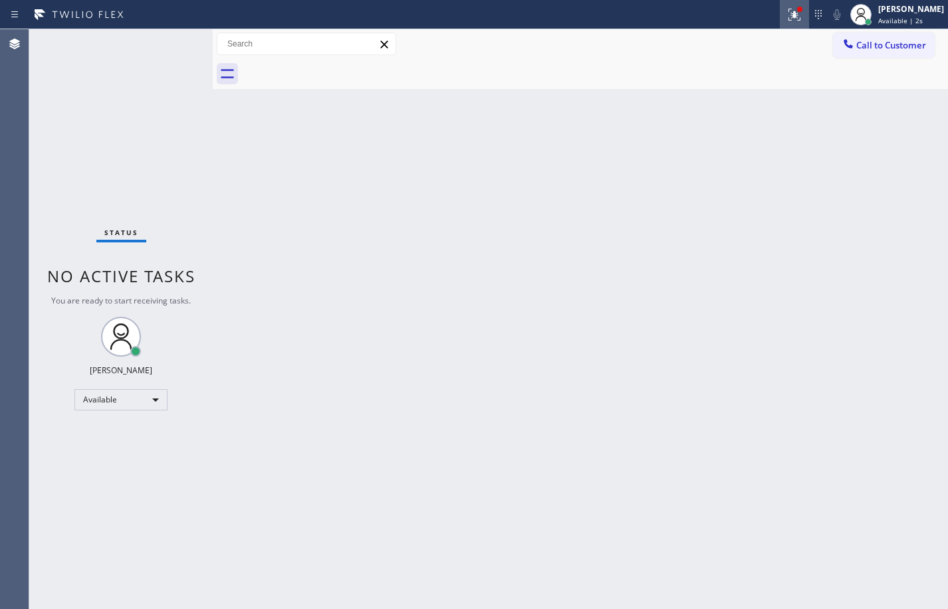
click at [786, 22] on icon at bounding box center [794, 15] width 16 height 16
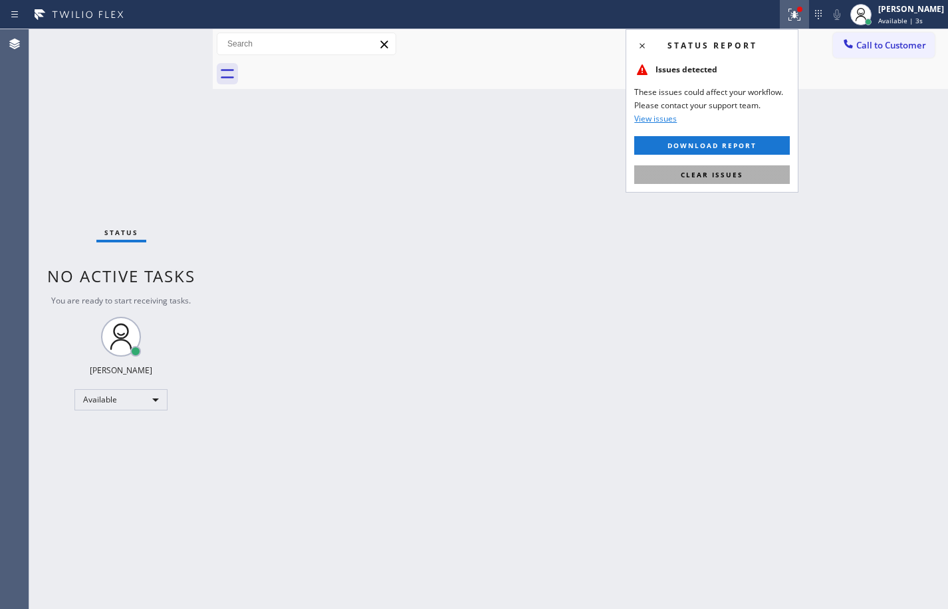
click at [689, 171] on span "Clear issues" at bounding box center [712, 174] width 62 height 9
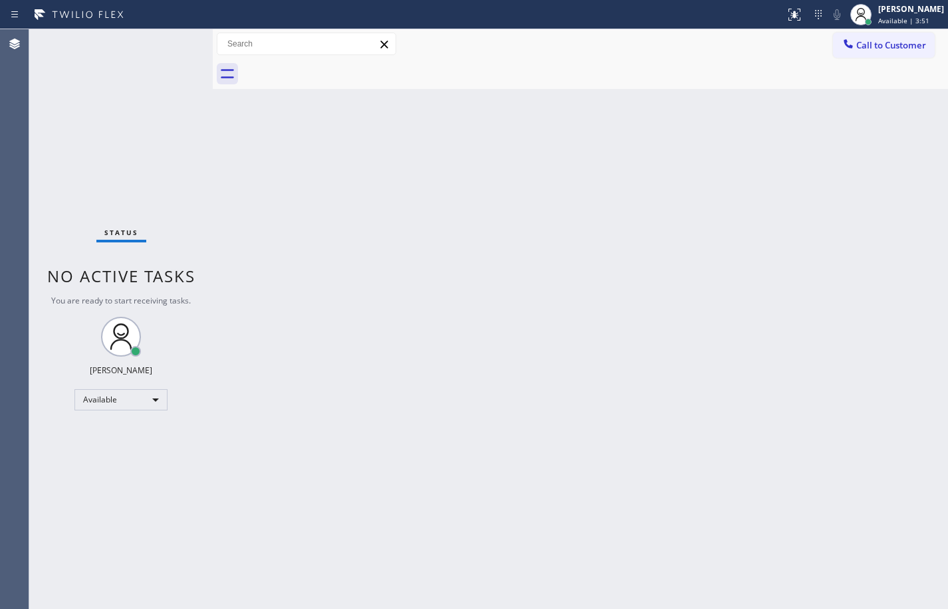
drag, startPoint x: 165, startPoint y: 55, endPoint x: 168, endPoint y: 29, distance: 26.1
click at [168, 29] on div "Status No active tasks You are ready to start receiving tasks. [PERSON_NAME] Av…" at bounding box center [120, 319] width 183 height 580
click at [163, 41] on div "Status No active tasks You are ready to start receiving tasks. [PERSON_NAME] Av…" at bounding box center [120, 319] width 183 height 580
click at [133, 97] on div "Status No active tasks You are ready to start receiving tasks. [PERSON_NAME] Av…" at bounding box center [120, 319] width 183 height 580
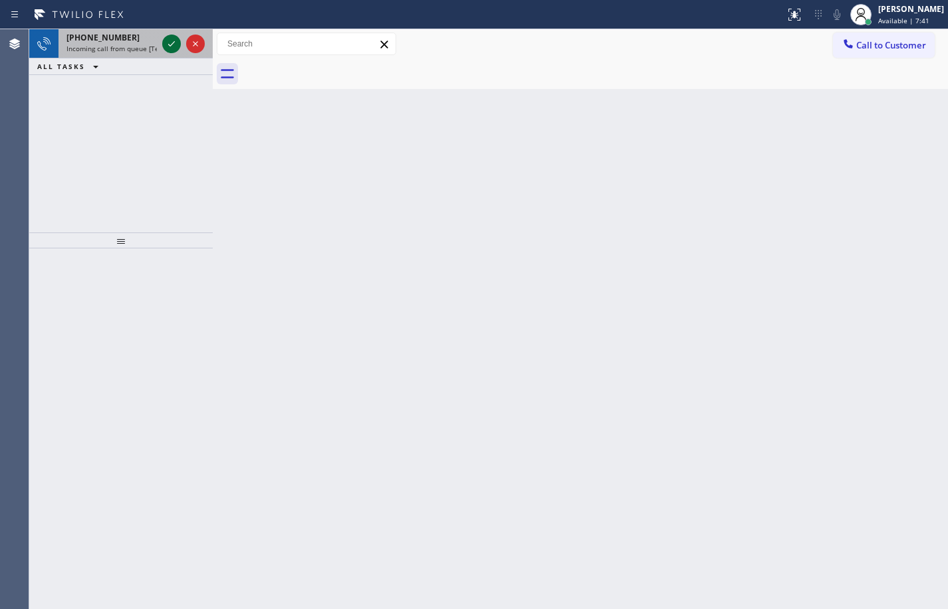
click at [168, 45] on icon at bounding box center [171, 44] width 16 height 16
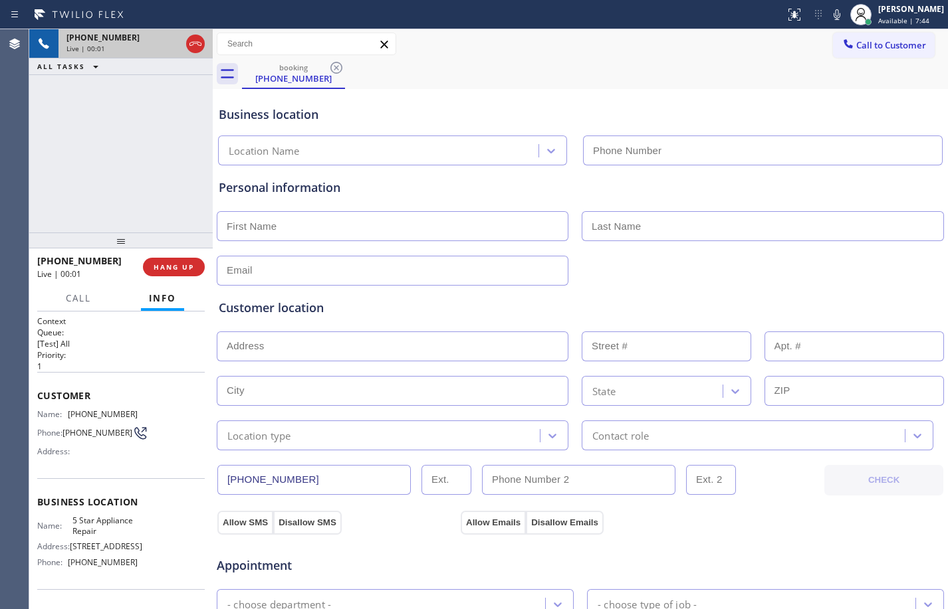
type input "[PHONE_NUMBER]"
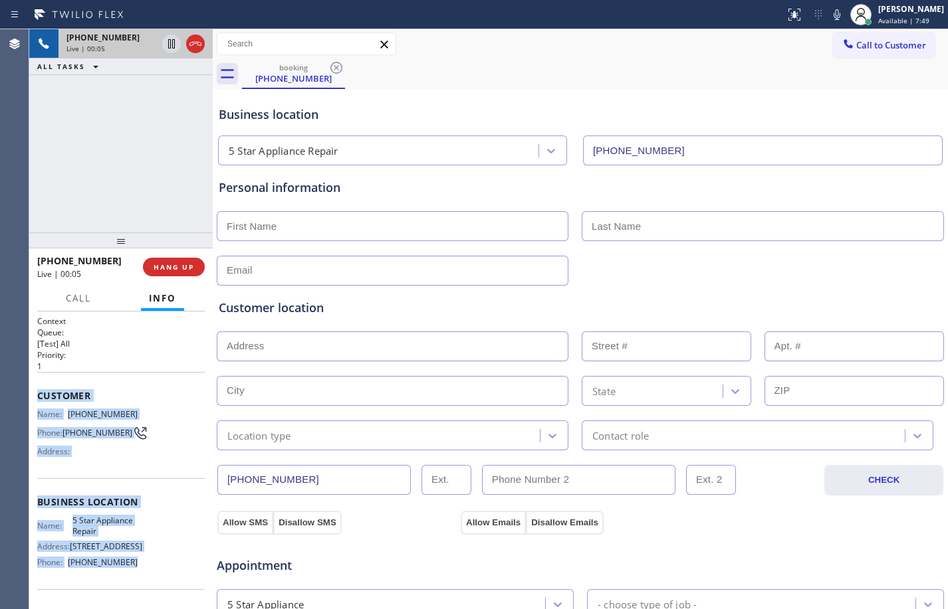
drag, startPoint x: 38, startPoint y: 395, endPoint x: 159, endPoint y: 578, distance: 219.2
click at [159, 578] on div "Context Queue: [Test] All Priority: 1 Customer Name: [PHONE_NUMBER] Phone: [PHO…" at bounding box center [120, 503] width 167 height 374
copy div "Customer Name: [PHONE_NUMBER] Phone: [PHONE_NUMBER] Address: Business location …"
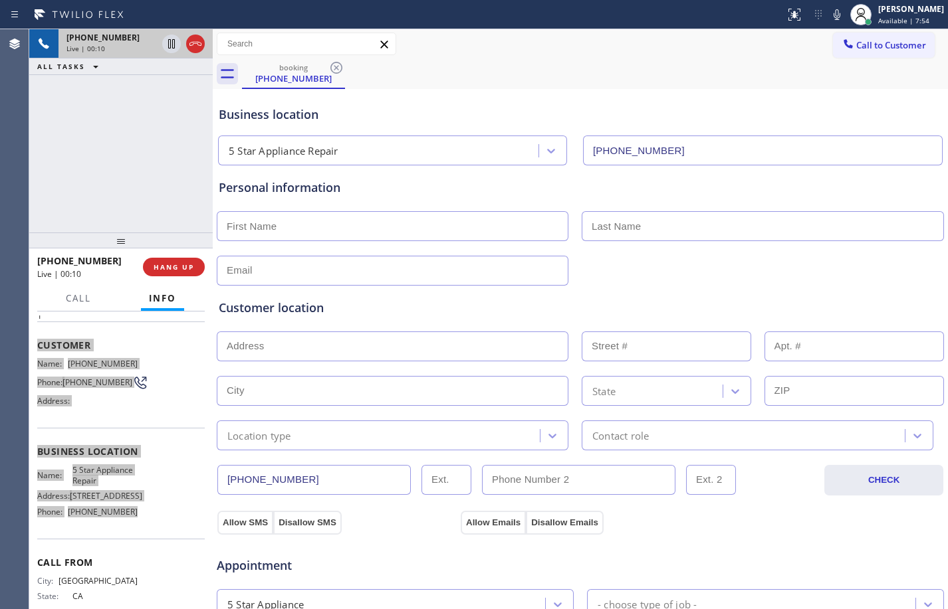
scroll to position [89, 0]
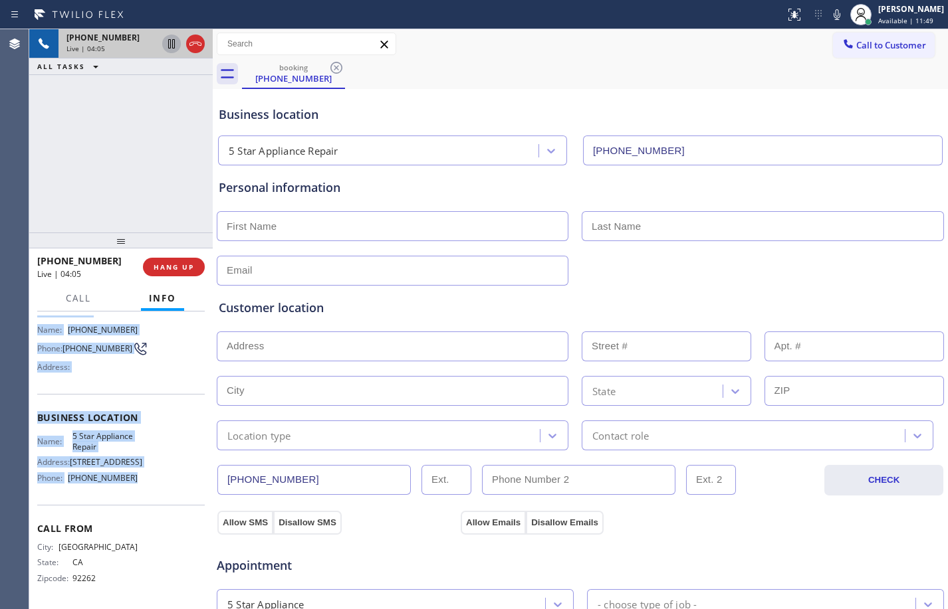
click at [174, 45] on icon at bounding box center [171, 43] width 7 height 9
click at [829, 16] on icon at bounding box center [837, 15] width 16 height 16
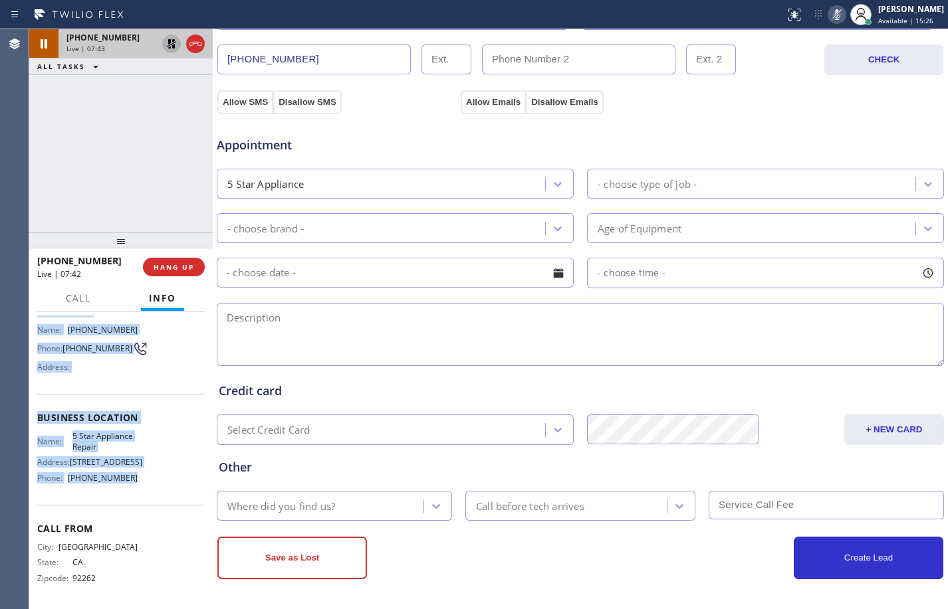
click at [171, 46] on icon at bounding box center [171, 44] width 16 height 16
click at [831, 9] on icon at bounding box center [837, 15] width 16 height 16
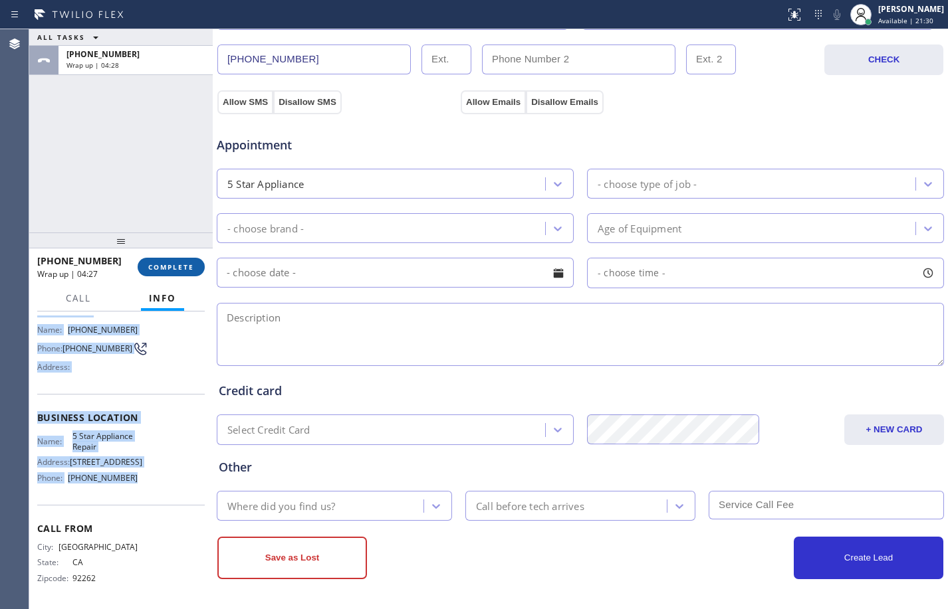
click at [177, 258] on button "COMPLETE" at bounding box center [171, 267] width 67 height 19
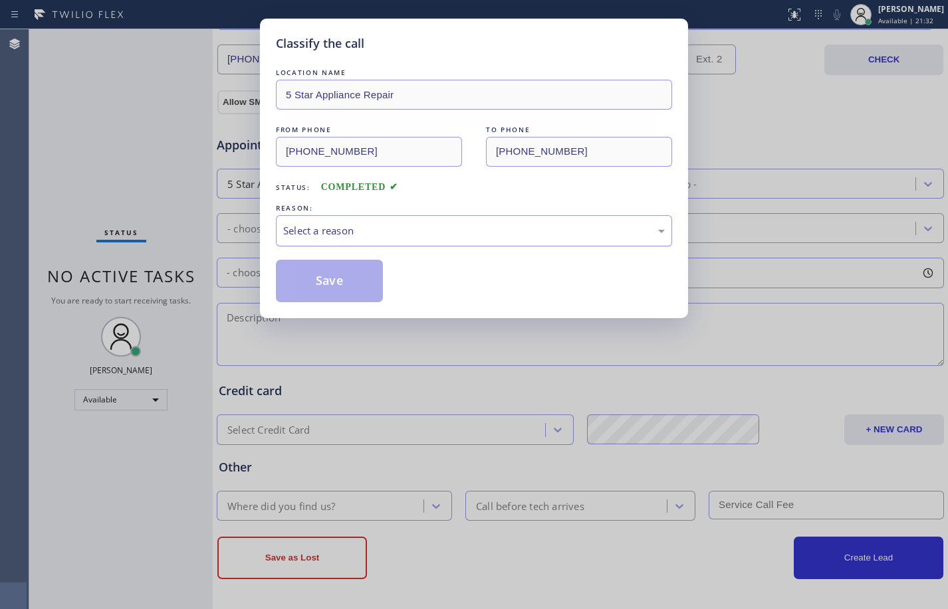
click at [478, 238] on div "Select a reason" at bounding box center [473, 230] width 381 height 15
click at [340, 280] on button "Save" at bounding box center [329, 281] width 107 height 43
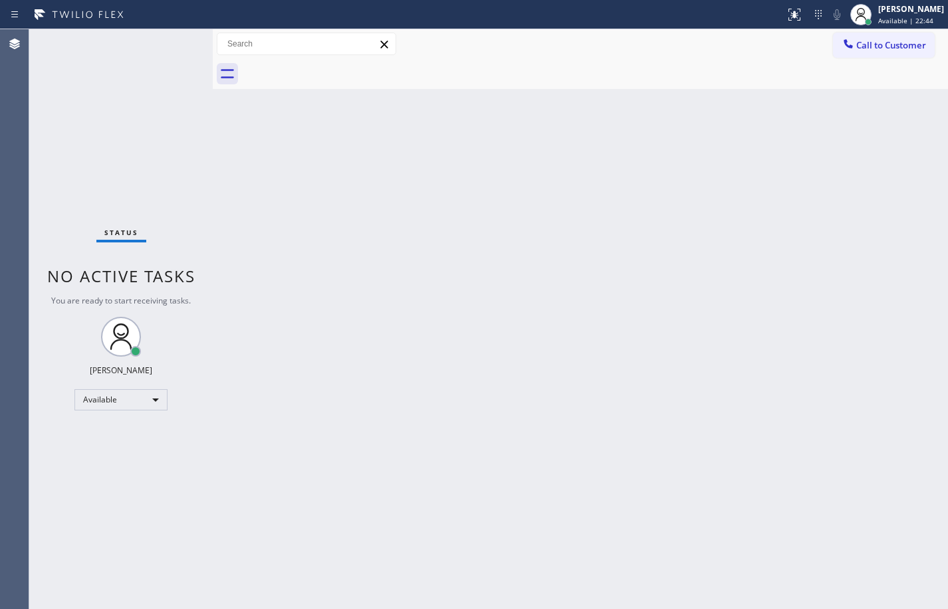
click at [196, 211] on div "Status No active tasks You are ready to start receiving tasks. [PERSON_NAME] Av…" at bounding box center [120, 319] width 183 height 580
click at [150, 181] on div "Status No active tasks You are ready to start receiving tasks. [PERSON_NAME] Av…" at bounding box center [120, 319] width 183 height 580
click at [508, 412] on div "Back to Dashboard Change Sender ID Customers Technicians Select a contact Outbo…" at bounding box center [580, 319] width 735 height 580
click at [193, 167] on div "Status No active tasks You are ready to start receiving tasks. [PERSON_NAME] Av…" at bounding box center [120, 319] width 183 height 580
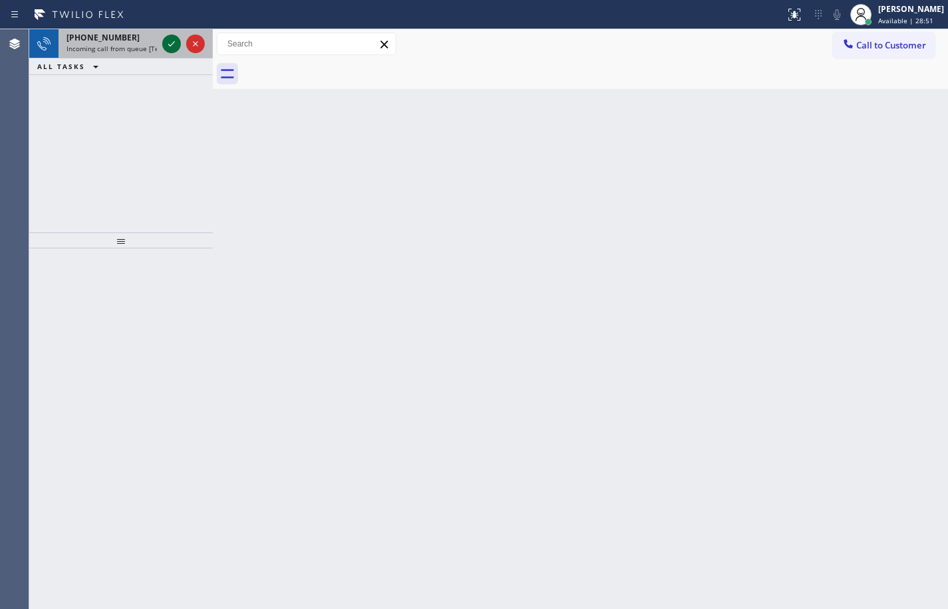
click at [177, 43] on icon at bounding box center [171, 44] width 16 height 16
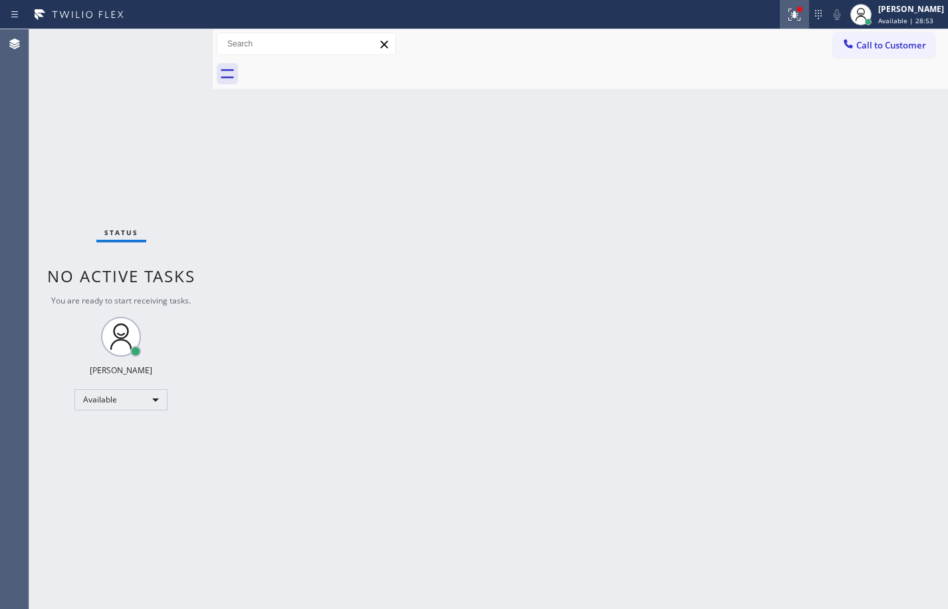
click at [785, 23] on button at bounding box center [794, 14] width 29 height 29
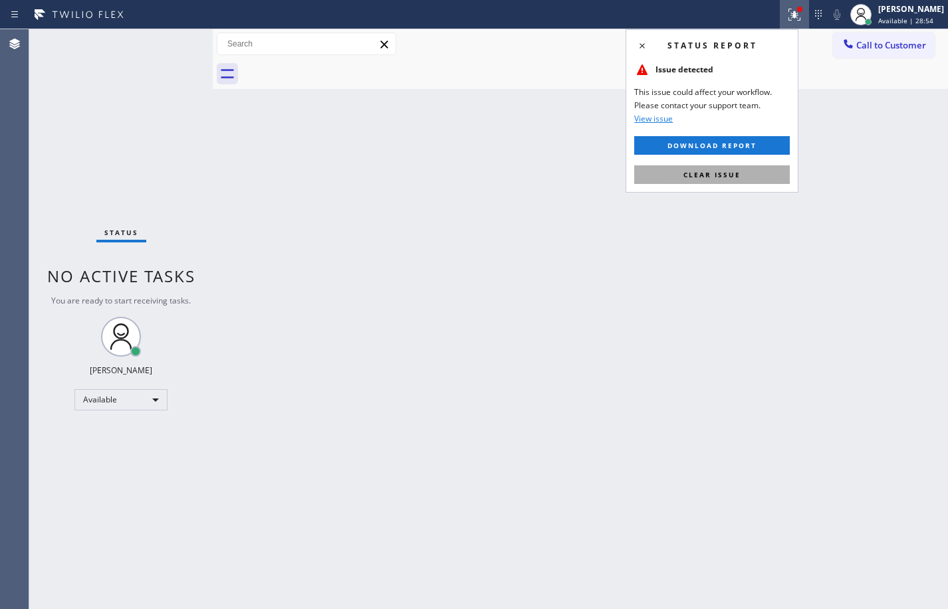
click at [715, 180] on button "Clear issue" at bounding box center [712, 174] width 156 height 19
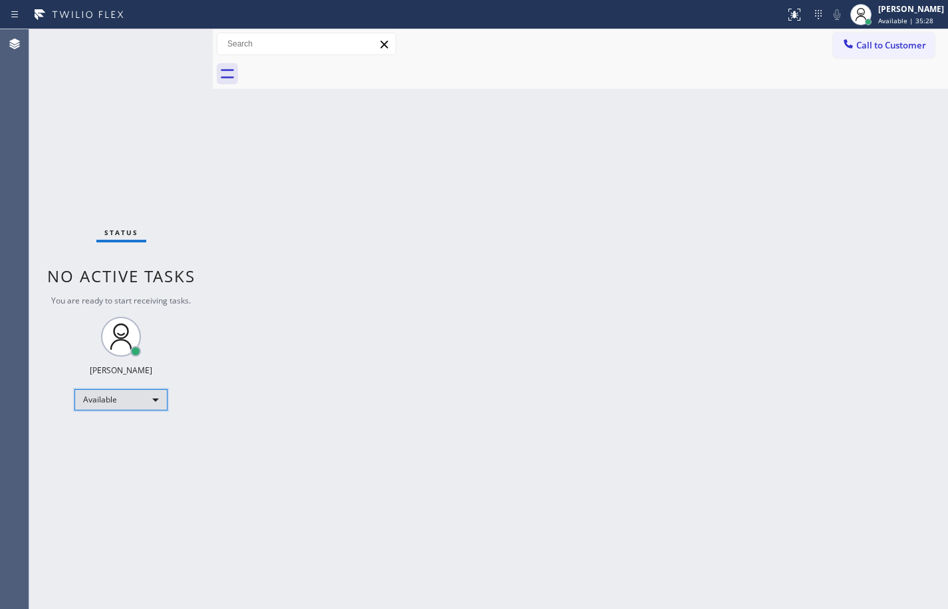
click at [123, 395] on div "Available" at bounding box center [120, 399] width 93 height 21
click at [114, 471] on li "Break" at bounding box center [120, 469] width 90 height 16
